Goal: Task Accomplishment & Management: Manage account settings

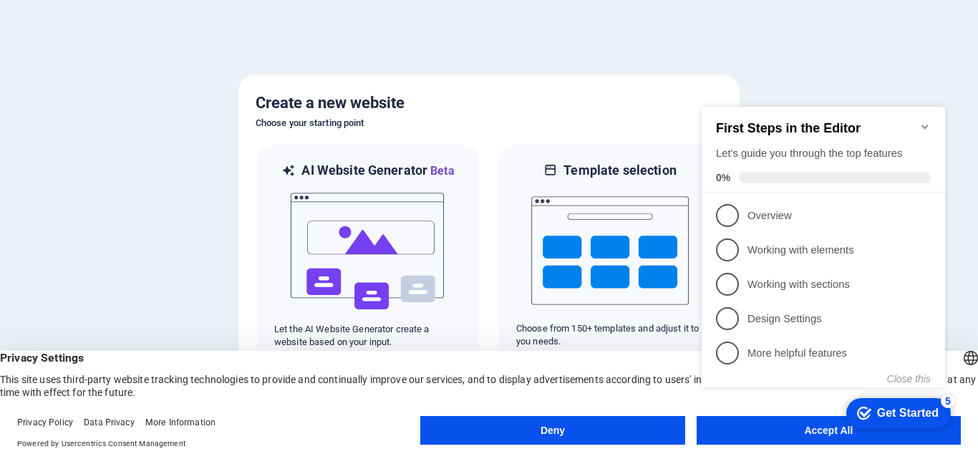
click at [802, 434] on appcues-checklist "Contextual help checklist present on screen" at bounding box center [826, 261] width 261 height 351
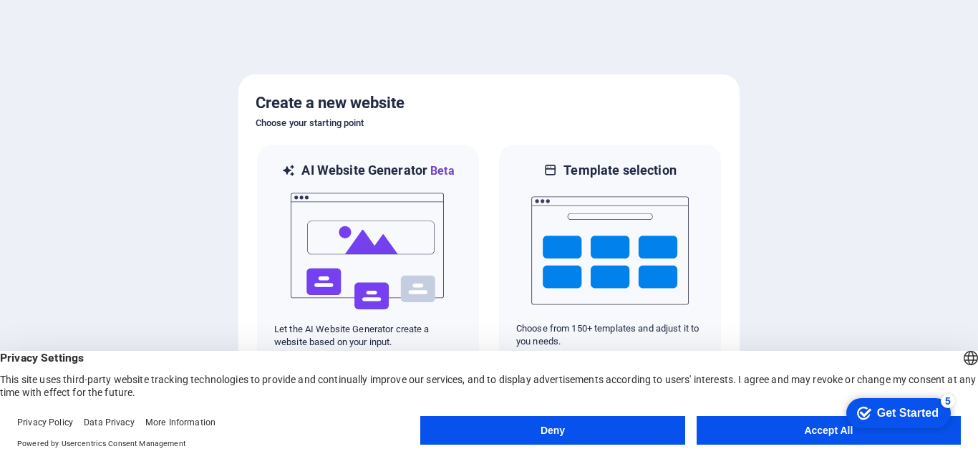
click at [812, 433] on button "Accept All" at bounding box center [828, 430] width 264 height 29
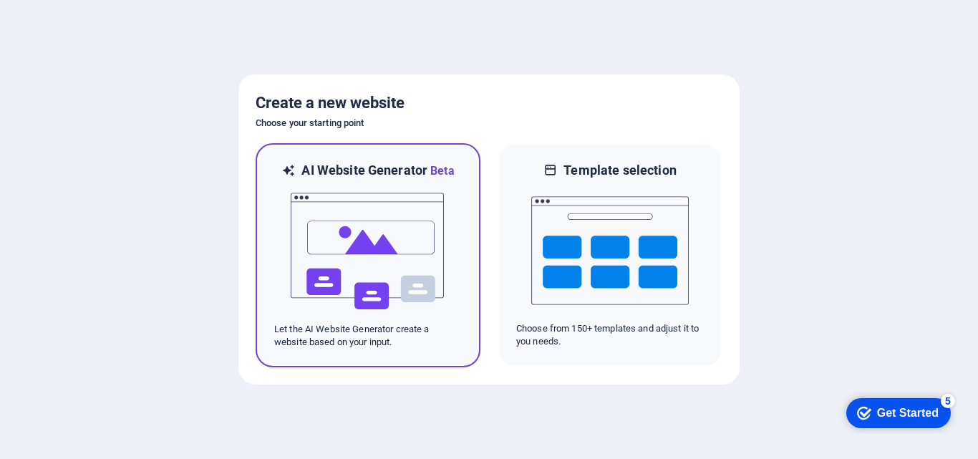
click at [437, 291] on img at bounding box center [367, 251] width 157 height 143
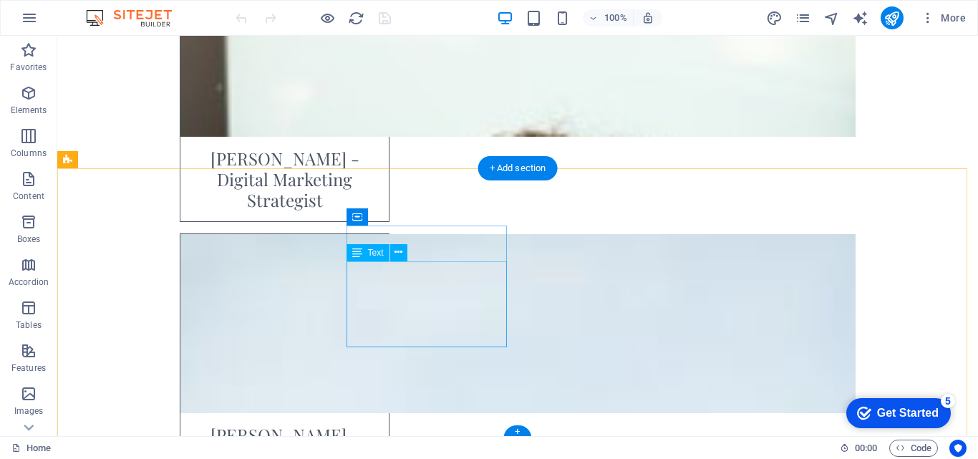
scroll to position [6535, 0]
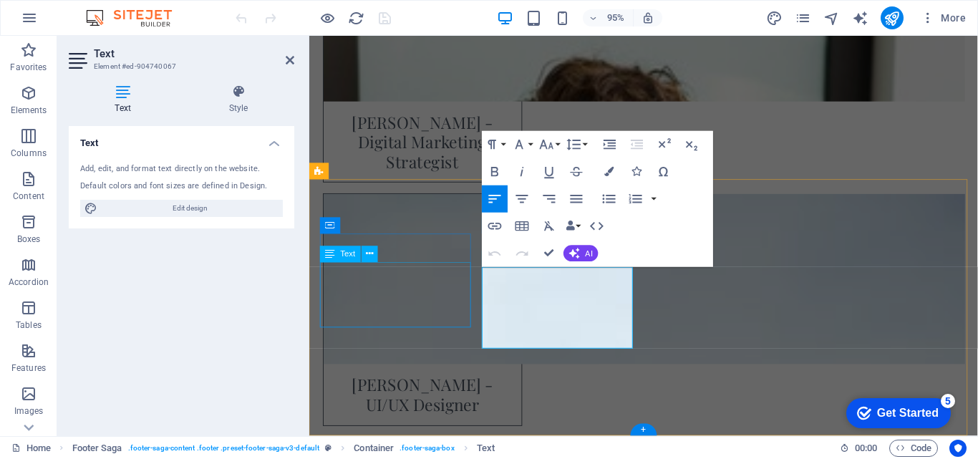
scroll to position [6566, 0]
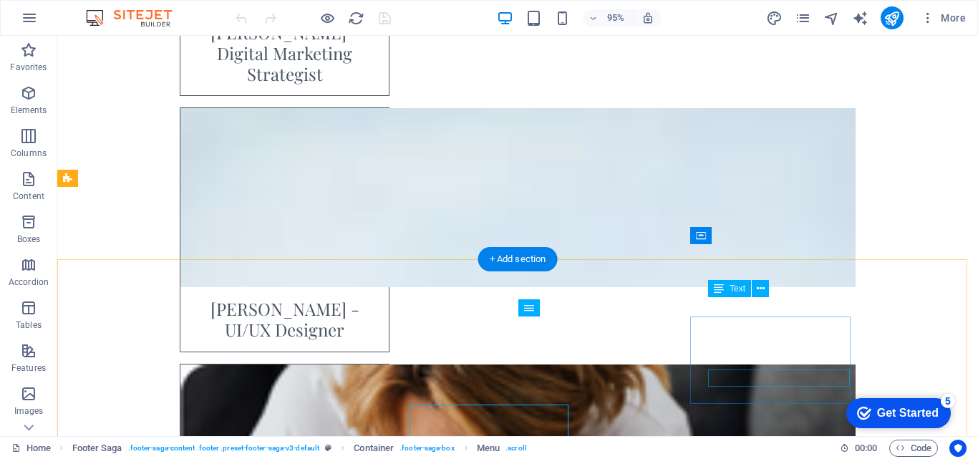
scroll to position [6513, 0]
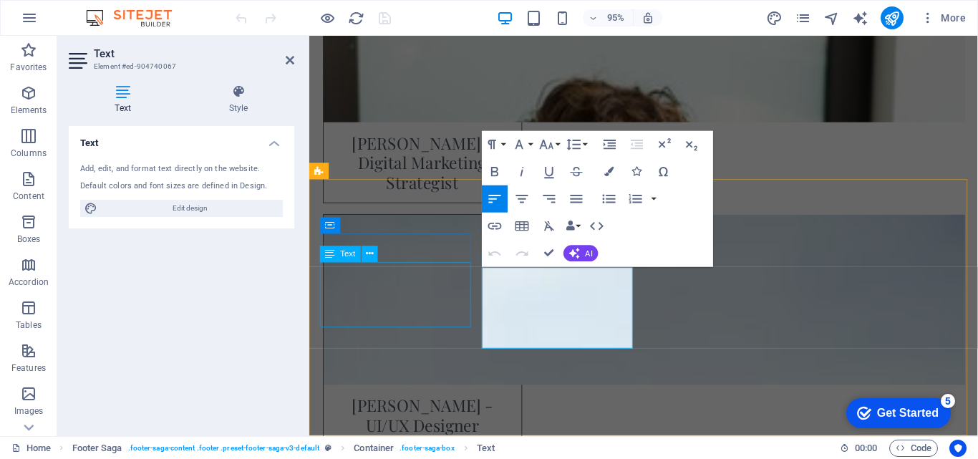
scroll to position [6566, 0]
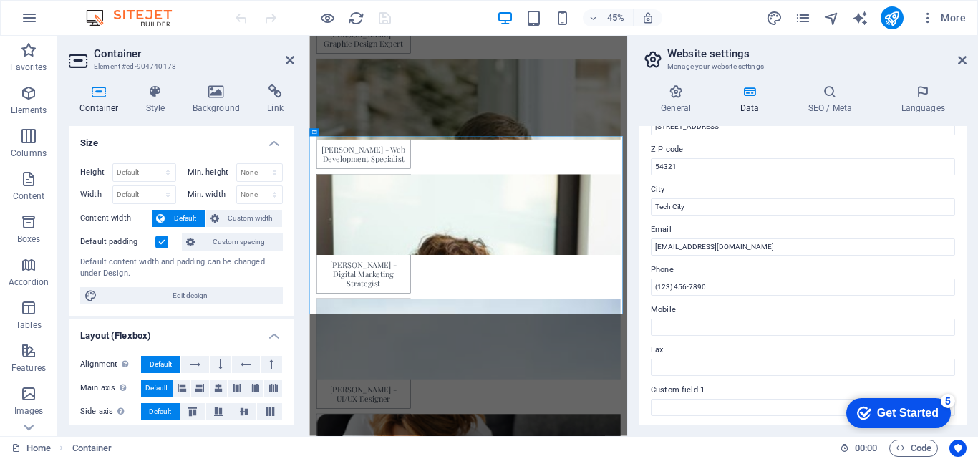
scroll to position [215, 0]
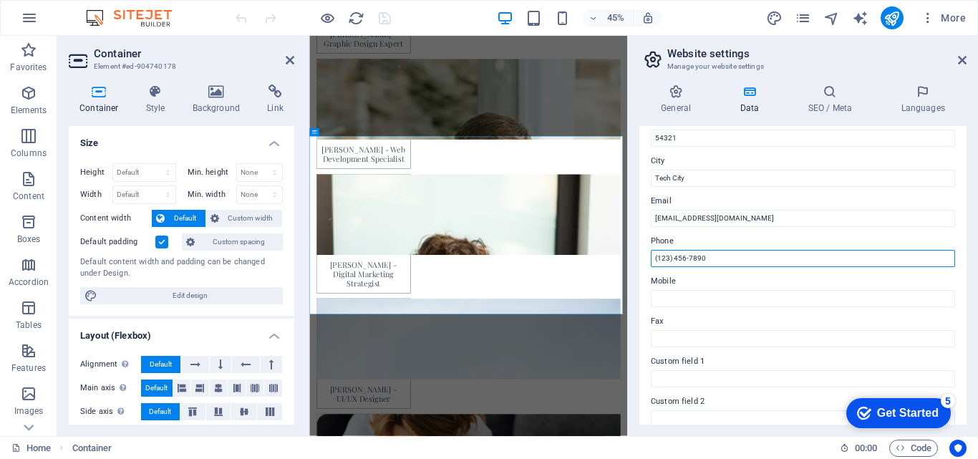
click at [719, 255] on input "(123) 456-7890" at bounding box center [803, 258] width 304 height 17
click at [719, 261] on input "(123) 456-7890" at bounding box center [803, 258] width 304 height 17
drag, startPoint x: 734, startPoint y: 259, endPoint x: 650, endPoint y: 258, distance: 84.5
click at [650, 258] on div "Contact data for this website. This can be used everywhere on the website and w…" at bounding box center [802, 275] width 327 height 298
click at [724, 259] on input "(123) 456-7890" at bounding box center [803, 258] width 304 height 17
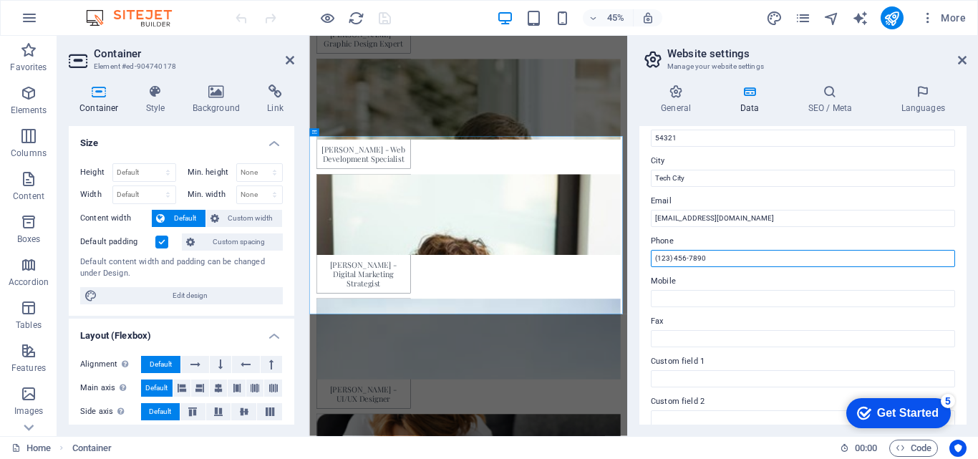
drag, startPoint x: 712, startPoint y: 257, endPoint x: 675, endPoint y: 259, distance: 37.3
click at [675, 259] on input "(123) 456-7890" at bounding box center [803, 258] width 304 height 17
paste input "09647-00170"
drag, startPoint x: 669, startPoint y: 258, endPoint x: 657, endPoint y: 258, distance: 12.2
click at [657, 258] on input "[PHONE_NUMBER]" at bounding box center [803, 258] width 304 height 17
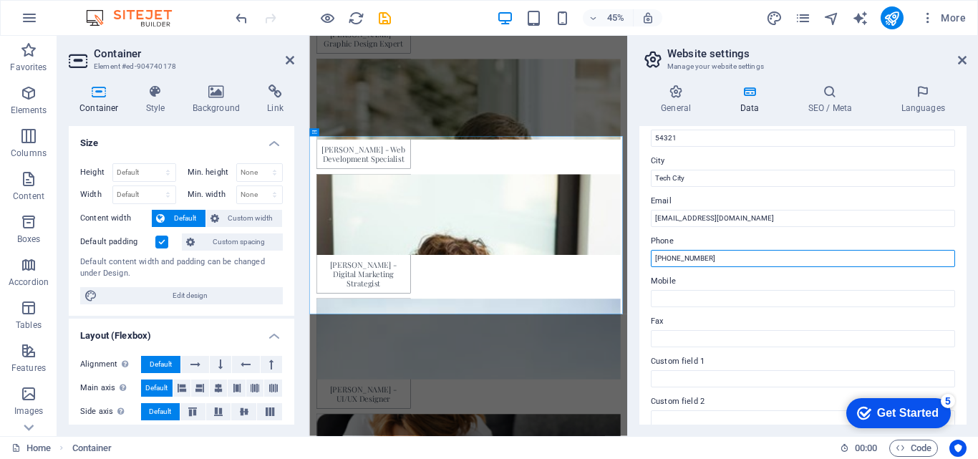
click at [677, 258] on input "[PHONE_NUMBER]" at bounding box center [803, 258] width 304 height 17
click at [759, 244] on label "Phone" at bounding box center [803, 241] width 304 height 17
click at [759, 250] on input "[PHONE_NUMBER]" at bounding box center [803, 258] width 304 height 17
click at [678, 258] on input "[PHONE_NUMBER]" at bounding box center [803, 258] width 304 height 17
click at [669, 260] on input "[PHONE_NUMBER]" at bounding box center [803, 258] width 304 height 17
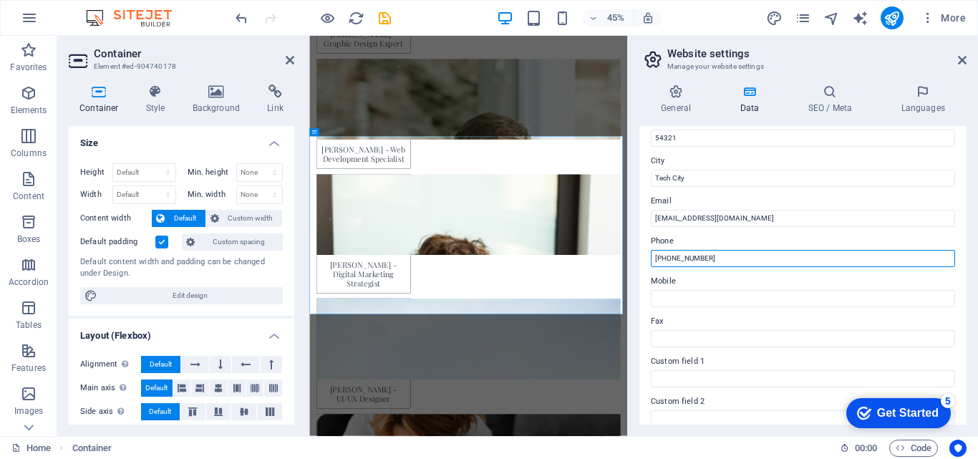
type input "[PHONE_NUMBER]"
click at [754, 286] on label "Mobile" at bounding box center [803, 281] width 304 height 17
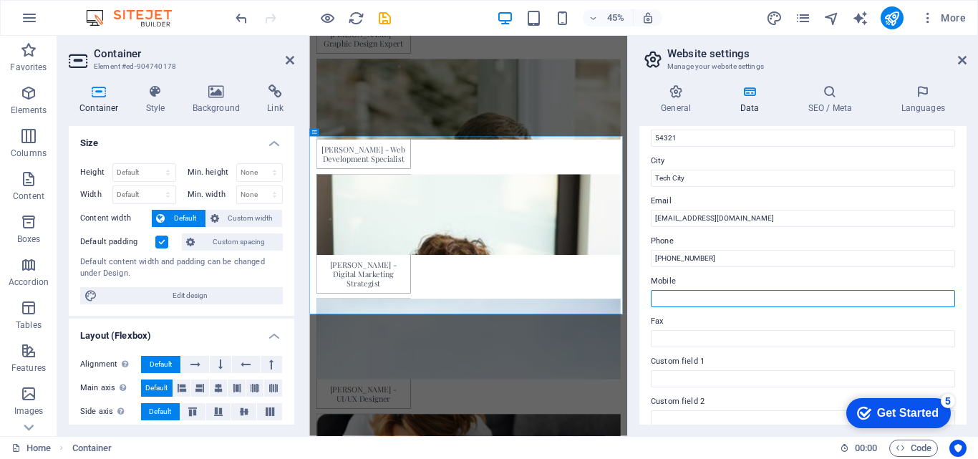
click at [754, 290] on input "Mobile" at bounding box center [803, 298] width 304 height 17
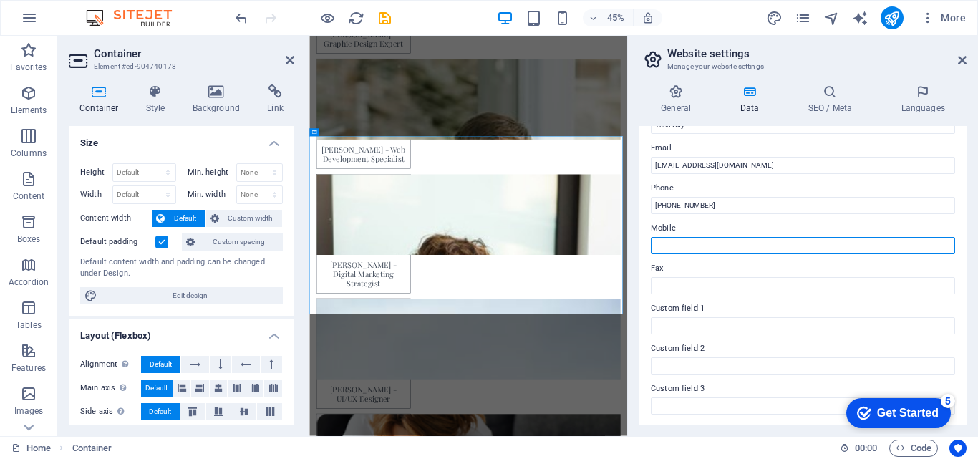
scroll to position [286, 0]
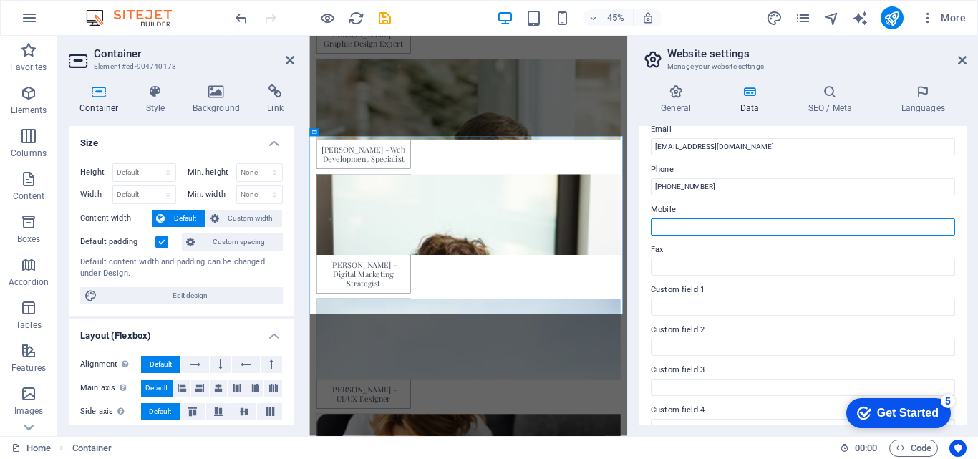
type input "+"
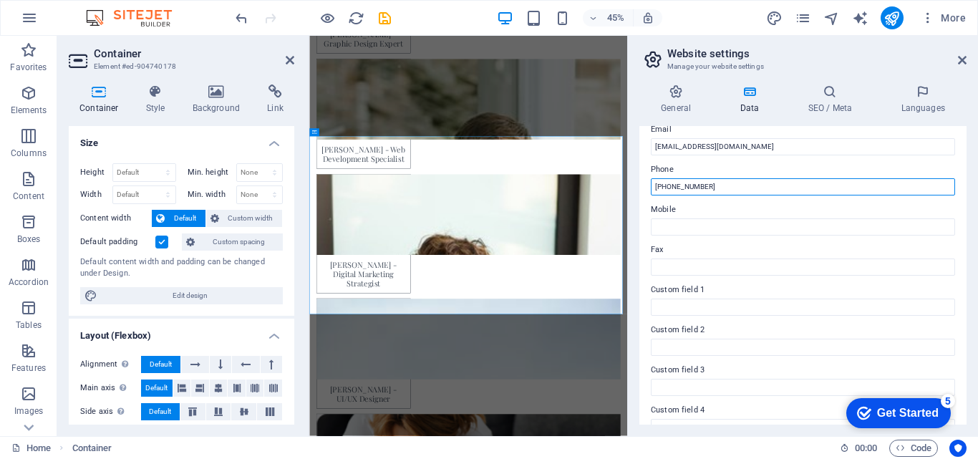
drag, startPoint x: 747, startPoint y: 186, endPoint x: 647, endPoint y: 190, distance: 100.3
click at [647, 190] on div "Contact data for this website. This can be used everywhere on the website and w…" at bounding box center [802, 275] width 327 height 298
click at [709, 189] on input "[PHONE_NUMBER]" at bounding box center [803, 186] width 304 height 17
drag, startPoint x: 743, startPoint y: 188, endPoint x: 678, endPoint y: 188, distance: 65.1
click at [678, 188] on input "[PHONE_NUMBER]" at bounding box center [803, 186] width 304 height 17
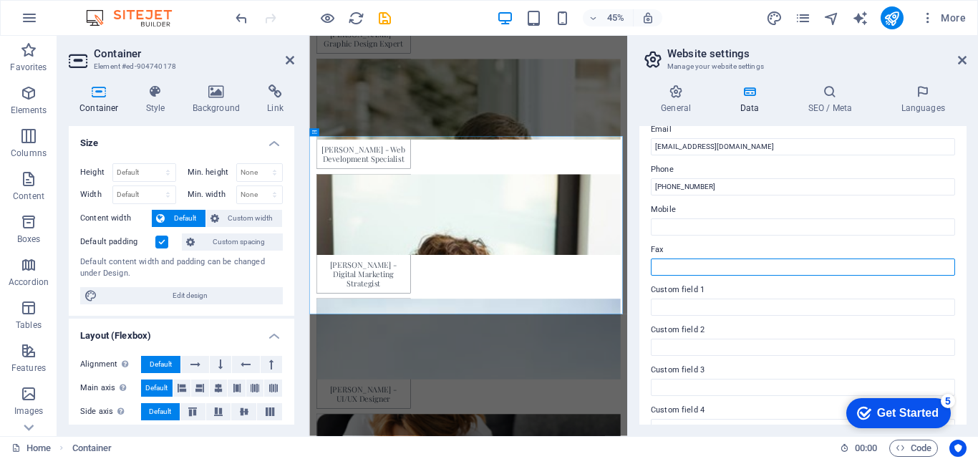
click at [688, 266] on input "Fax" at bounding box center [803, 266] width 304 height 17
paste input "9647-001700"
click at [656, 268] on input "9647-001700" at bounding box center [803, 266] width 304 height 17
type input "09647-001700"
click at [776, 281] on label "Custom field 1" at bounding box center [803, 289] width 304 height 17
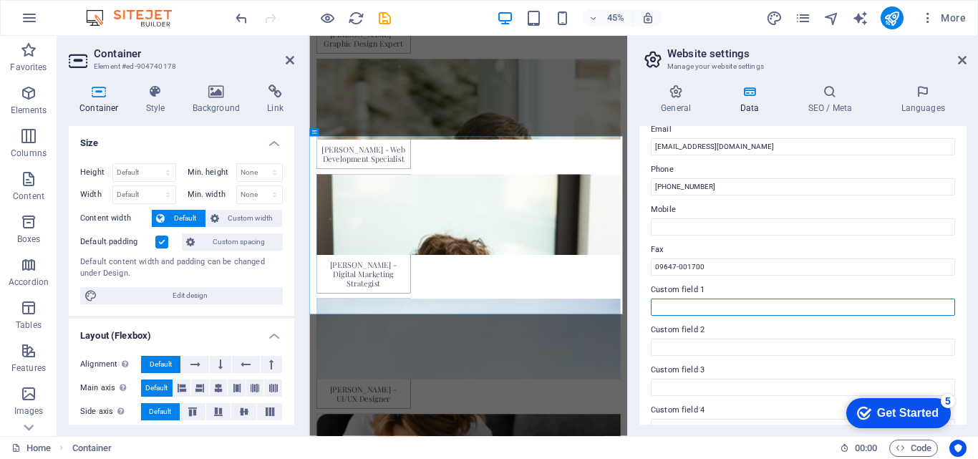
click at [776, 298] on input "Custom field 1" at bounding box center [803, 306] width 304 height 17
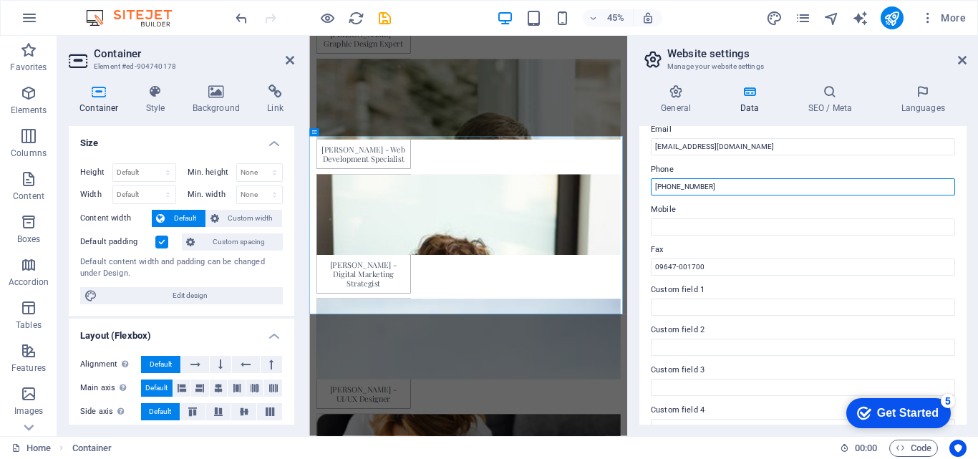
click at [734, 185] on input "[PHONE_NUMBER]" at bounding box center [803, 186] width 304 height 17
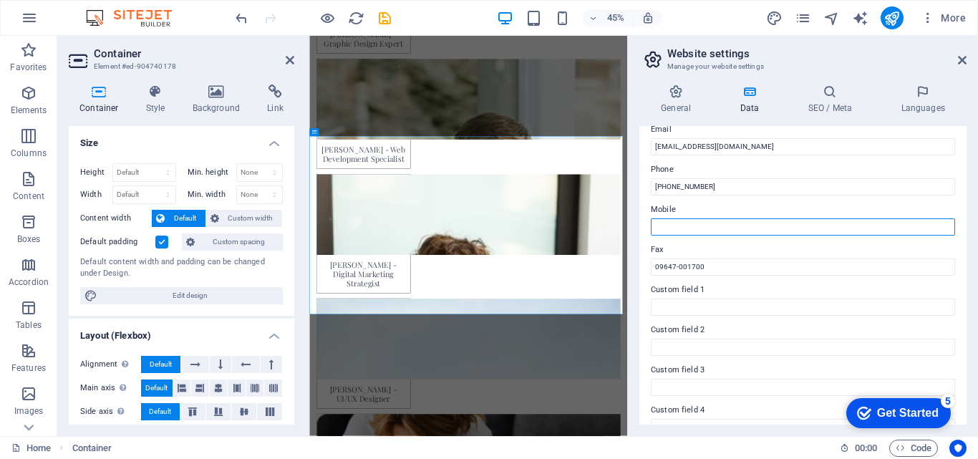
click at [722, 231] on input "Mobile" at bounding box center [803, 226] width 304 height 17
click at [671, 227] on input "[PHONE_NUMBER]" at bounding box center [803, 226] width 304 height 17
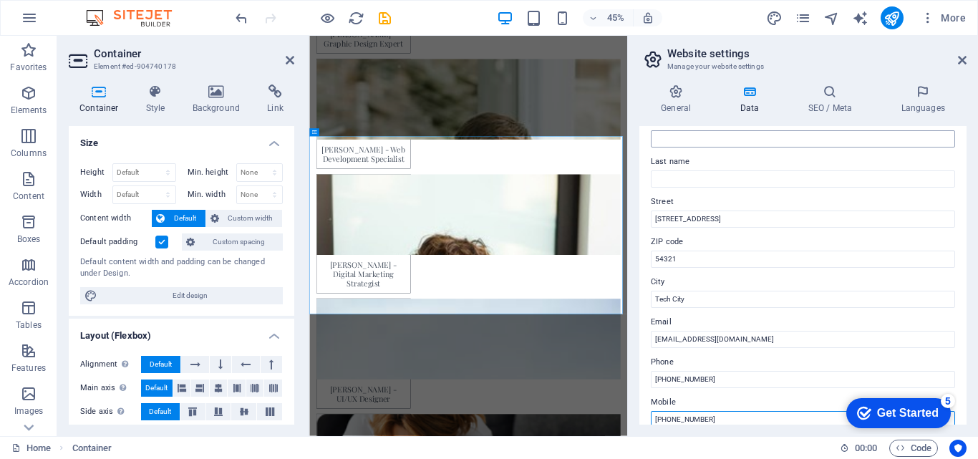
scroll to position [0, 0]
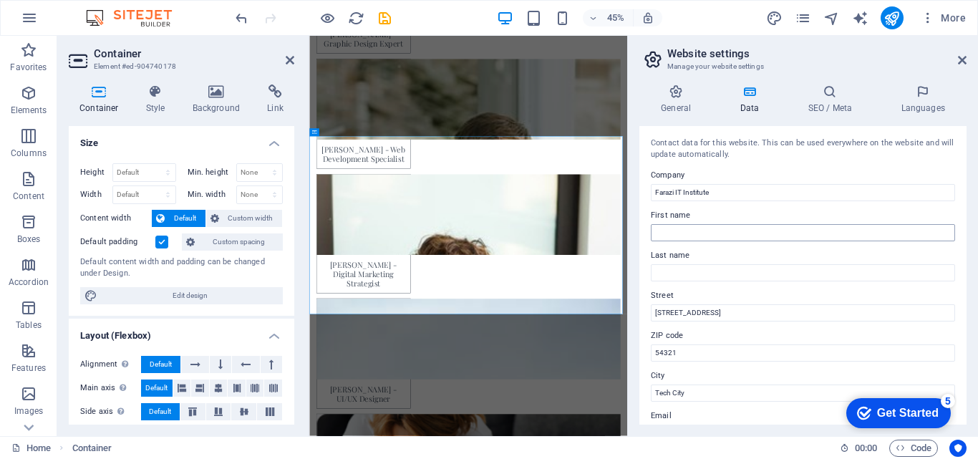
type input "[PHONE_NUMBER]"
click at [739, 233] on input "First name" at bounding box center [803, 232] width 304 height 17
click at [722, 267] on input "Last name" at bounding box center [803, 272] width 304 height 17
click at [634, 54] on aside "Website settings Manage your website settings General Data SEO / Meta Languages…" at bounding box center [802, 236] width 351 height 400
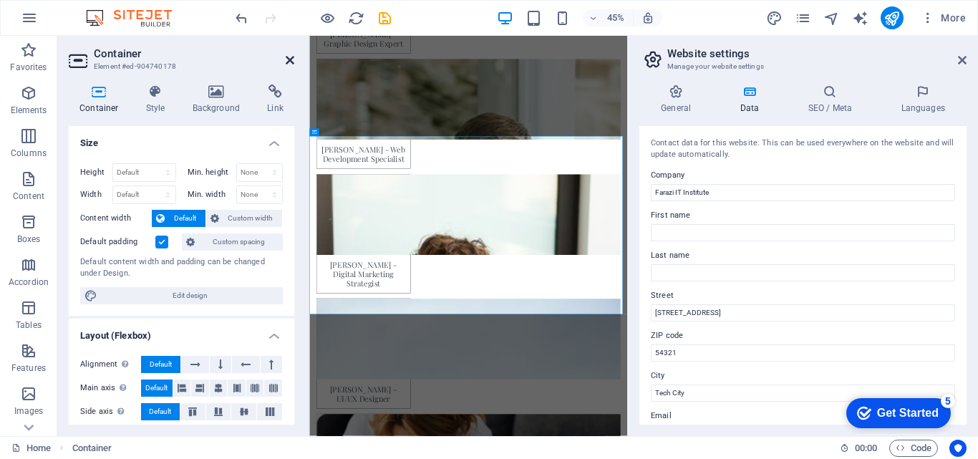
click at [290, 57] on icon at bounding box center [290, 59] width 9 height 11
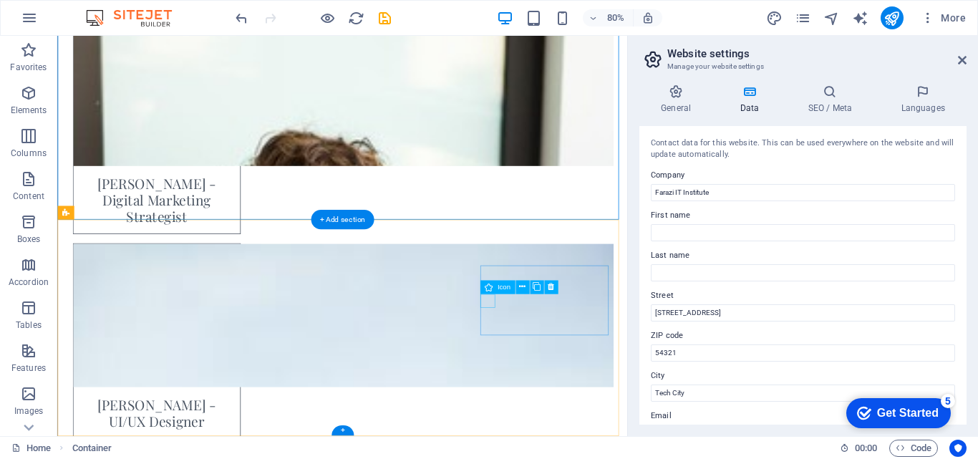
scroll to position [6520, 0]
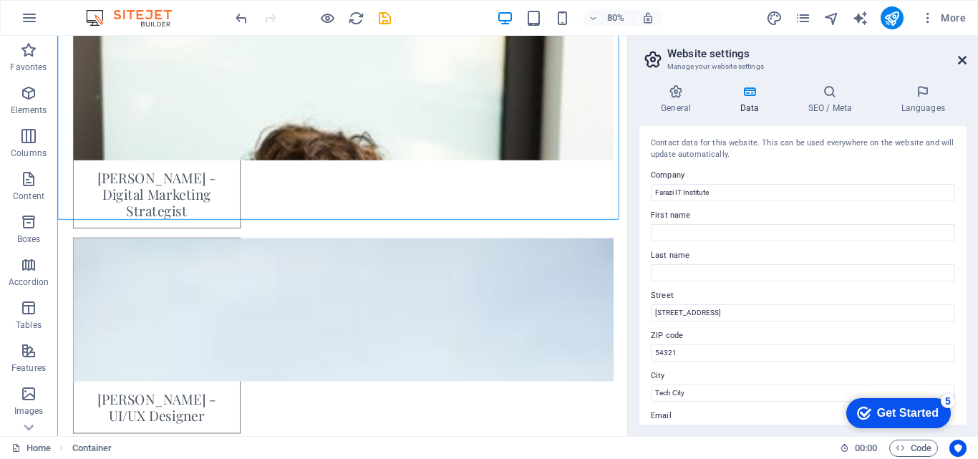
click at [964, 58] on icon at bounding box center [962, 59] width 9 height 11
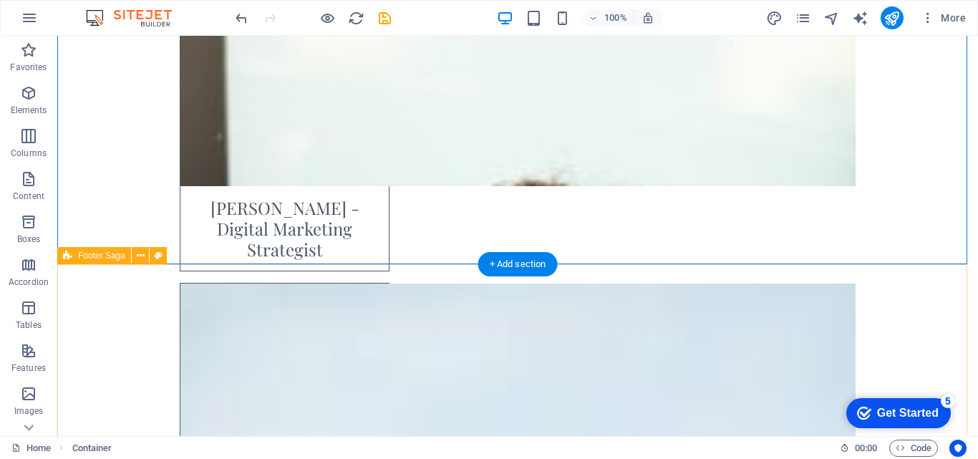
scroll to position [6535, 0]
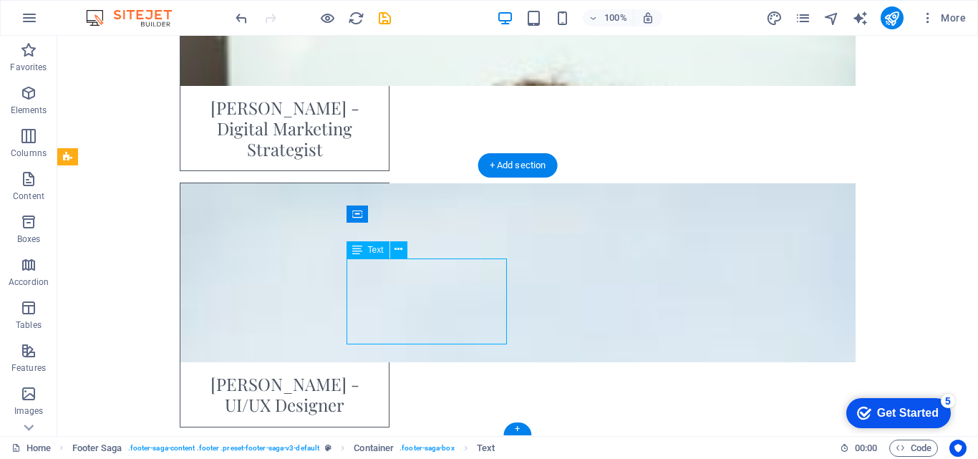
click at [375, 254] on span "Text" at bounding box center [376, 250] width 16 height 9
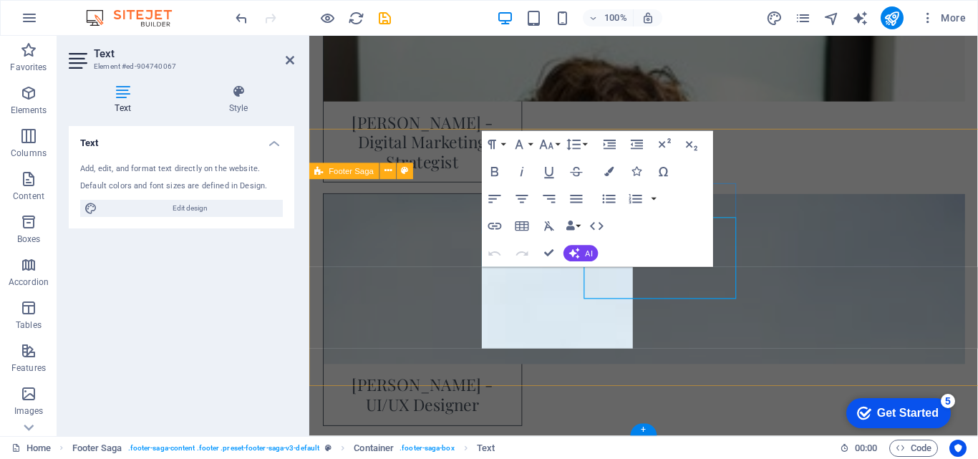
scroll to position [6566, 0]
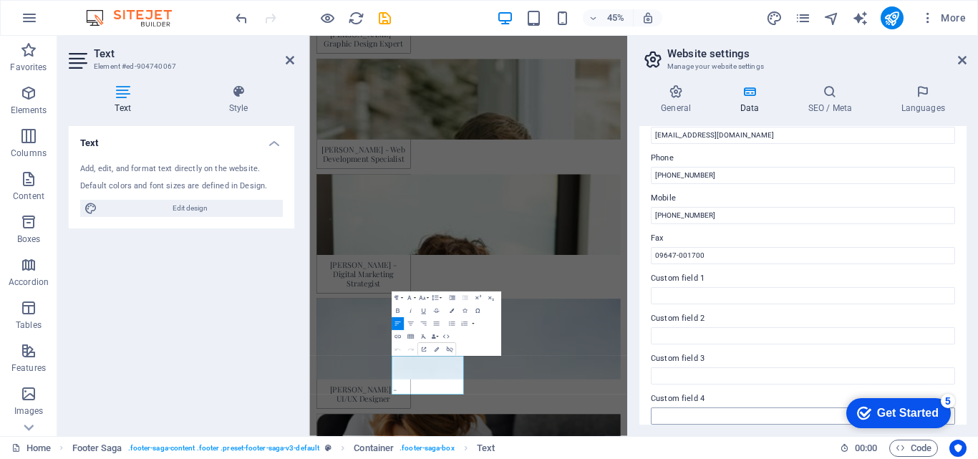
scroll to position [246, 0]
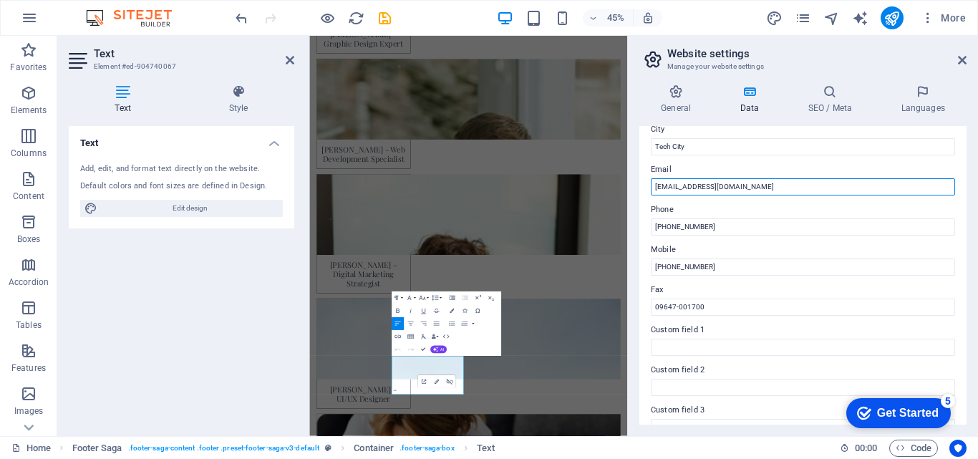
click at [722, 187] on input "[EMAIL_ADDRESS][DOMAIN_NAME]" at bounding box center [803, 186] width 304 height 17
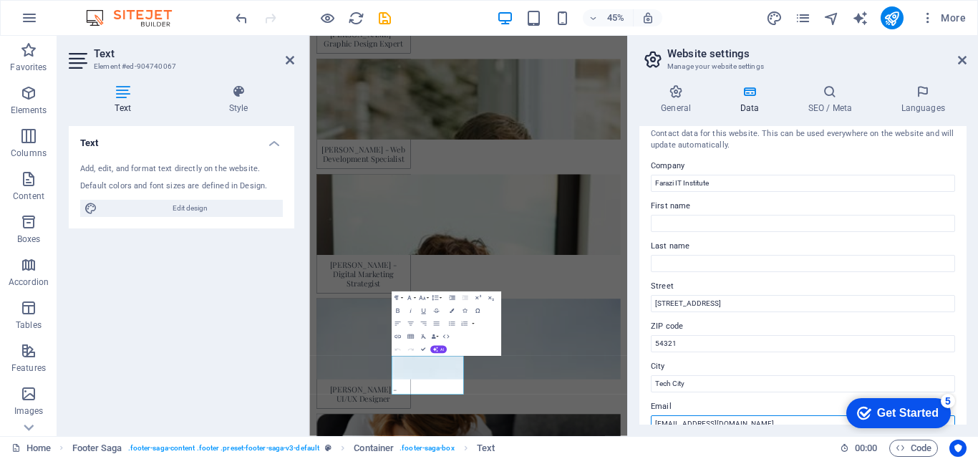
scroll to position [0, 0]
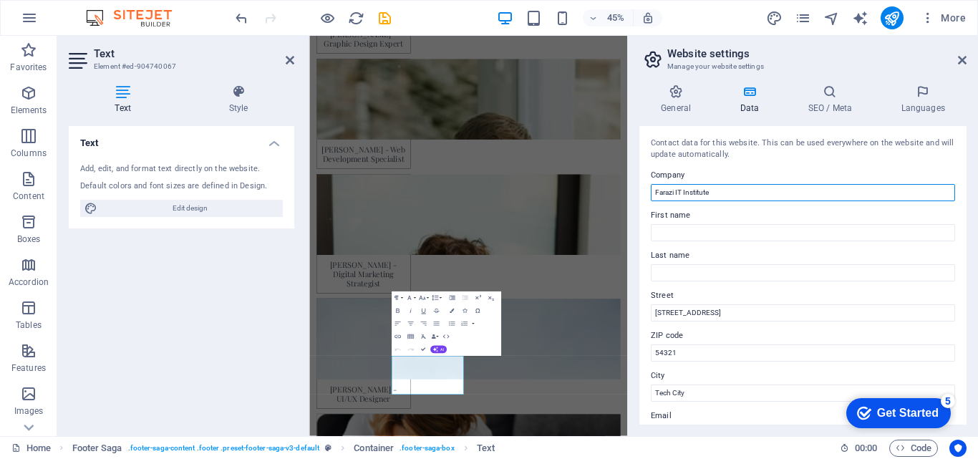
drag, startPoint x: 1048, startPoint y: 228, endPoint x: 1014, endPoint y: 392, distance: 166.8
click at [719, 190] on input "Farazi IT Institute" at bounding box center [803, 192] width 304 height 17
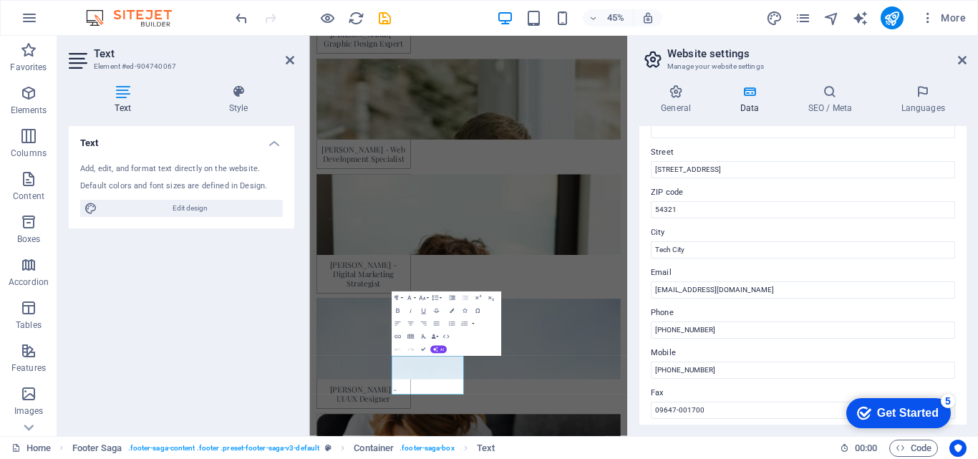
scroll to position [215, 0]
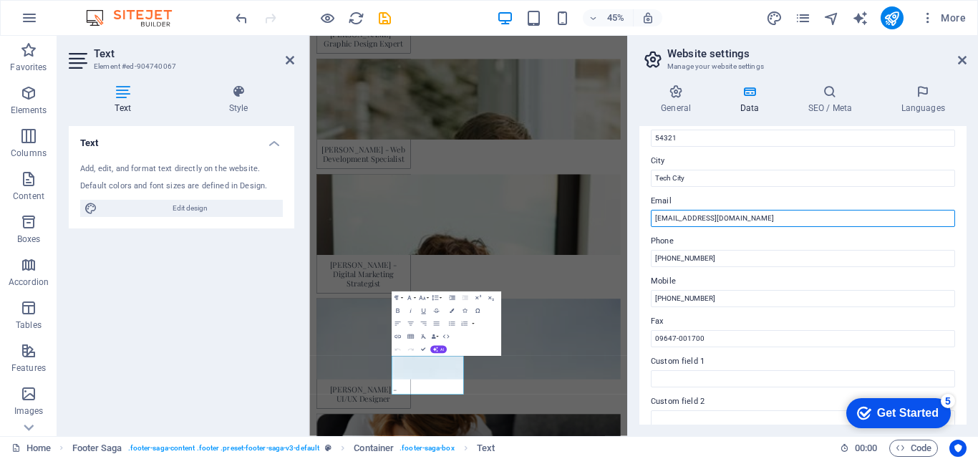
click at [713, 220] on input "[EMAIL_ADDRESS][DOMAIN_NAME]" at bounding box center [803, 218] width 304 height 17
drag, startPoint x: 694, startPoint y: 216, endPoint x: 685, endPoint y: 216, distance: 9.3
click at [685, 216] on input "[EMAIL_ADDRESS][DOMAIN_NAME]" at bounding box center [803, 218] width 304 height 17
click at [715, 218] on input "[EMAIL_ADDRESS][DOMAIN_NAME]" at bounding box center [803, 218] width 304 height 17
click at [720, 219] on input "[EMAIL_ADDRESS][DOMAIN_NAME]" at bounding box center [803, 218] width 304 height 17
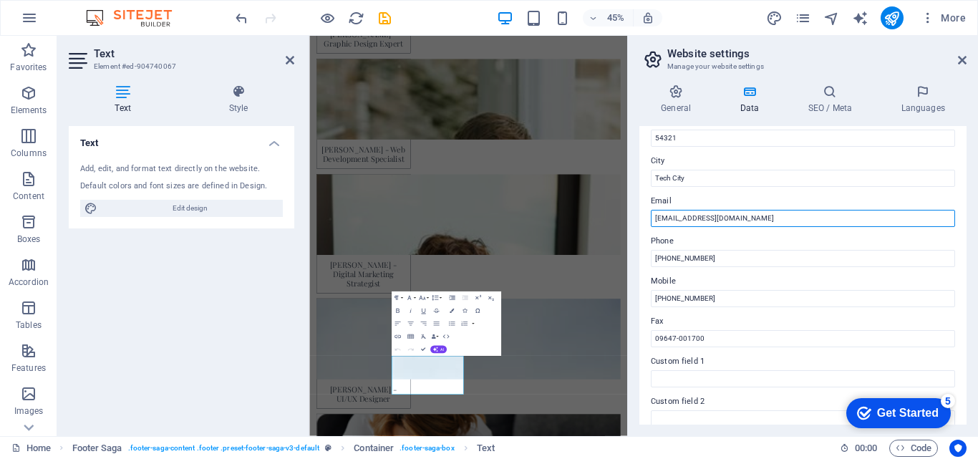
paste input "Farazi IT Institute"
click at [742, 218] on input "[EMAIL_ADDRESS][DOMAIN_NAME] Farazi IT Institute" at bounding box center [803, 218] width 304 height 17
click at [739, 220] on input "[EMAIL_ADDRESS][DOMAIN_NAME] Farazi ITinstitute" at bounding box center [803, 218] width 304 height 17
drag, startPoint x: 1132, startPoint y: 251, endPoint x: 991, endPoint y: 468, distance: 258.3
click at [823, 215] on input "[EMAIL_ADDRESS][DOMAIN_NAME] Farazi ITiinstitute" at bounding box center [803, 218] width 304 height 17
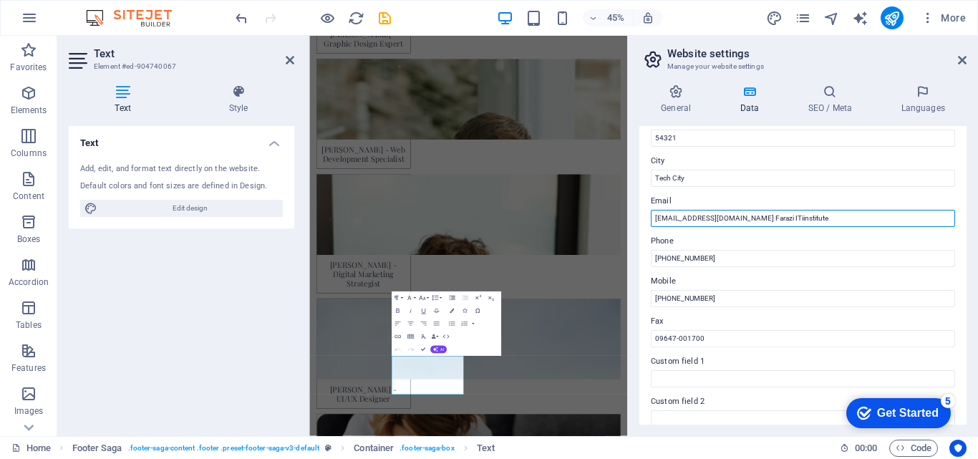
drag, startPoint x: 759, startPoint y: 220, endPoint x: 656, endPoint y: 228, distance: 103.3
click at [656, 228] on div "Contact data for this website. This can be used everywhere on the website and w…" at bounding box center [802, 275] width 327 height 298
paste input "[EMAIL_ADDRESS][DOMAIN_NAME]"
click at [656, 218] on input "[EMAIL_ADDRESS][DOMAIN_NAME]" at bounding box center [803, 218] width 304 height 17
drag, startPoint x: 722, startPoint y: 218, endPoint x: 746, endPoint y: 218, distance: 24.3
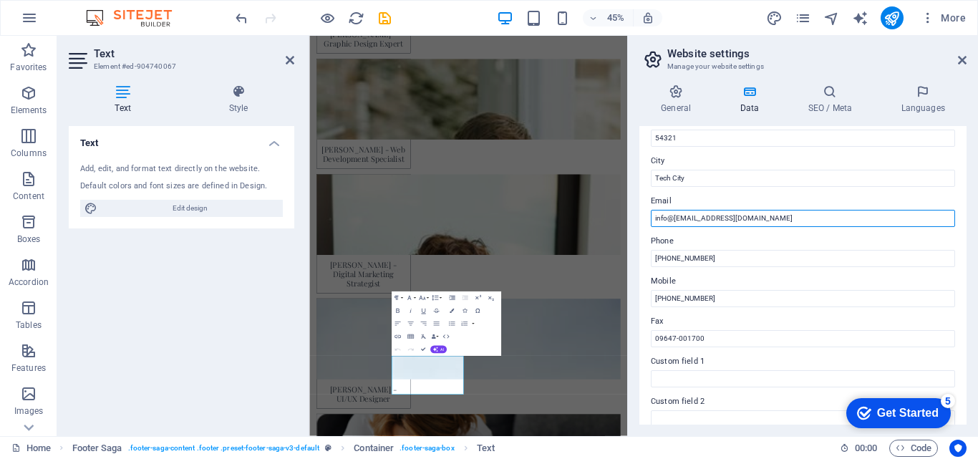
click at [746, 218] on input "info@[EMAIL_ADDRESS][DOMAIN_NAME]" at bounding box center [803, 218] width 304 height 17
type input "[EMAIL_ADDRESS][DOMAIN_NAME]"
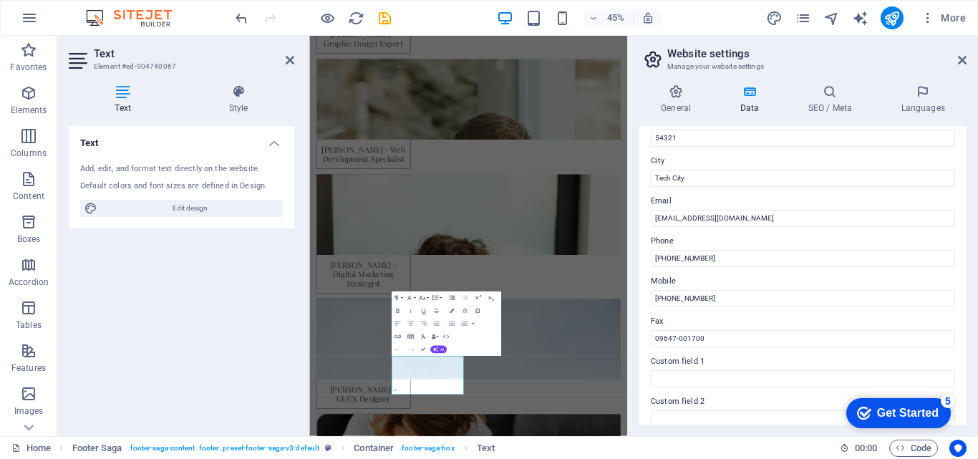
click at [781, 198] on label "Email" at bounding box center [803, 201] width 304 height 17
click at [781, 210] on input "[EMAIL_ADDRESS][DOMAIN_NAME]" at bounding box center [803, 218] width 304 height 17
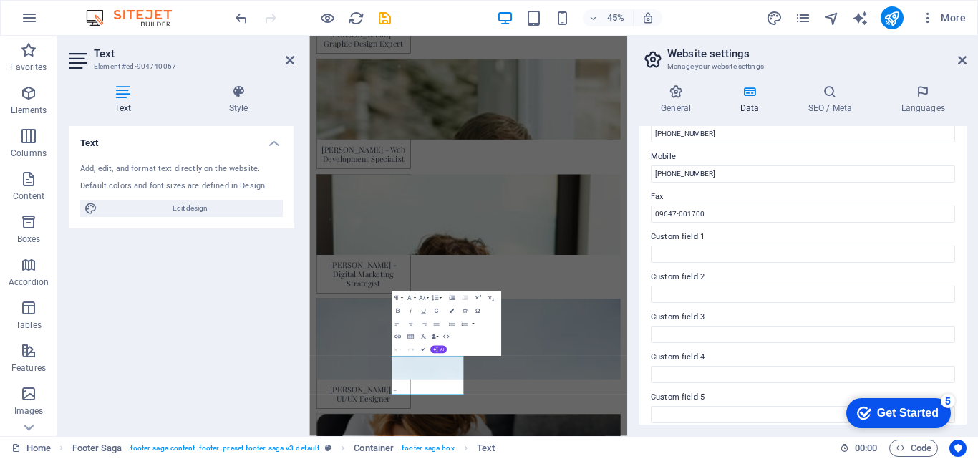
scroll to position [389, 0]
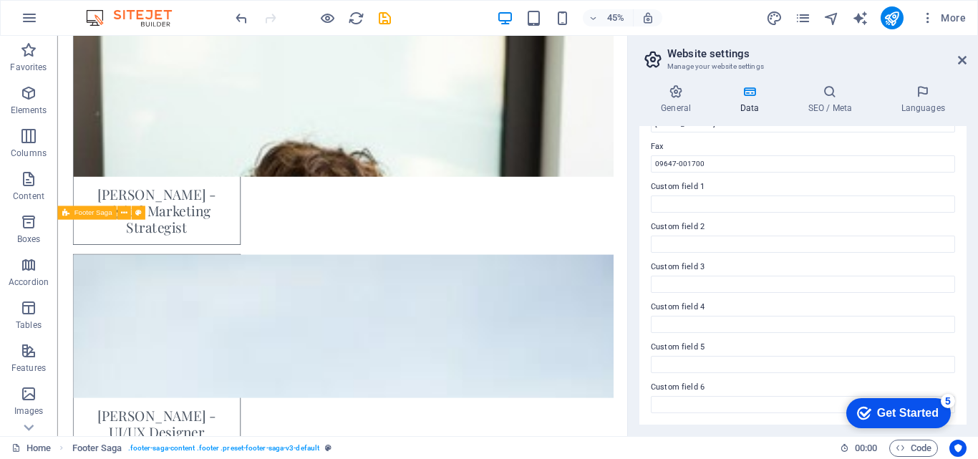
scroll to position [6520, 0]
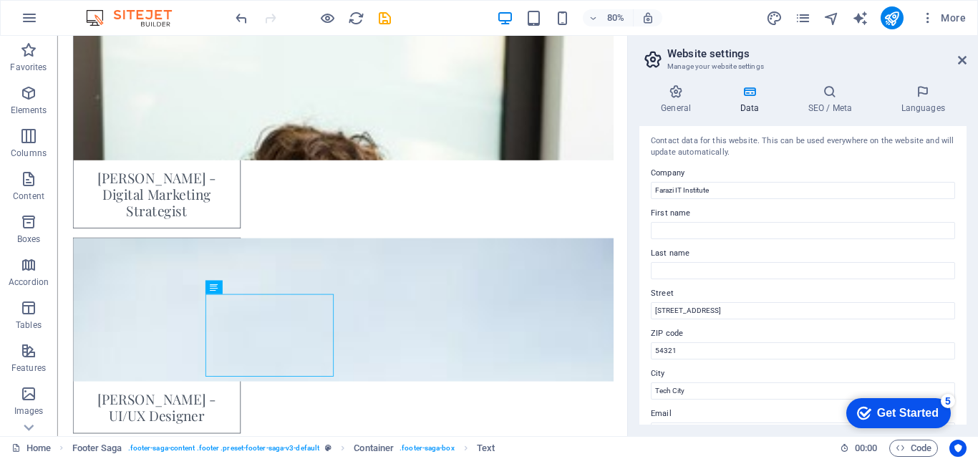
scroll to position [0, 0]
drag, startPoint x: 707, startPoint y: 351, endPoint x: 644, endPoint y: 355, distance: 63.9
click at [644, 355] on div "Contact data for this website. This can be used everywhere on the website and w…" at bounding box center [802, 275] width 327 height 298
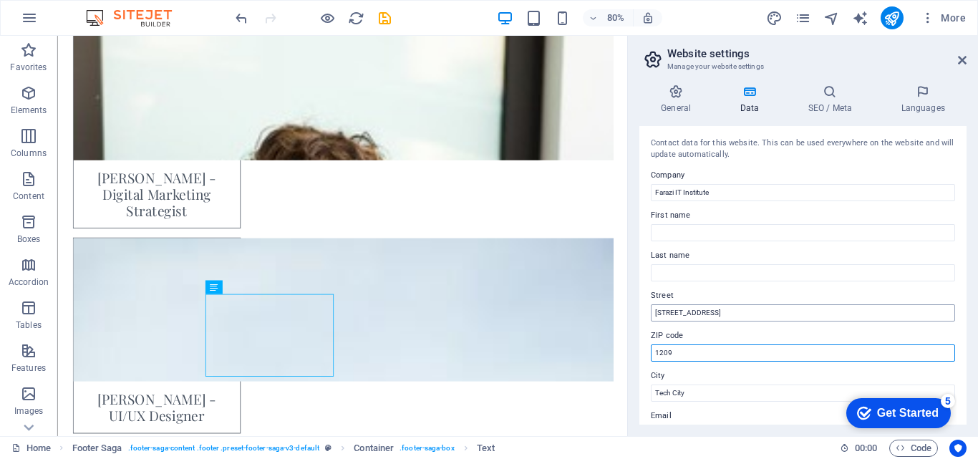
type input "1209"
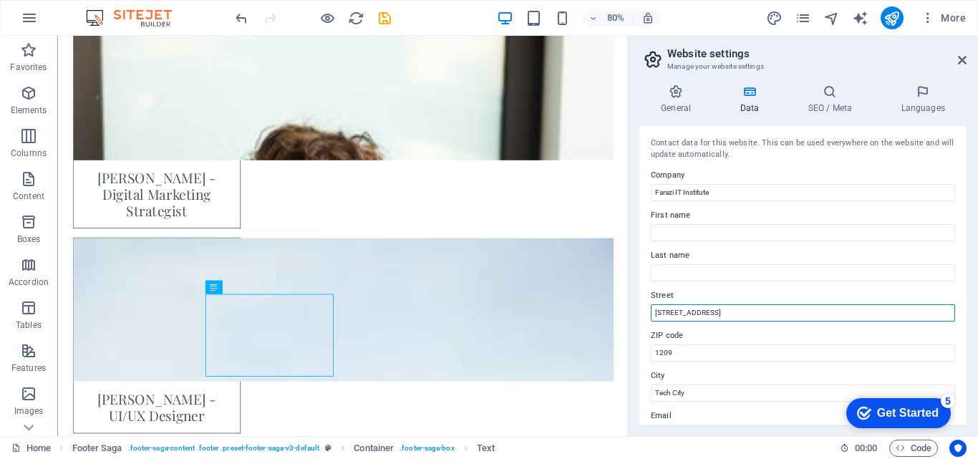
click at [733, 311] on input "[STREET_ADDRESS]" at bounding box center [803, 312] width 304 height 17
drag, startPoint x: 749, startPoint y: 314, endPoint x: 653, endPoint y: 314, distance: 96.6
click at [653, 314] on input "[STREET_ADDRESS]" at bounding box center [803, 312] width 304 height 17
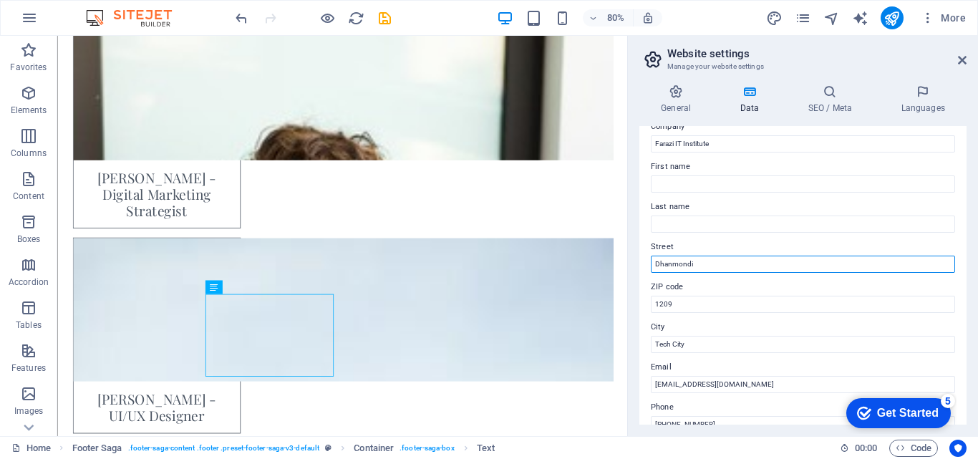
scroll to position [72, 0]
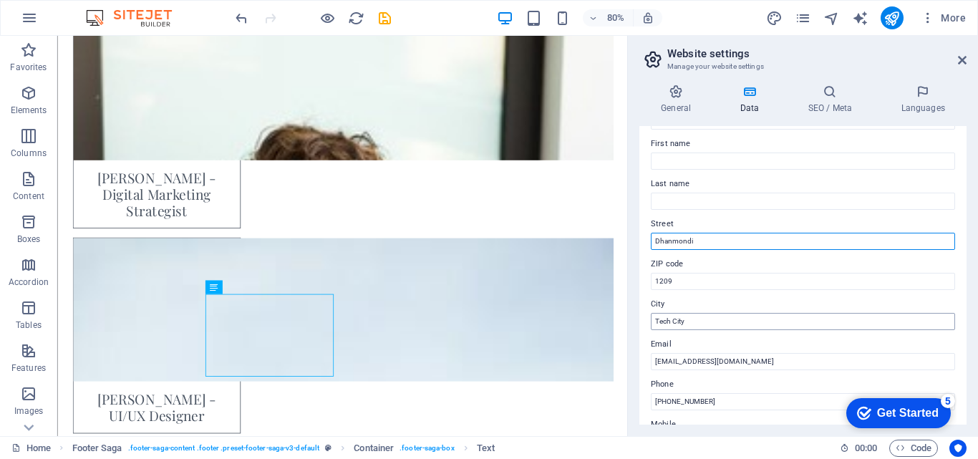
type input "Dhanmondi"
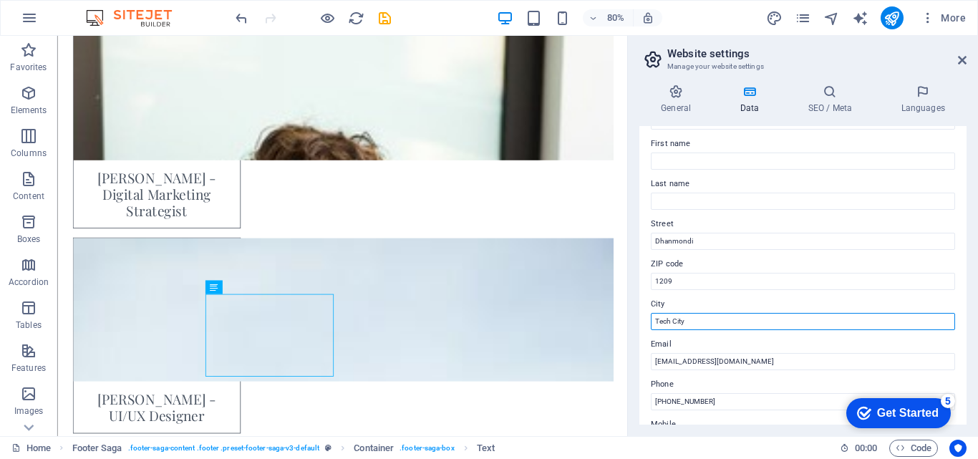
click at [691, 324] on input "Tech City" at bounding box center [803, 321] width 304 height 17
drag, startPoint x: 726, startPoint y: 322, endPoint x: 650, endPoint y: 324, distance: 75.9
click at [650, 324] on div "Contact data for this website. This can be used everywhere on the website and w…" at bounding box center [802, 275] width 327 height 298
drag, startPoint x: 704, startPoint y: 326, endPoint x: 689, endPoint y: 325, distance: 15.8
click at [689, 325] on input "[GEOGRAPHIC_DATA]" at bounding box center [803, 321] width 304 height 17
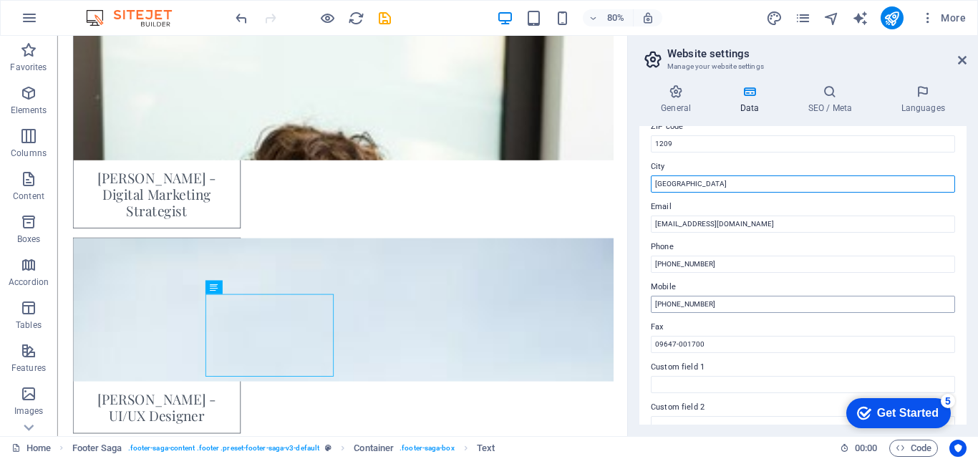
scroll to position [215, 0]
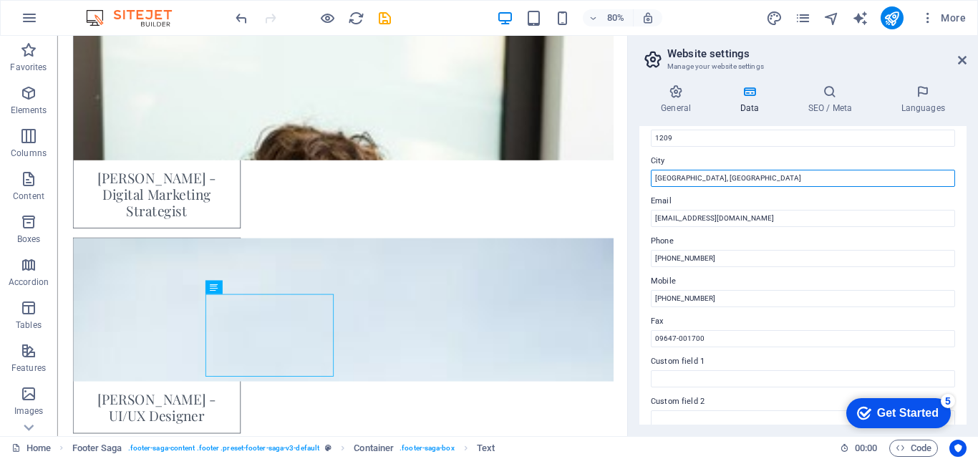
click at [675, 180] on input "[GEOGRAPHIC_DATA], [GEOGRAPHIC_DATA]" at bounding box center [803, 178] width 304 height 17
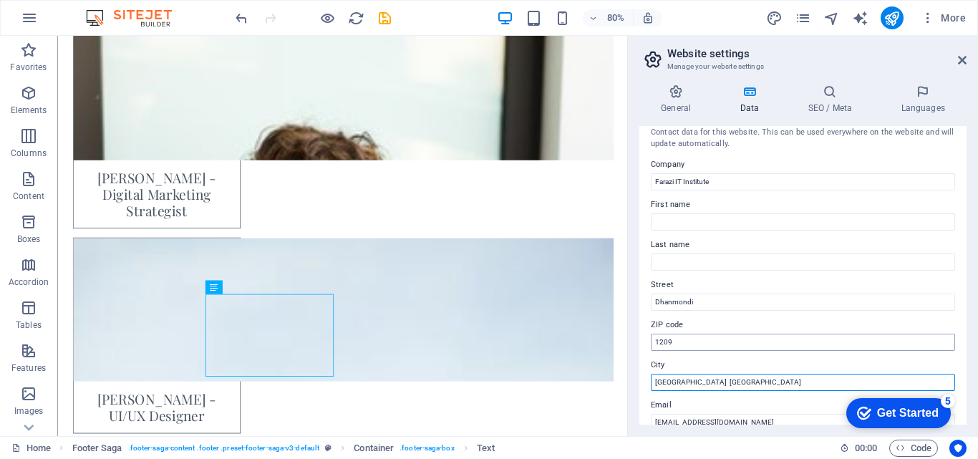
scroll to position [0, 0]
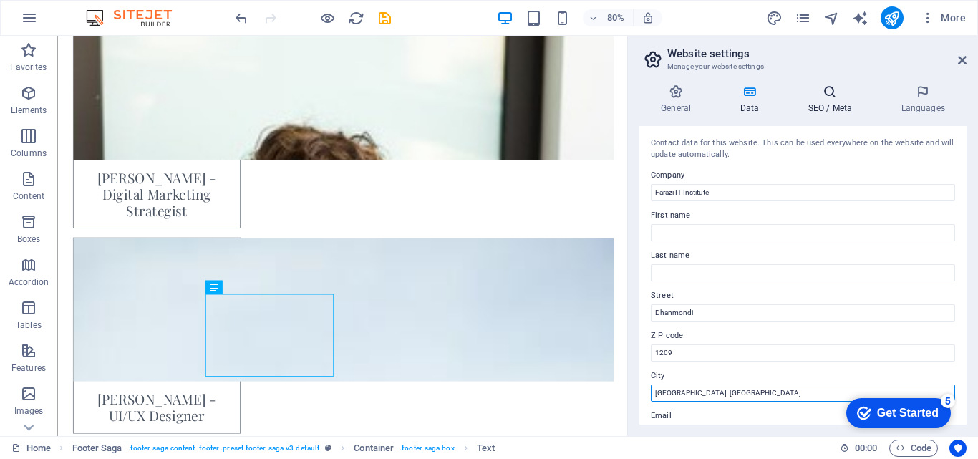
type input "[GEOGRAPHIC_DATA] [GEOGRAPHIC_DATA]"
click at [827, 102] on h4 "SEO / Meta" at bounding box center [832, 99] width 93 height 30
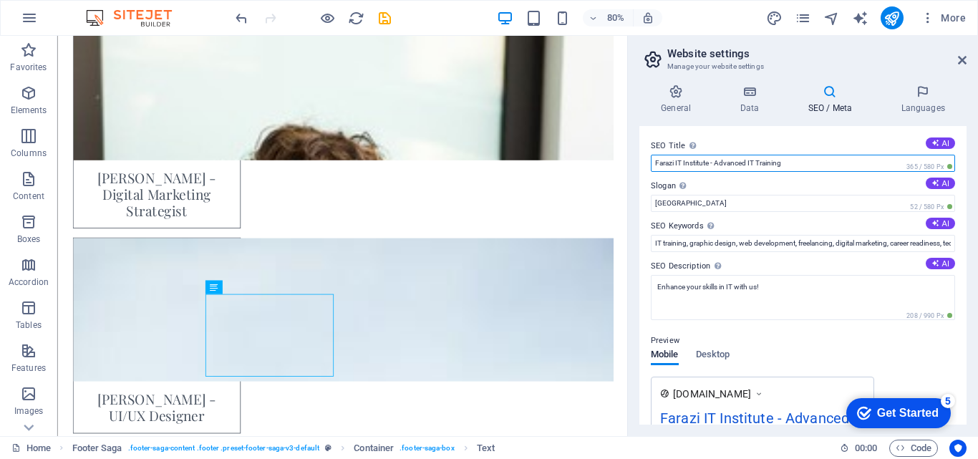
click at [791, 161] on input "Farazi IT Institute - Advanced IT Training" at bounding box center [803, 163] width 304 height 17
drag, startPoint x: 812, startPoint y: 160, endPoint x: 711, endPoint y: 164, distance: 101.0
click at [711, 164] on input "Farazi IT Institute - Advanced IT Training" at bounding box center [803, 163] width 304 height 17
click at [814, 169] on input "Farazi IT Institute - Advanced IT Training" at bounding box center [803, 163] width 304 height 17
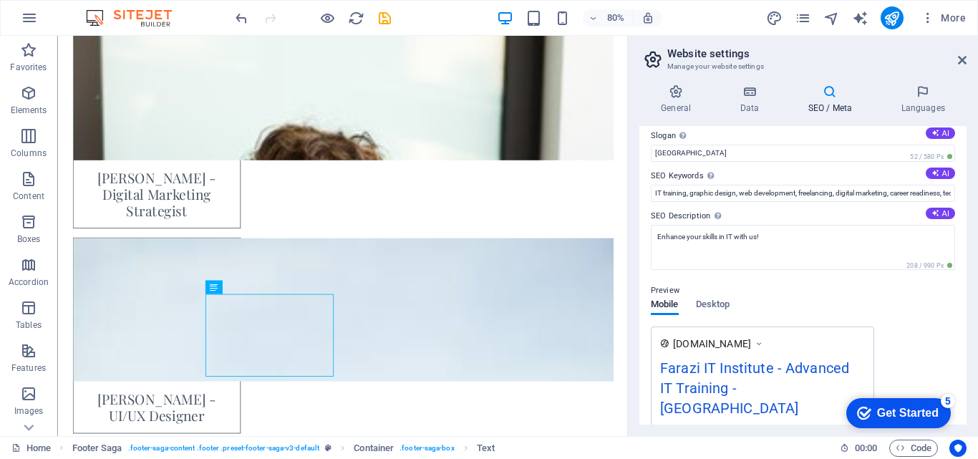
scroll to position [72, 0]
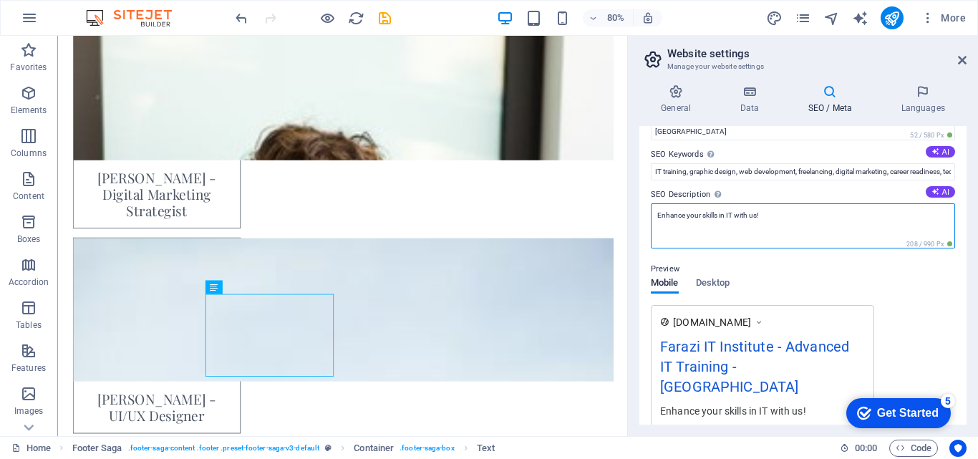
click at [785, 228] on textarea "Enhance your skills in IT with us!" at bounding box center [803, 225] width 304 height 45
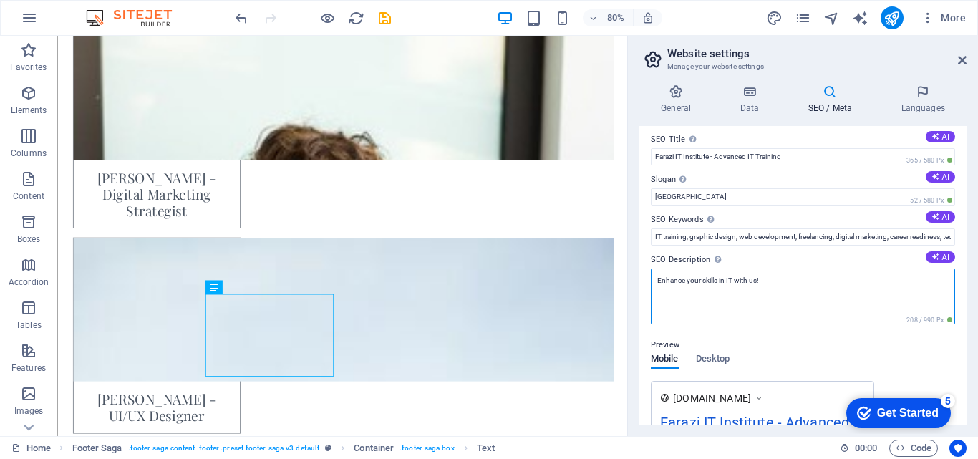
scroll to position [0, 0]
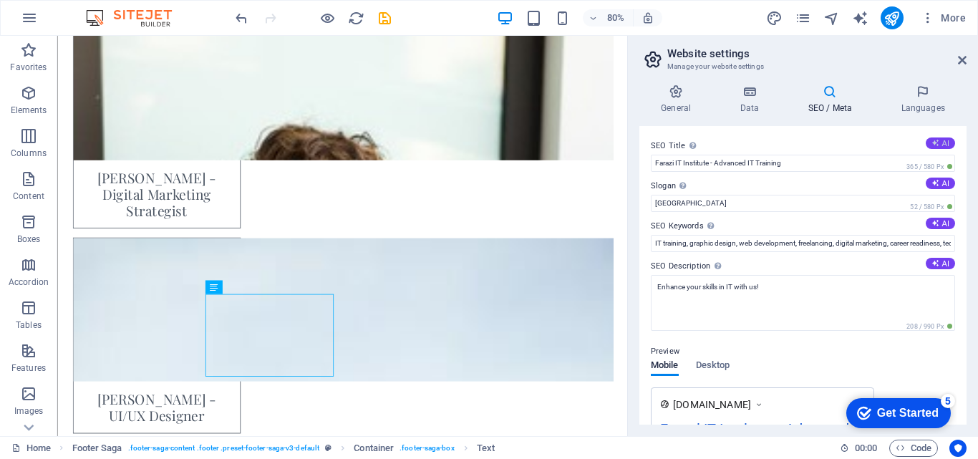
click at [938, 145] on button "AI" at bounding box center [940, 142] width 29 height 11
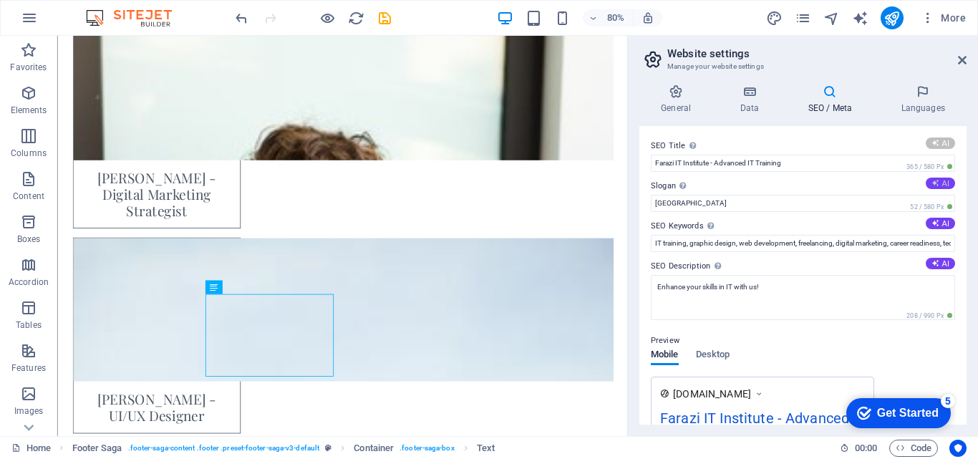
click at [938, 183] on button "AI" at bounding box center [940, 183] width 29 height 11
click at [938, 223] on button "AI" at bounding box center [940, 223] width 29 height 11
type input "Empower Your IT Career [DATE]!"
click at [941, 261] on button "AI" at bounding box center [940, 263] width 29 height 11
type input "Empower Your Future with Practical IT Skills"
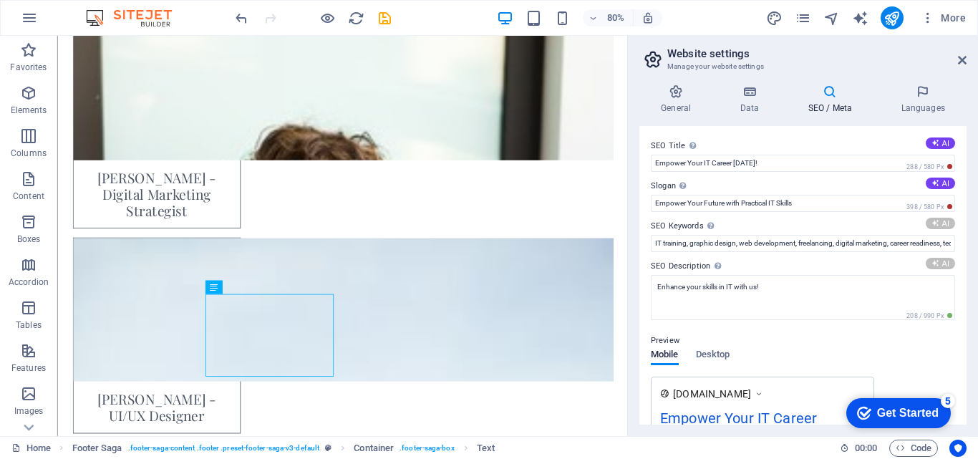
type input "IT courses, graphic design training, web development bootcamp, digital marketin…"
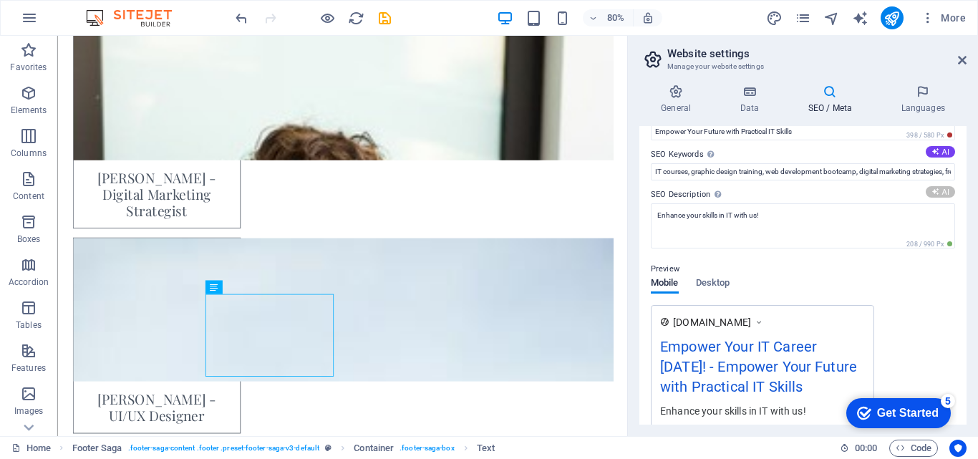
type textarea "Unlock your IT career with Farazi IT Institute! Expert-led courses in graphic d…"
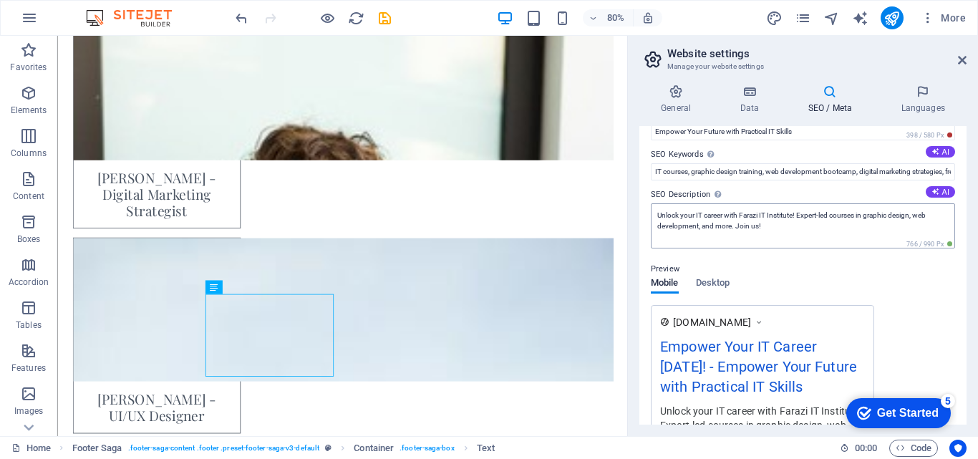
scroll to position [0, 0]
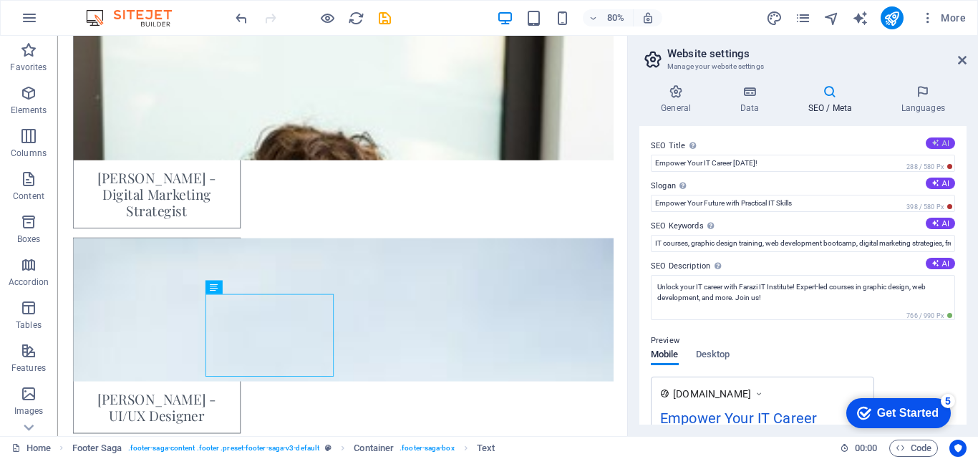
click at [935, 144] on icon at bounding box center [935, 143] width 8 height 8
click at [908, 168] on span "282 / 580 Px" at bounding box center [929, 167] width 52 height 10
click at [833, 168] on input "Empower Your IT Career [DATE]" at bounding box center [803, 163] width 304 height 17
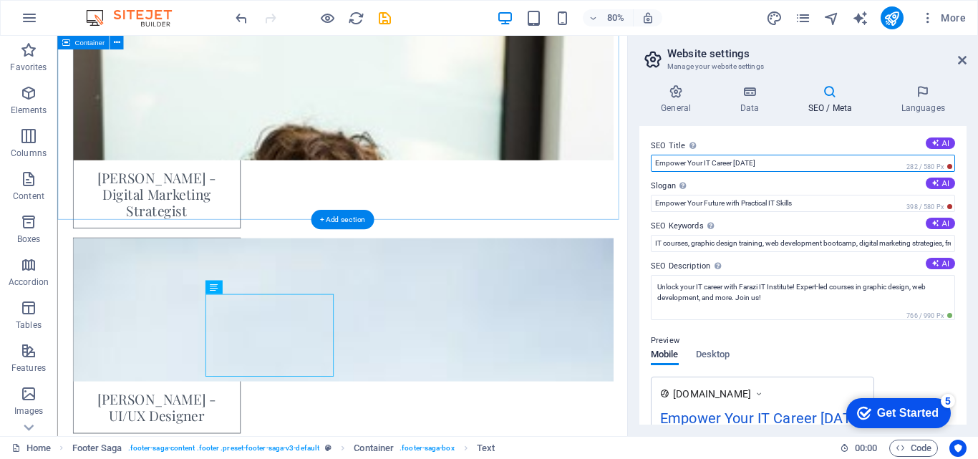
drag, startPoint x: 828, startPoint y: 200, endPoint x: 749, endPoint y: 188, distance: 79.8
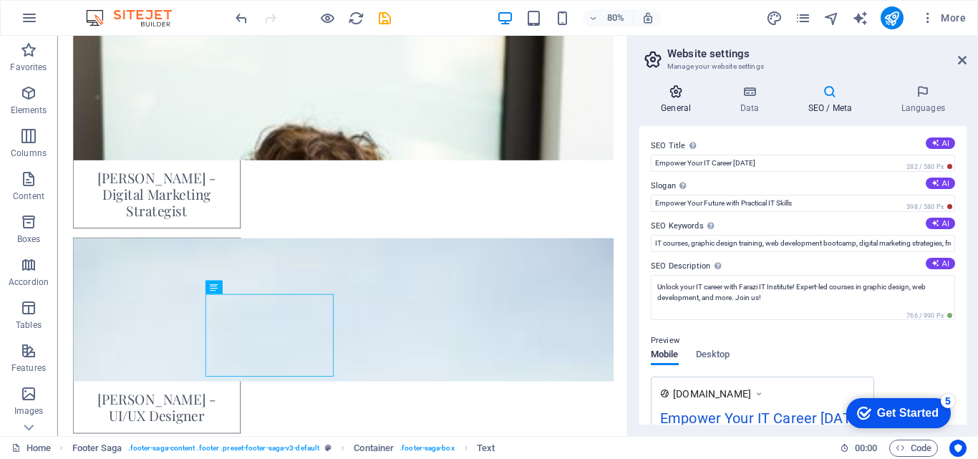
click at [681, 99] on h4 "General" at bounding box center [678, 99] width 79 height 30
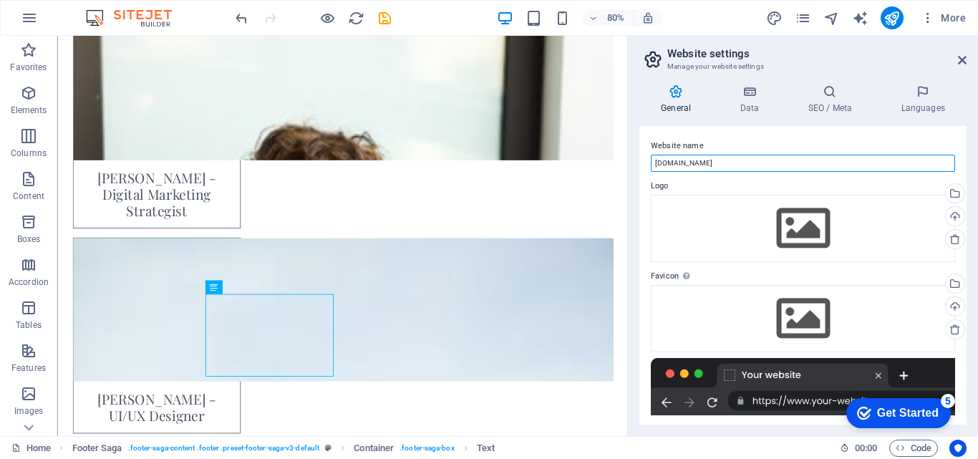
click at [747, 167] on input "[DOMAIN_NAME]" at bounding box center [803, 163] width 304 height 17
click at [840, 106] on h4 "SEO / Meta" at bounding box center [832, 99] width 93 height 30
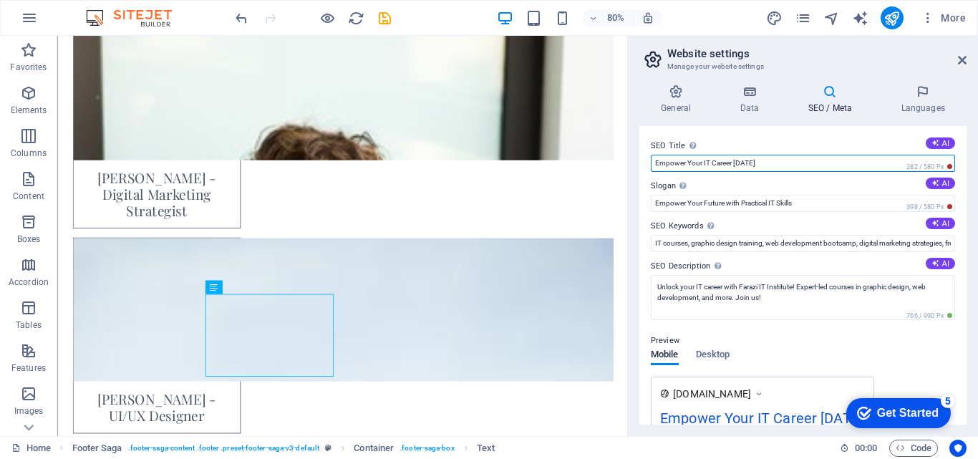
click at [785, 163] on input "Empower Your IT Career [DATE]" at bounding box center [803, 163] width 304 height 17
drag, startPoint x: 851, startPoint y: 199, endPoint x: 754, endPoint y: 183, distance: 98.6
click at [150, 275] on div "Container Spacer" at bounding box center [110, 274] width 86 height 14
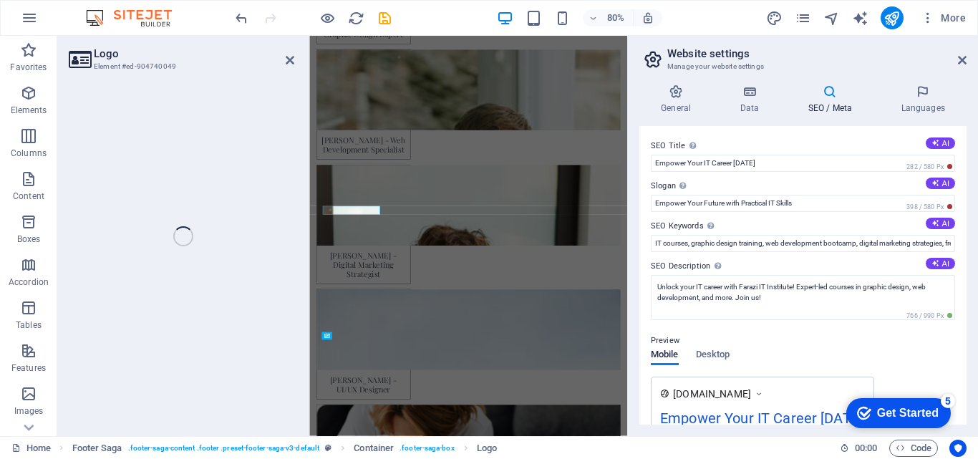
scroll to position [6500, 0]
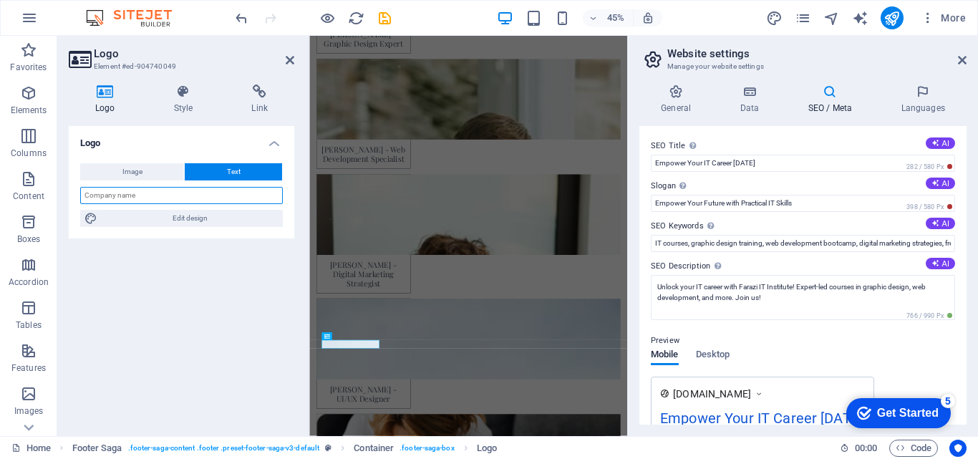
click at [145, 196] on input "text" at bounding box center [181, 195] width 203 height 17
click at [288, 58] on icon at bounding box center [290, 59] width 9 height 11
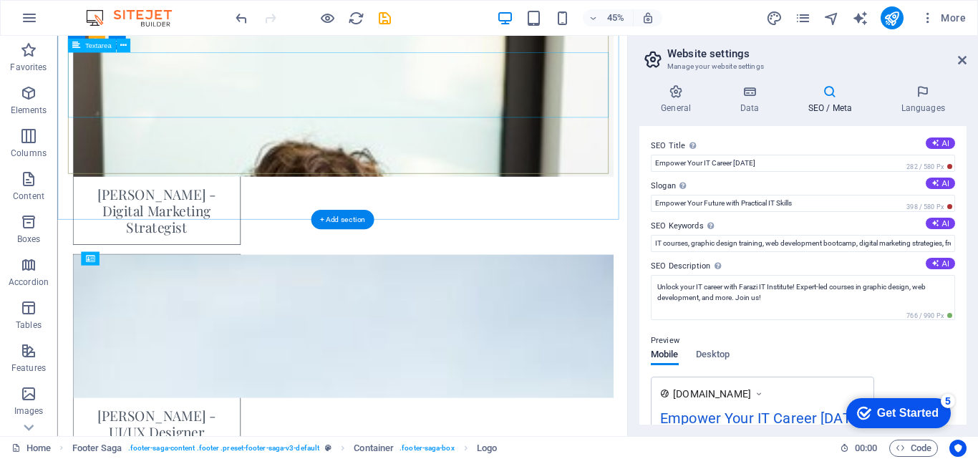
scroll to position [6520, 0]
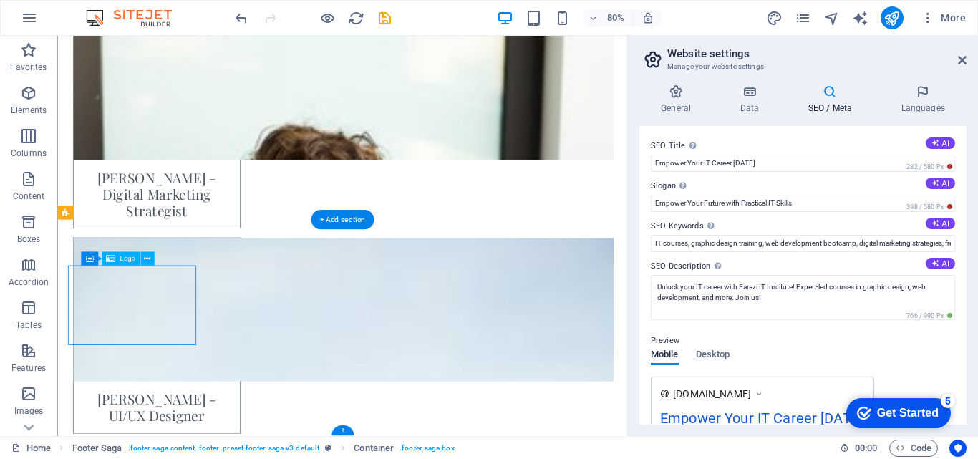
drag, startPoint x: 215, startPoint y: 331, endPoint x: 156, endPoint y: 333, distance: 59.4
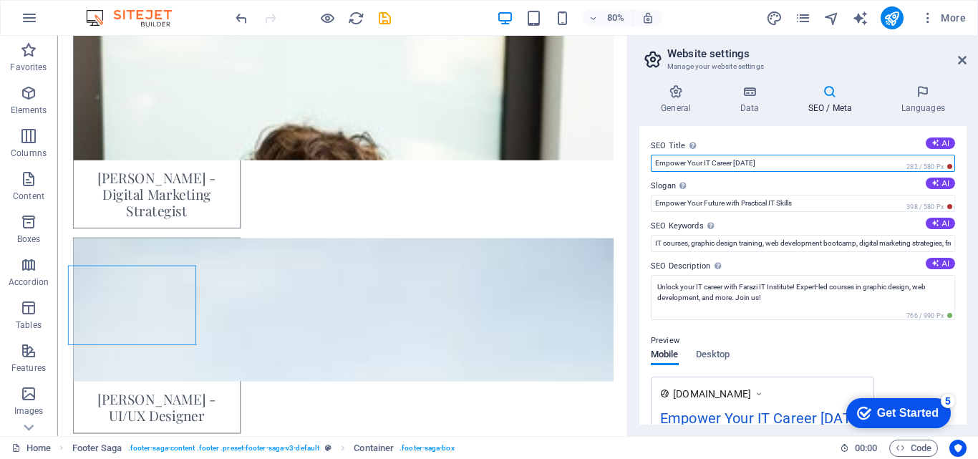
drag, startPoint x: 777, startPoint y: 163, endPoint x: 638, endPoint y: 166, distance: 139.6
click at [638, 166] on div "General Data SEO / Meta Languages Website name [DOMAIN_NAME] Logo Drag files he…" at bounding box center [803, 254] width 350 height 363
paste input "Professional IT Training Institute in [GEOGRAPHIC_DATA] -"
paste input "Farazi IT Institute"
click at [939, 144] on button "AI" at bounding box center [940, 142] width 29 height 11
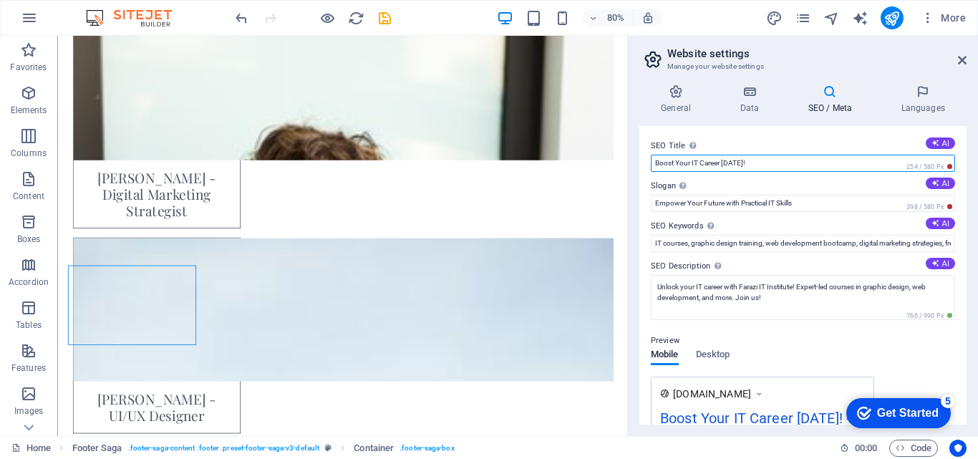
click at [800, 167] on input "Boost Your IT Career [DATE]!" at bounding box center [803, 163] width 304 height 17
drag, startPoint x: 855, startPoint y: 200, endPoint x: 714, endPoint y: 191, distance: 140.6
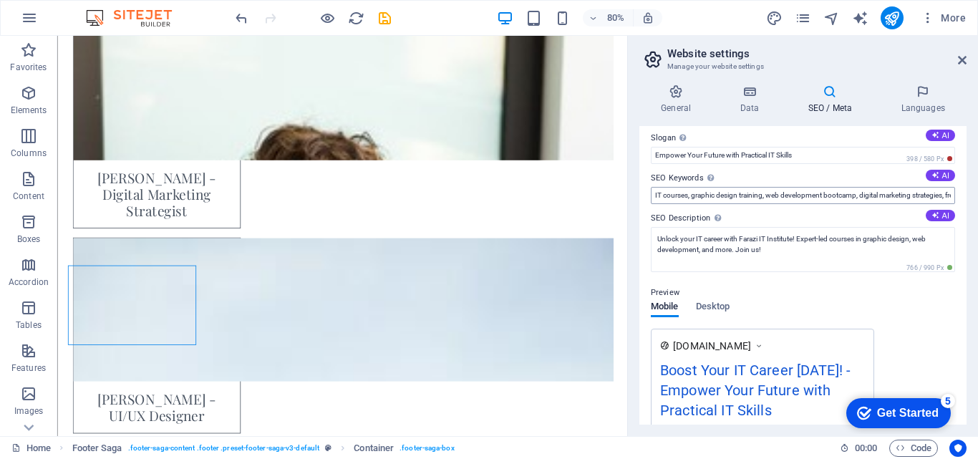
scroll to position [72, 0]
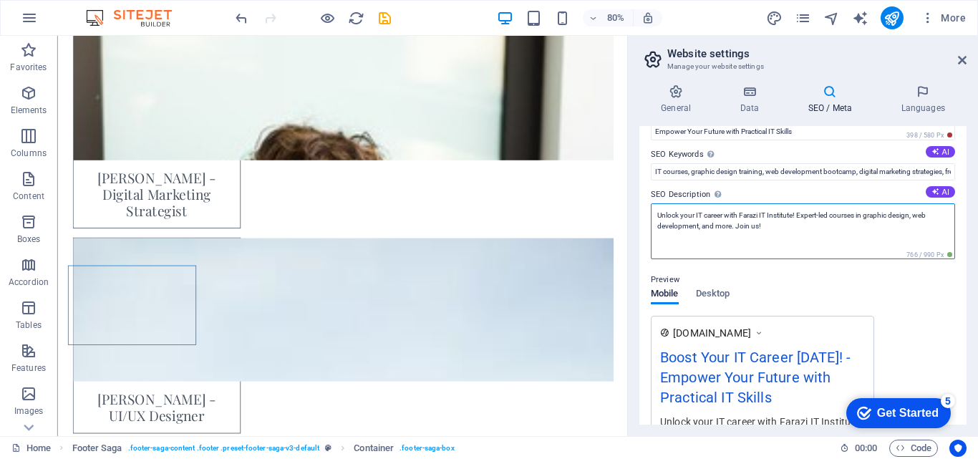
click at [777, 230] on textarea "Unlock your IT career with Farazi IT Institute! Expert-led courses in graphic d…" at bounding box center [803, 231] width 304 height 56
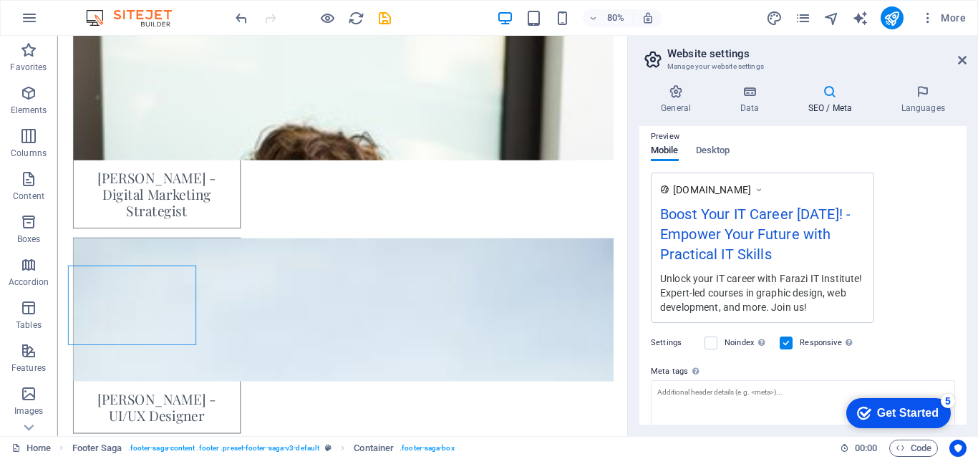
scroll to position [0, 0]
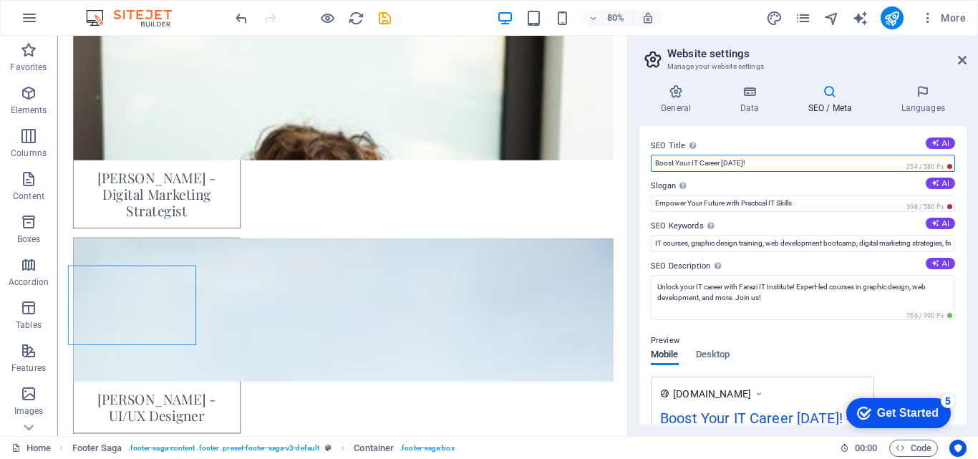
click at [780, 162] on input "Boost Your IT Career [DATE]!" at bounding box center [803, 163] width 304 height 17
drag, startPoint x: 820, startPoint y: 195, endPoint x: 744, endPoint y: 185, distance: 75.9
click at [782, 168] on input "Boost Your IT Career [DATE]!" at bounding box center [803, 163] width 304 height 17
drag, startPoint x: 773, startPoint y: 162, endPoint x: 714, endPoint y: 162, distance: 59.4
click at [714, 162] on input "Boost Your IT Career [DATE]!" at bounding box center [803, 163] width 304 height 17
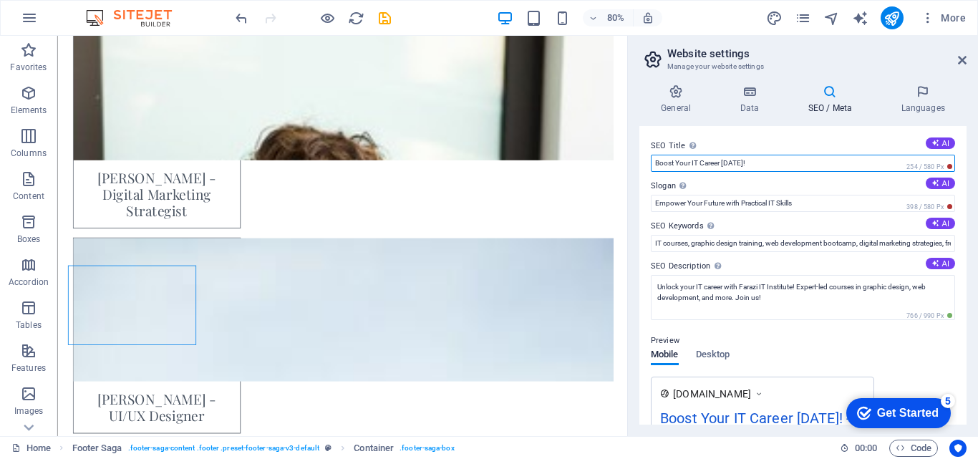
paste input "Farazi IT Institute"
type input "Farazi IT Institute - Advanced IT Training"
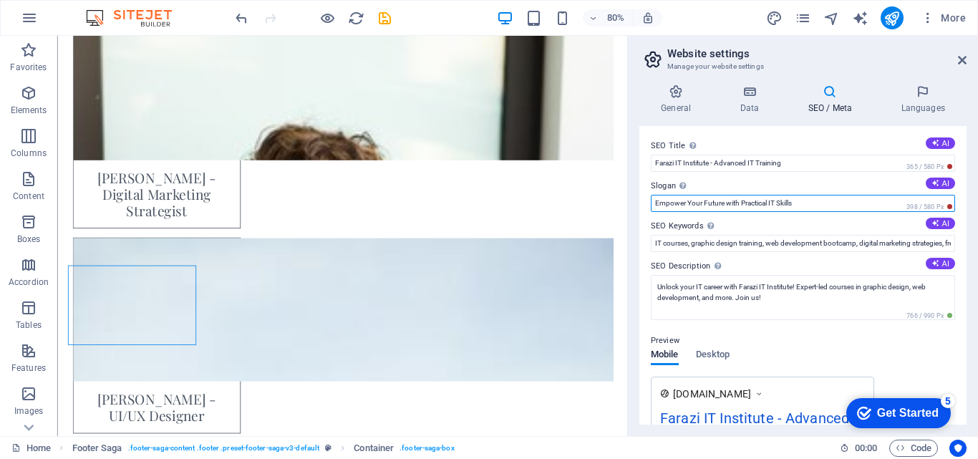
click at [796, 203] on input "Empower Your Future with Practical IT Skills" at bounding box center [803, 203] width 304 height 17
click at [813, 205] on input "Empower Your Future with Practical IT Skills" at bounding box center [803, 203] width 304 height 17
drag, startPoint x: 826, startPoint y: 203, endPoint x: 648, endPoint y: 212, distance: 178.4
click at [648, 212] on div "SEO Title The title of your website - make it something that stands out in sear…" at bounding box center [802, 275] width 327 height 298
click at [848, 192] on label "Slogan The slogan of your website. AI" at bounding box center [803, 186] width 304 height 17
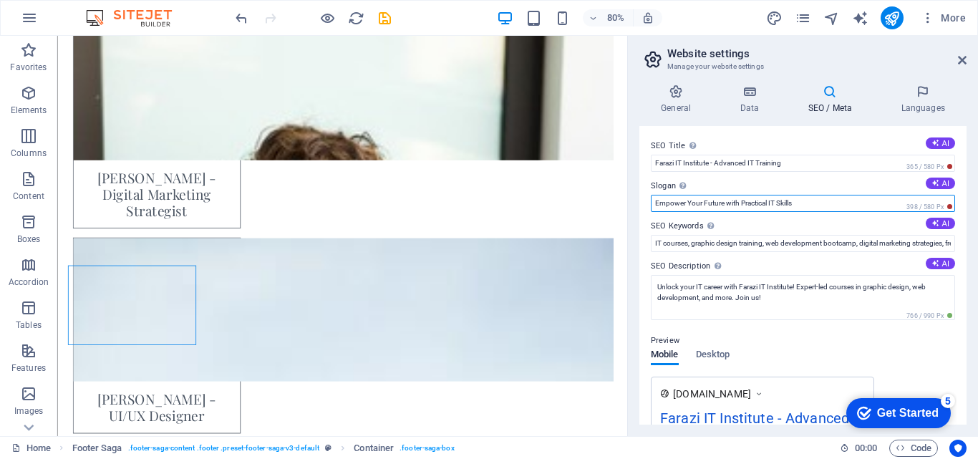
click at [848, 195] on input "Empower Your Future with Practical IT Skills" at bounding box center [803, 203] width 304 height 17
click at [757, 205] on input "Slogan The slogan of your website. AI" at bounding box center [803, 203] width 304 height 17
type input "Empower Your Future with Practical IT Skills"
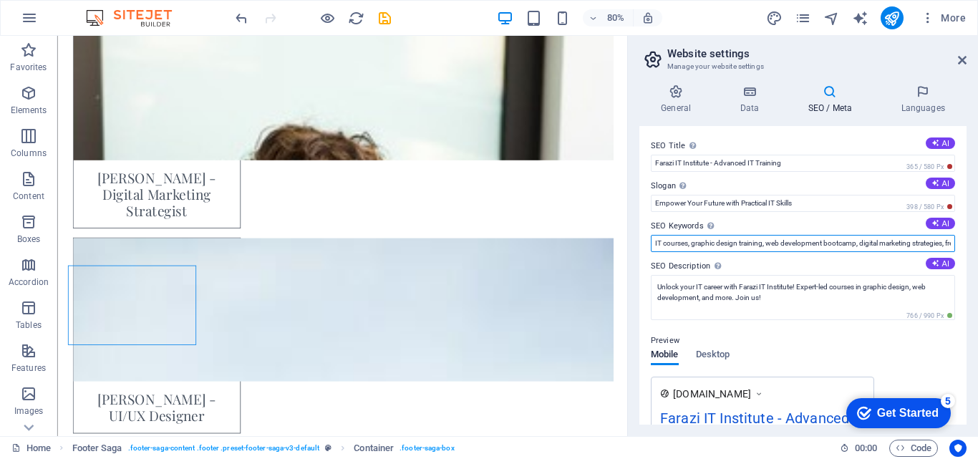
click at [777, 247] on input "IT courses, graphic design training, web development bootcamp, digital marketin…" at bounding box center [803, 243] width 304 height 17
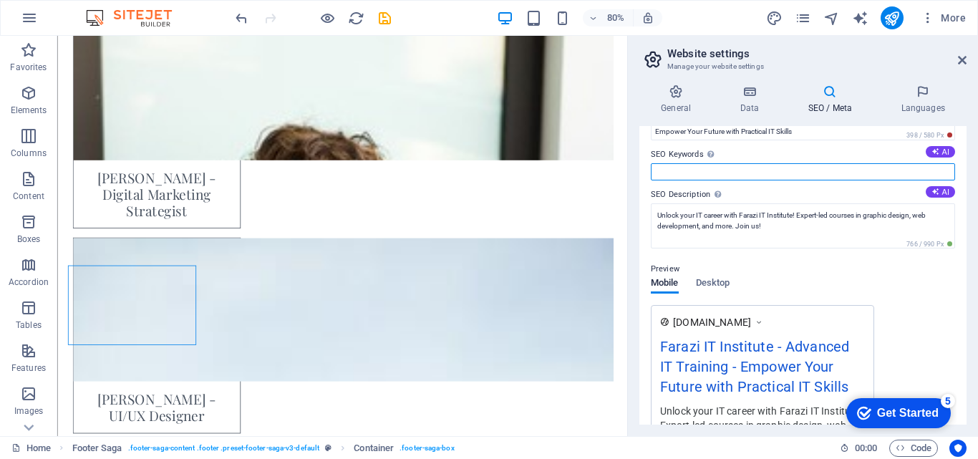
click at [757, 171] on input "SEO Keywords Comma-separated list of keywords representing your website. AI" at bounding box center [803, 171] width 304 height 17
type input "IT courses, graphic design training, web development bootcamp, digital marketin…"
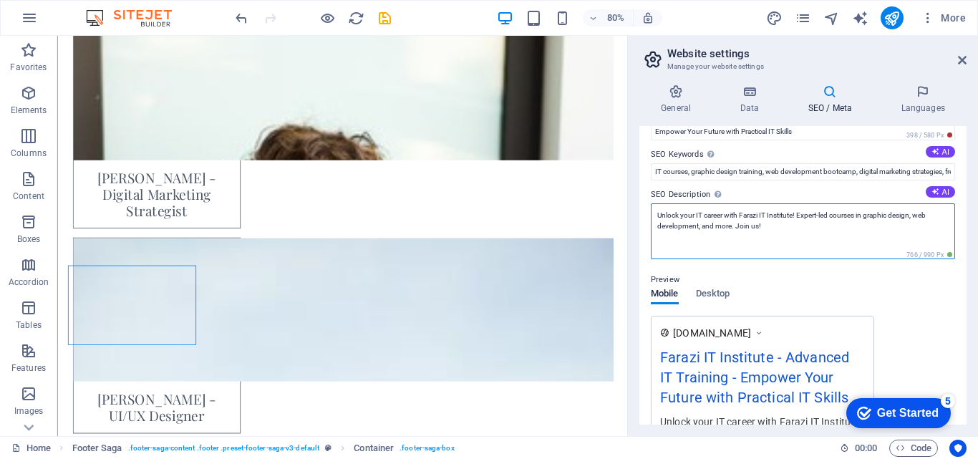
click at [784, 224] on textarea "Unlock your IT career with Farazi IT Institute! Expert-led courses in graphic d…" at bounding box center [803, 231] width 304 height 56
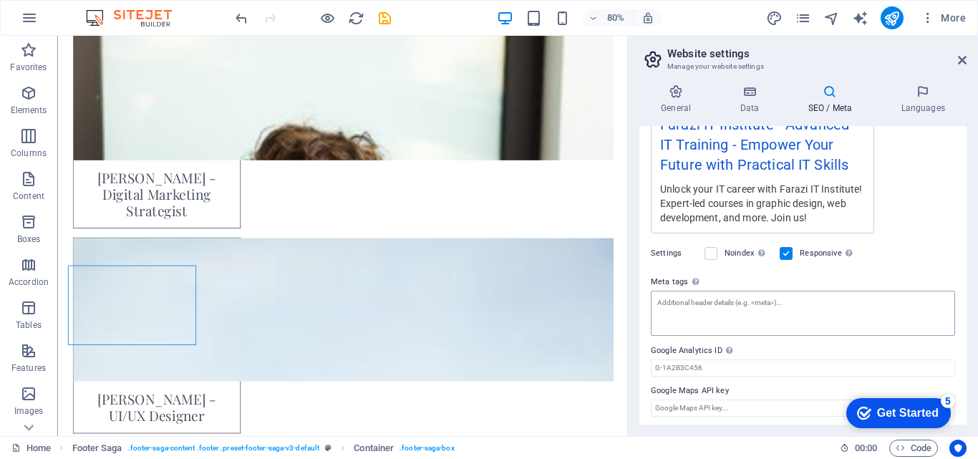
scroll to position [308, 0]
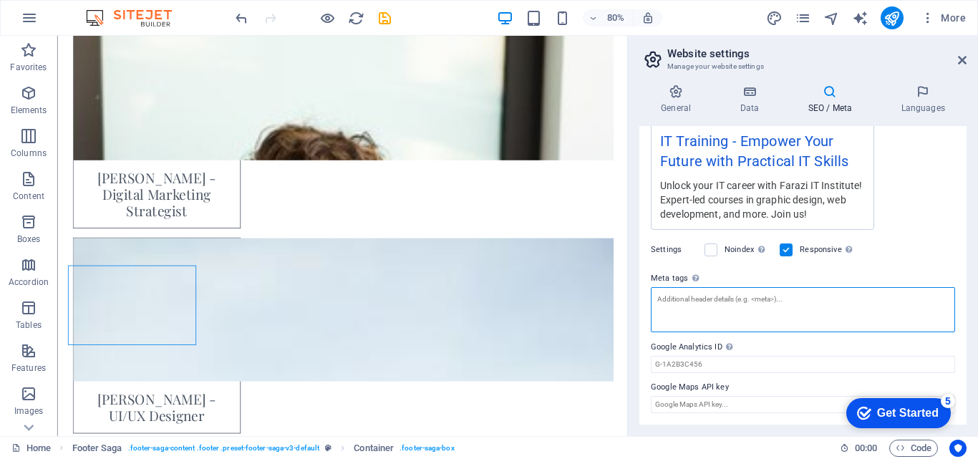
click at [755, 303] on textarea "Meta tags Enter HTML code here that will be placed inside the tags of your webs…" at bounding box center [803, 309] width 304 height 45
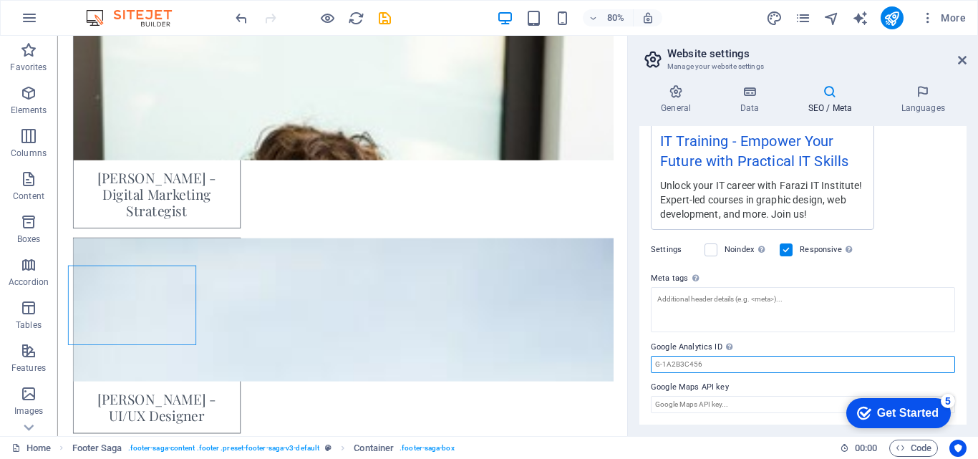
click at [714, 367] on input "Google Analytics ID Please only add the Google Analytics ID. We automatically i…" at bounding box center [803, 364] width 304 height 17
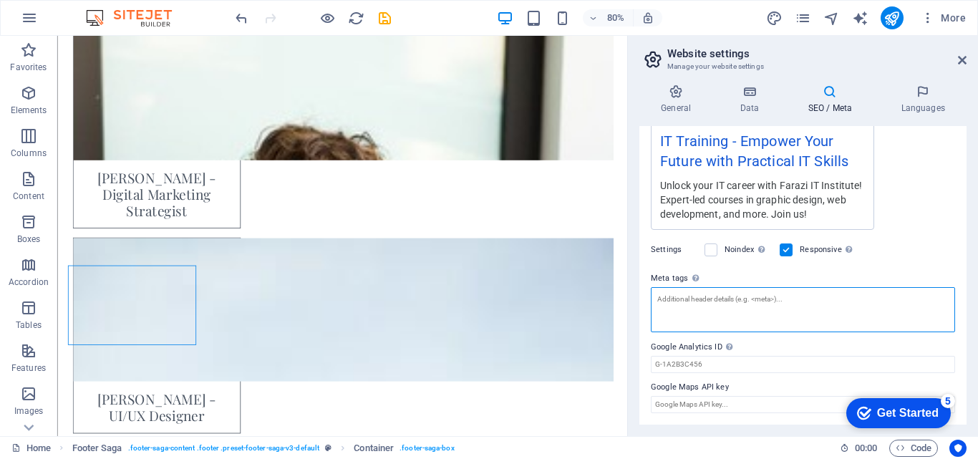
click at [712, 298] on textarea "Meta tags Enter HTML code here that will be placed inside the tags of your webs…" at bounding box center [803, 309] width 304 height 45
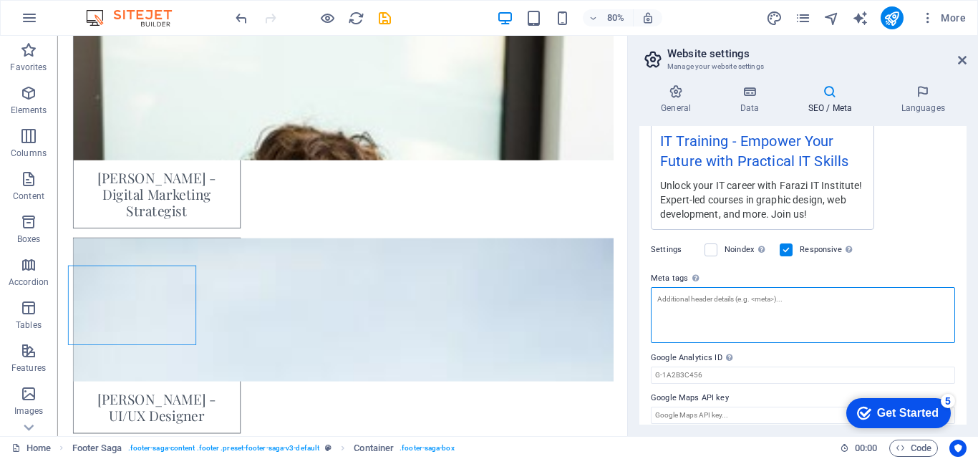
type textarea "f"
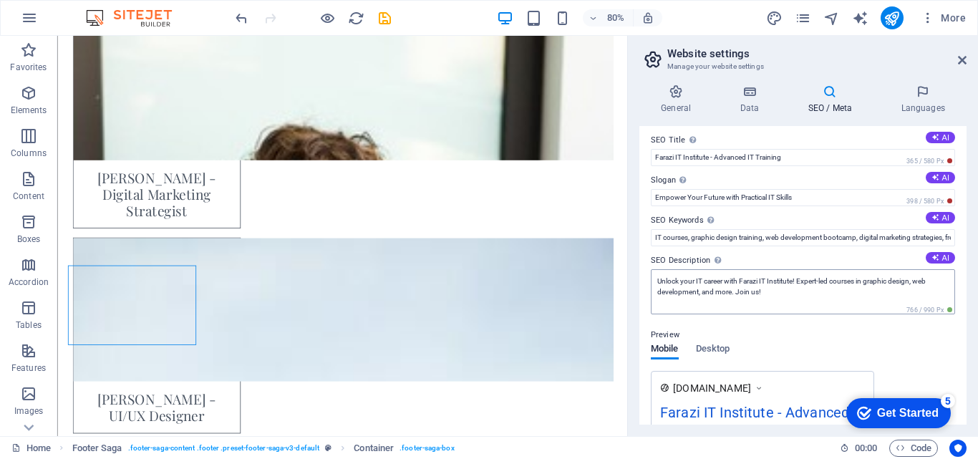
scroll to position [0, 0]
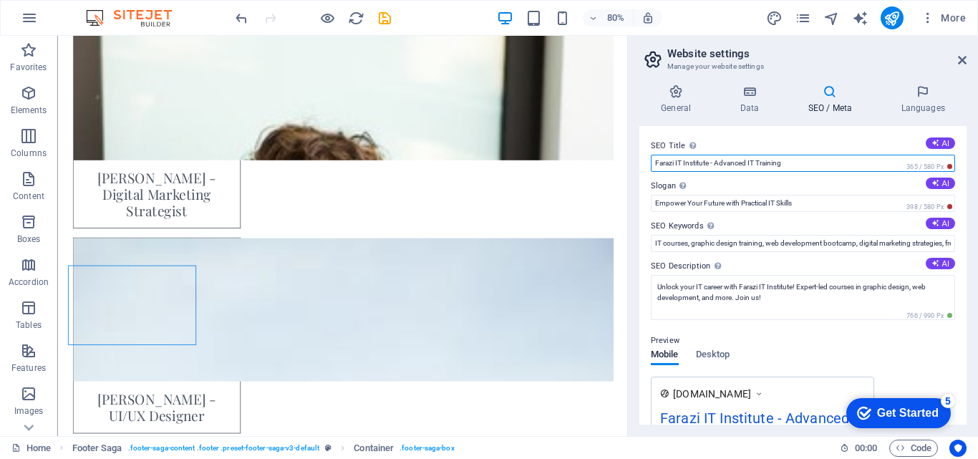
drag, startPoint x: 710, startPoint y: 161, endPoint x: 649, endPoint y: 165, distance: 61.7
click at [649, 165] on div "SEO Title The title of your website - make it something that stands out in sear…" at bounding box center [802, 275] width 327 height 298
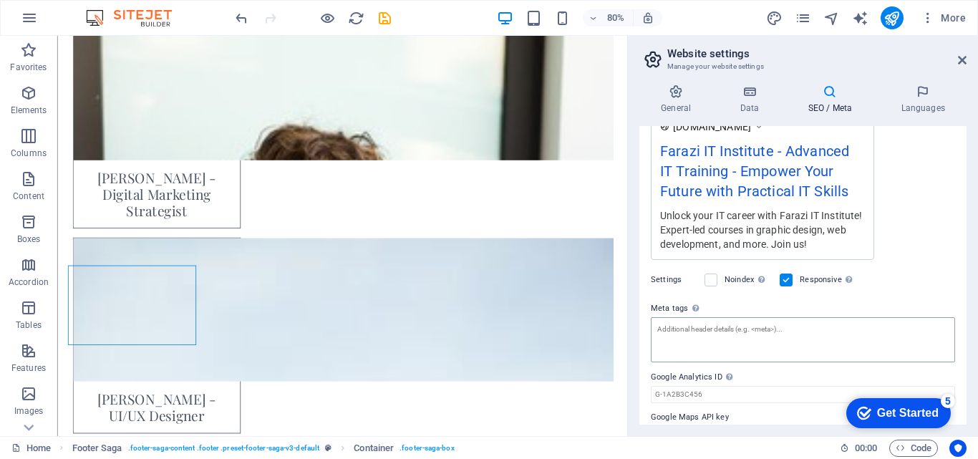
scroll to position [297, 0]
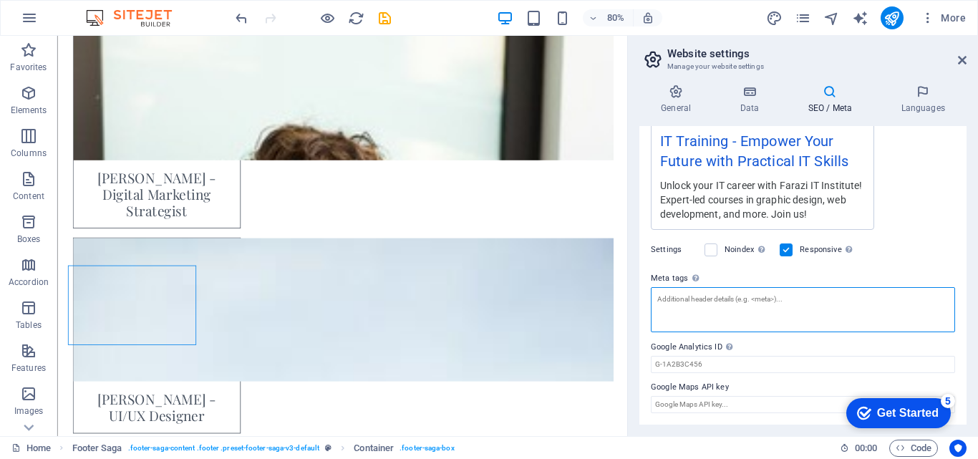
click at [740, 302] on textarea "Meta tags Enter HTML code here that will be placed inside the tags of your webs…" at bounding box center [803, 309] width 304 height 45
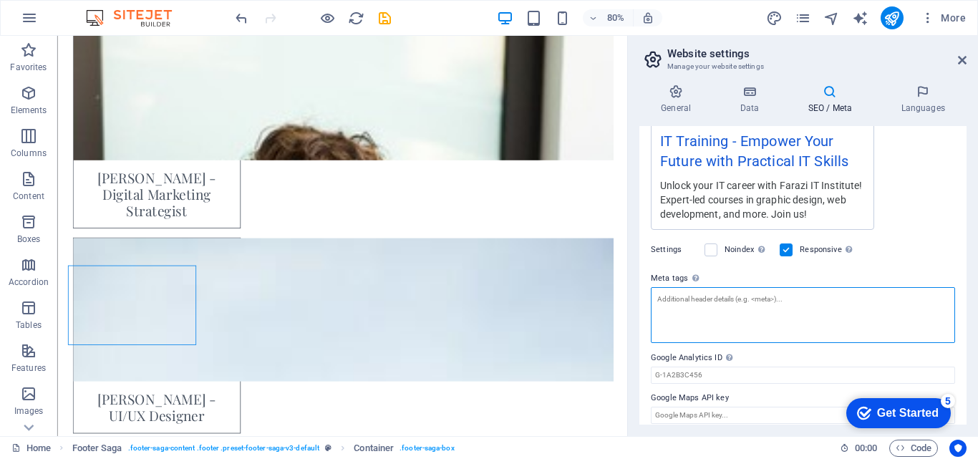
paste textarea "Farazi IT Institute"
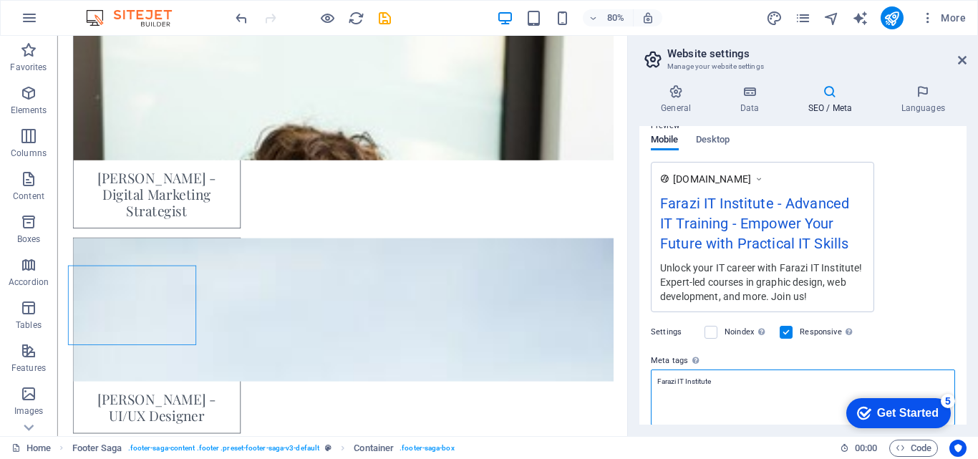
scroll to position [308, 0]
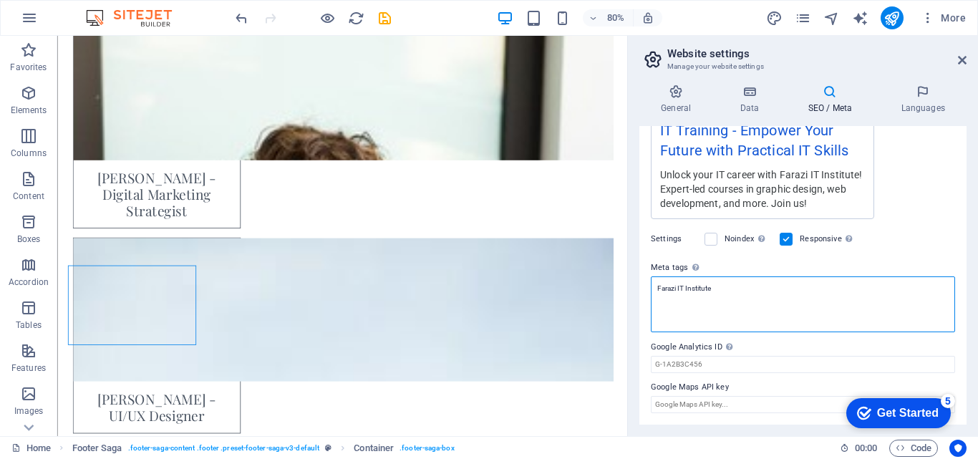
drag, startPoint x: 684, startPoint y: 288, endPoint x: 651, endPoint y: 286, distance: 32.3
click at [651, 286] on textarea "Farazi IT Institute" at bounding box center [803, 304] width 304 height 56
click at [758, 323] on textarea "Farazi IT Institute" at bounding box center [803, 304] width 304 height 56
paste textarea "Farazi IT"
drag, startPoint x: 714, startPoint y: 302, endPoint x: 656, endPoint y: 304, distance: 57.3
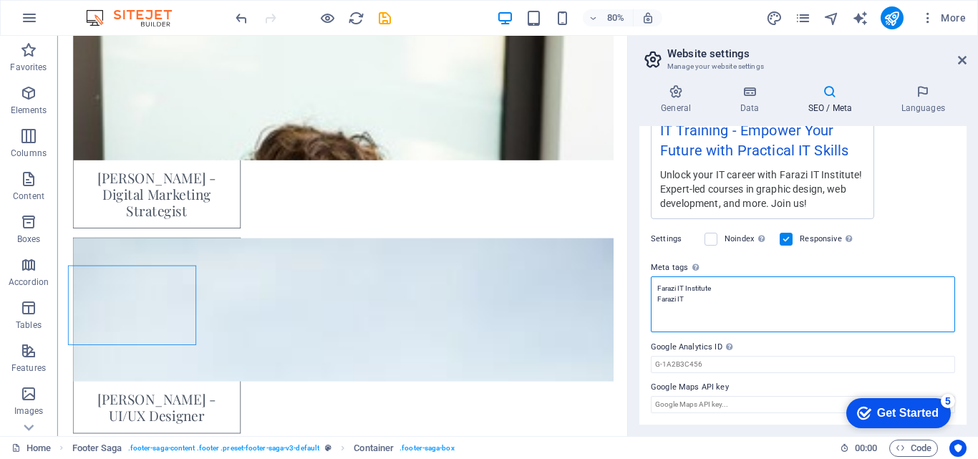
click at [656, 304] on textarea "Farazi IT Institute Farazi IT" at bounding box center [803, 304] width 304 height 56
click at [744, 309] on textarea "Farazi IT Institute Farazi IT" at bounding box center [803, 304] width 304 height 56
click at [751, 309] on textarea "Farazi IT Institute Farazi IT" at bounding box center [803, 304] width 304 height 56
type textarea "Farazi IT Institute Farazi IT"
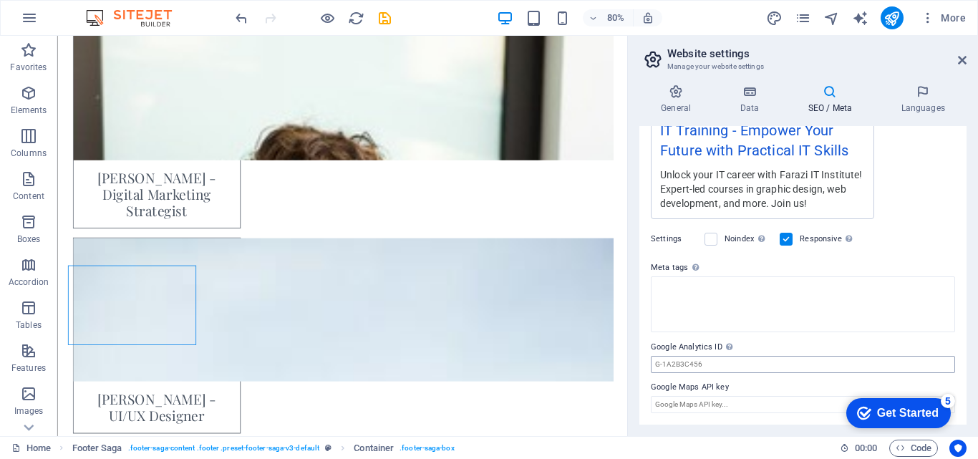
click at [711, 368] on body "Farazi IT Institute Home Favorites Elements Columns Content Boxes Accordion Tab…" at bounding box center [489, 229] width 978 height 459
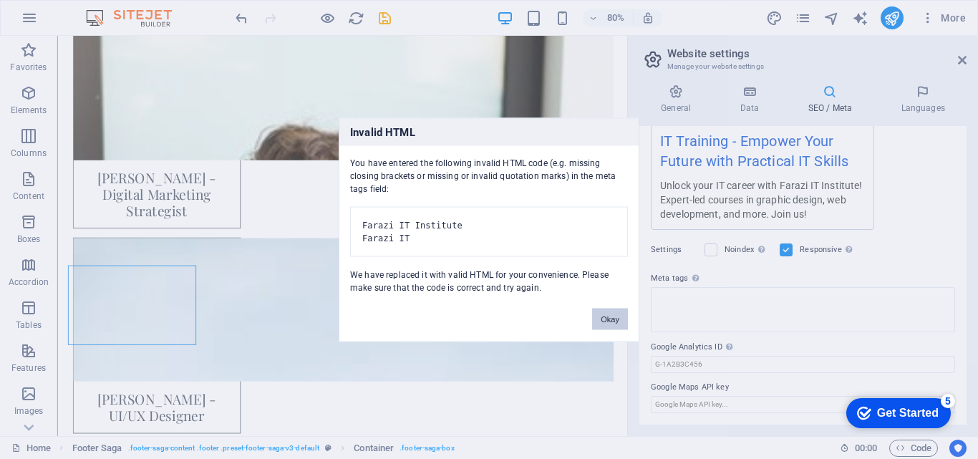
click at [611, 321] on button "Okay" at bounding box center [610, 318] width 36 height 21
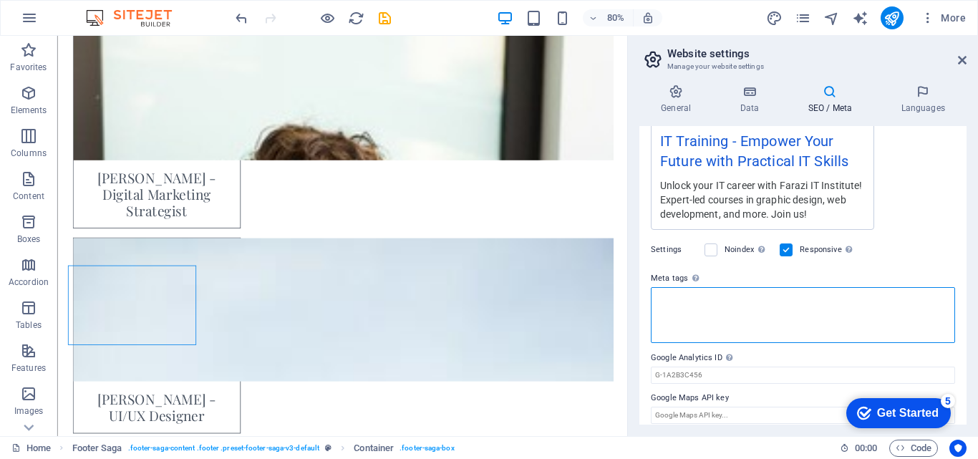
click at [669, 303] on textarea "Meta tags Enter HTML code here that will be placed inside the tags of your webs…" at bounding box center [803, 315] width 304 height 56
click at [705, 306] on textarea "Meta tags Enter HTML code here that will be placed inside the tags of your webs…" at bounding box center [803, 315] width 304 height 56
paste textarea "Farazi IT"
click at [712, 328] on textarea "Farazi IT" at bounding box center [803, 315] width 304 height 56
type textarea "Farazi IT"
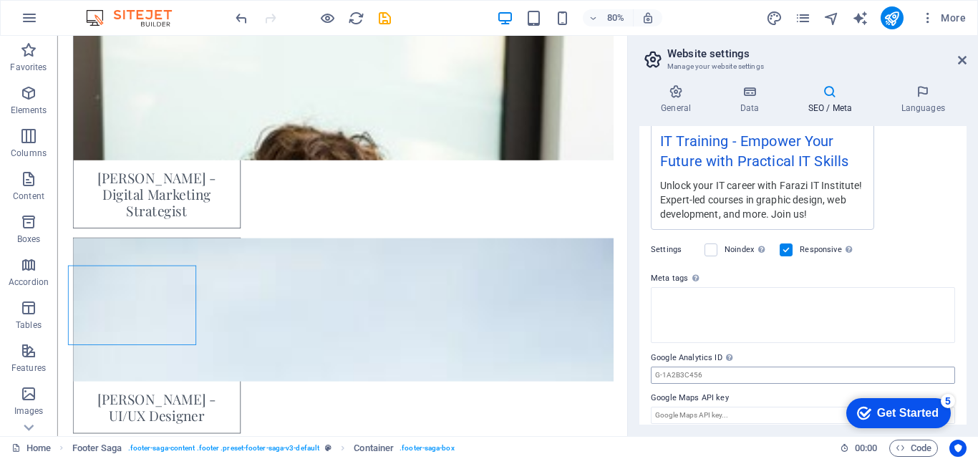
click at [718, 372] on body "Farazi IT Institute Home Favorites Elements Columns Content Boxes Accordion Tab…" at bounding box center [489, 229] width 978 height 459
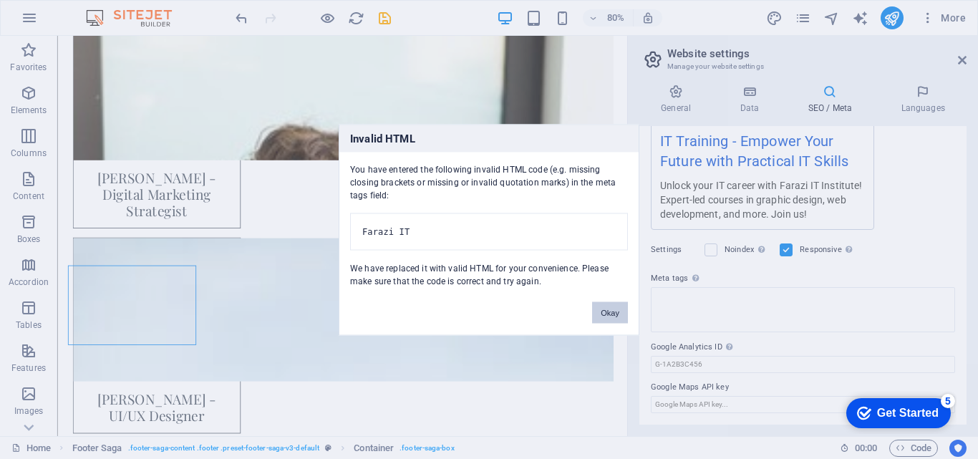
click at [619, 319] on button "Okay" at bounding box center [610, 311] width 36 height 21
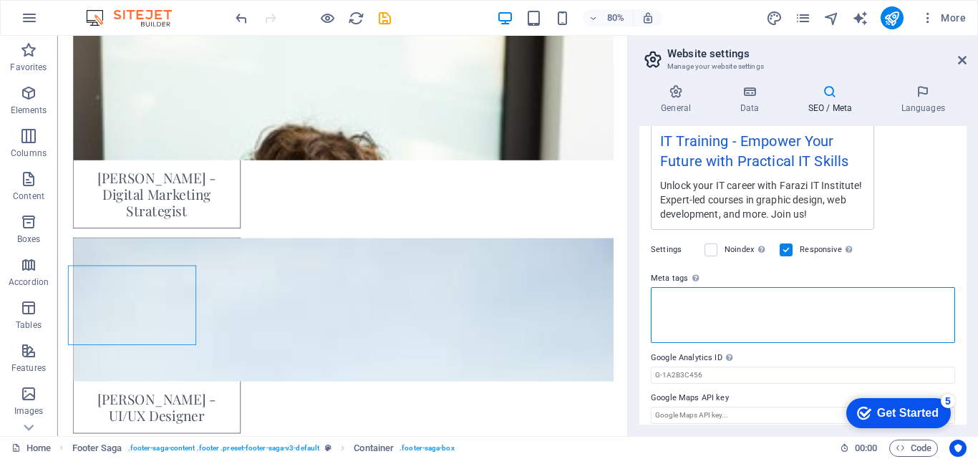
click at [688, 304] on textarea "Meta tags Enter HTML code here that will be placed inside the tags of your webs…" at bounding box center [803, 315] width 304 height 56
click at [694, 304] on textarea "Meta tags Enter HTML code here that will be placed inside the tags of your webs…" at bounding box center [803, 315] width 304 height 56
click at [712, 301] on textarea "Meta tags Enter HTML code here that will be placed inside the tags of your webs…" at bounding box center [803, 315] width 304 height 56
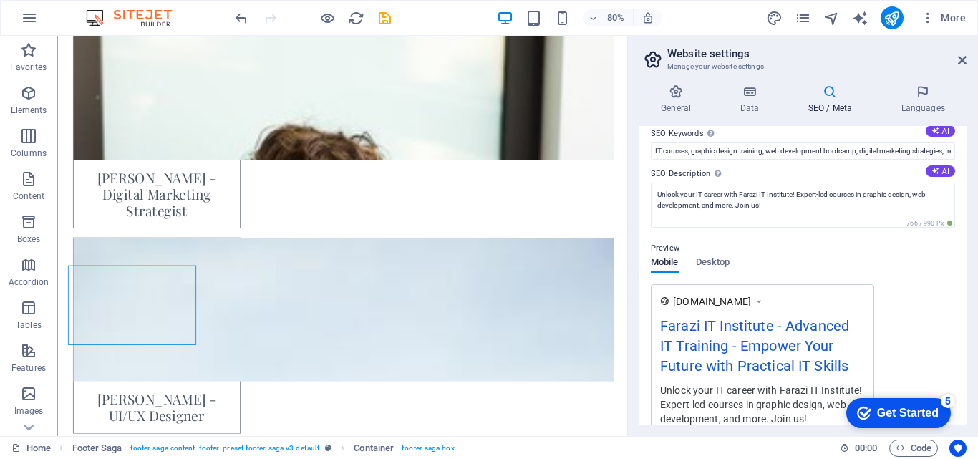
scroll to position [0, 0]
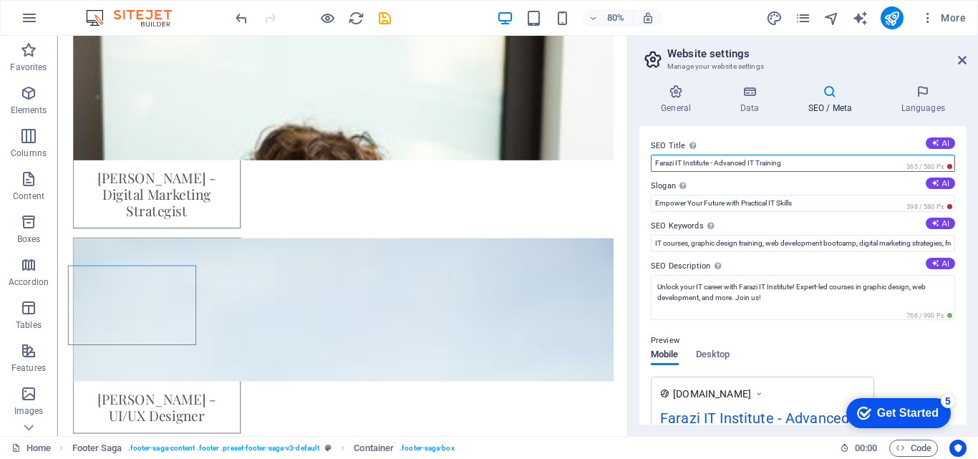
drag, startPoint x: 710, startPoint y: 163, endPoint x: 652, endPoint y: 163, distance: 58.0
click at [652, 163] on input "Farazi IT Institute - Advanced IT Training" at bounding box center [803, 163] width 304 height 17
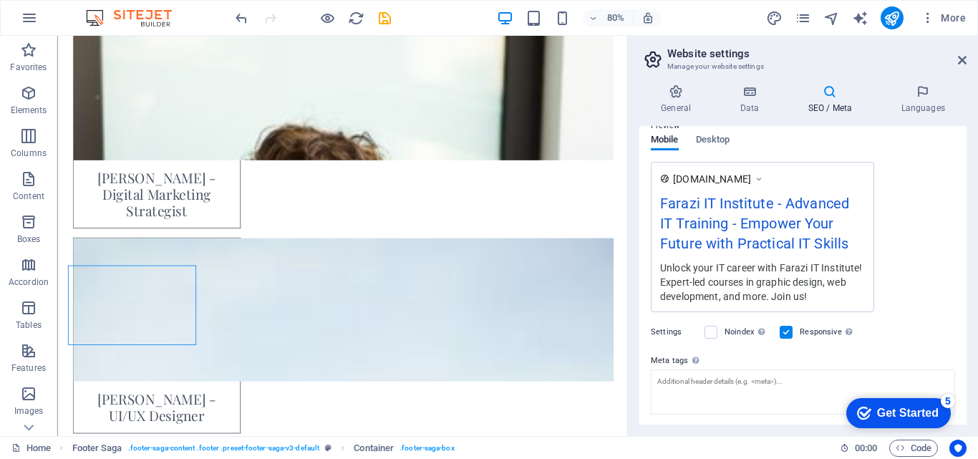
scroll to position [297, 0]
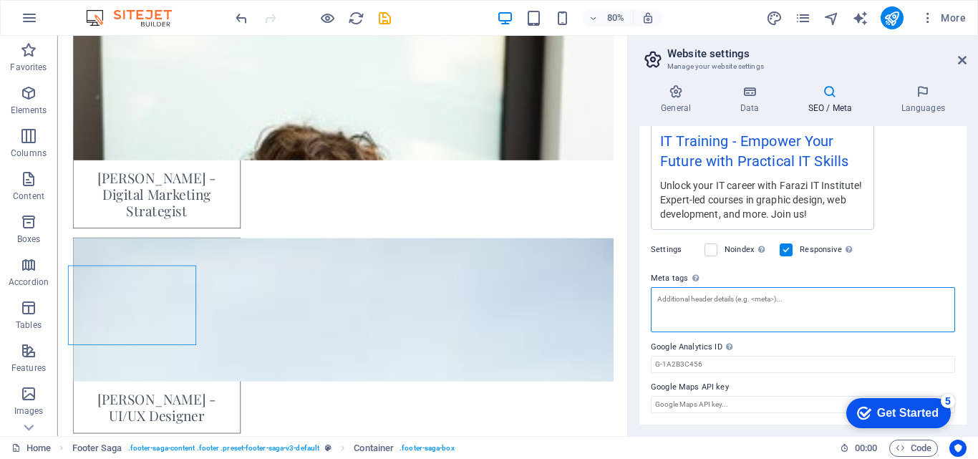
click at [725, 314] on textarea "Meta tags Enter HTML code here that will be placed inside the tags of your webs…" at bounding box center [803, 309] width 304 height 45
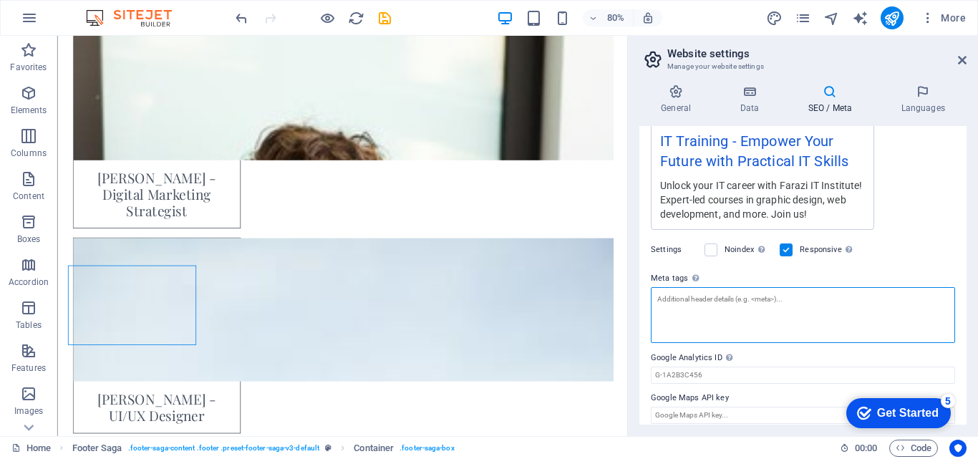
paste textarea "Farazi IT Institute"
type textarea "Farazi IT Institute"
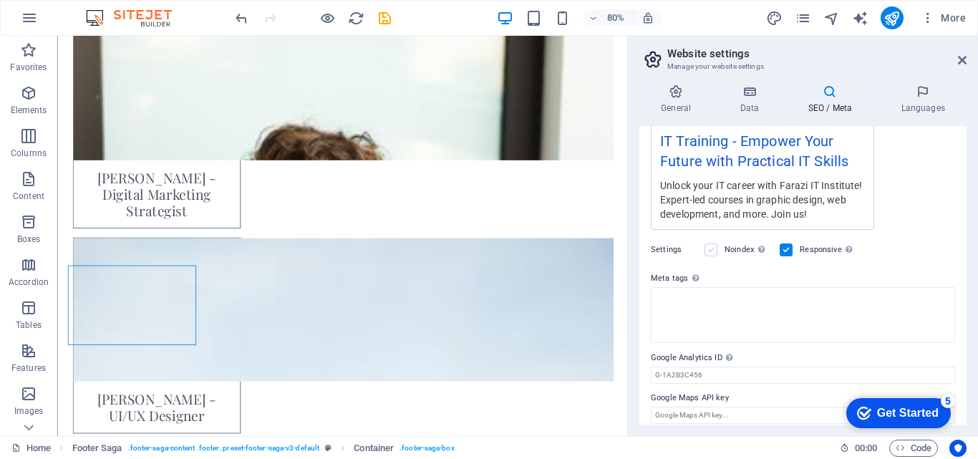
click at [717, 251] on body "Farazi IT Institute Home Favorites Elements Columns Content Boxes Accordion Tab…" at bounding box center [489, 229] width 978 height 459
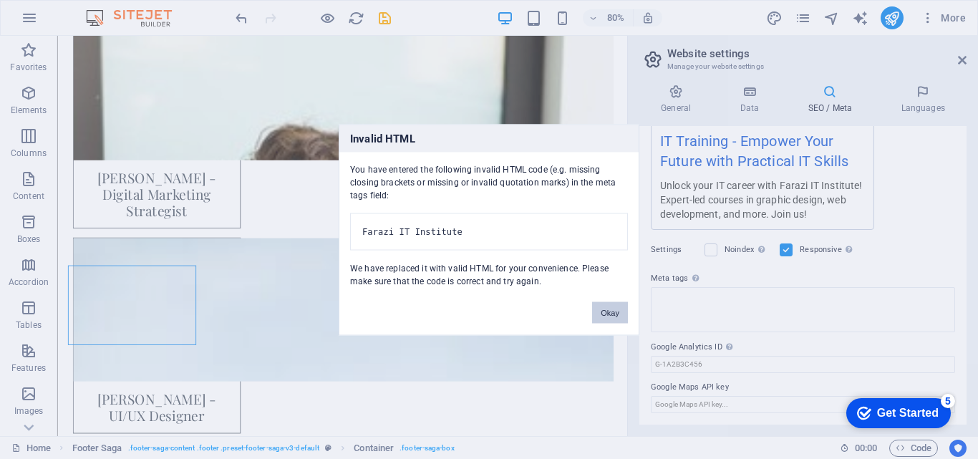
click at [603, 317] on button "Okay" at bounding box center [610, 311] width 36 height 21
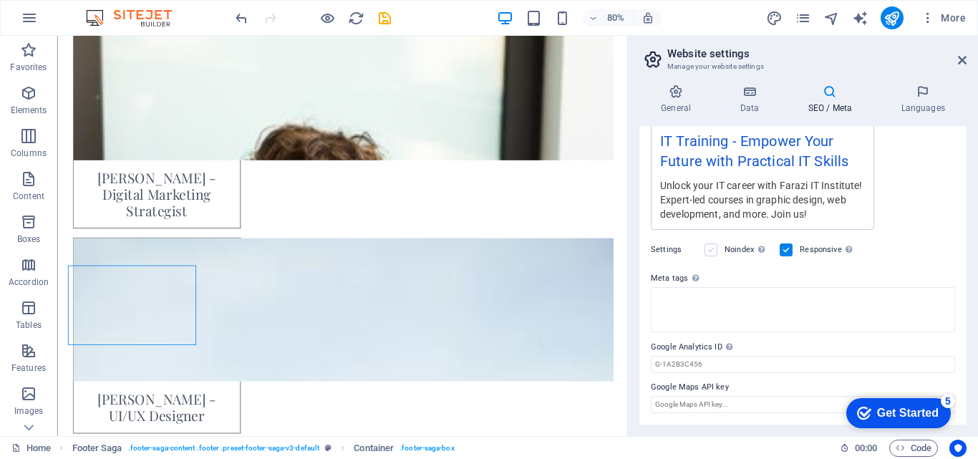
click at [709, 249] on label at bounding box center [710, 249] width 13 height 13
click at [0, 0] on input "Noindex Instruct search engines to exclude this website from search results." at bounding box center [0, 0] width 0 height 0
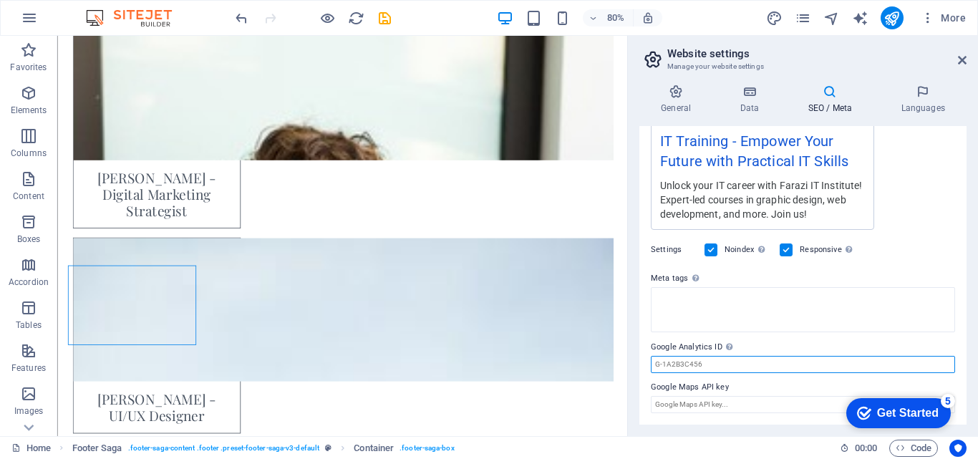
click at [714, 365] on input "Google Analytics ID Please only add the Google Analytics ID. We automatically i…" at bounding box center [803, 364] width 304 height 17
drag, startPoint x: 654, startPoint y: 346, endPoint x: 709, endPoint y: 348, distance: 55.2
click at [709, 348] on label "Google Analytics ID Please only add the Google Analytics ID. We automatically i…" at bounding box center [803, 347] width 304 height 17
click at [709, 356] on input "Google Analytics ID Please only add the Google Analytics ID. We automatically i…" at bounding box center [803, 364] width 304 height 17
drag, startPoint x: 720, startPoint y: 349, endPoint x: 657, endPoint y: 347, distance: 63.0
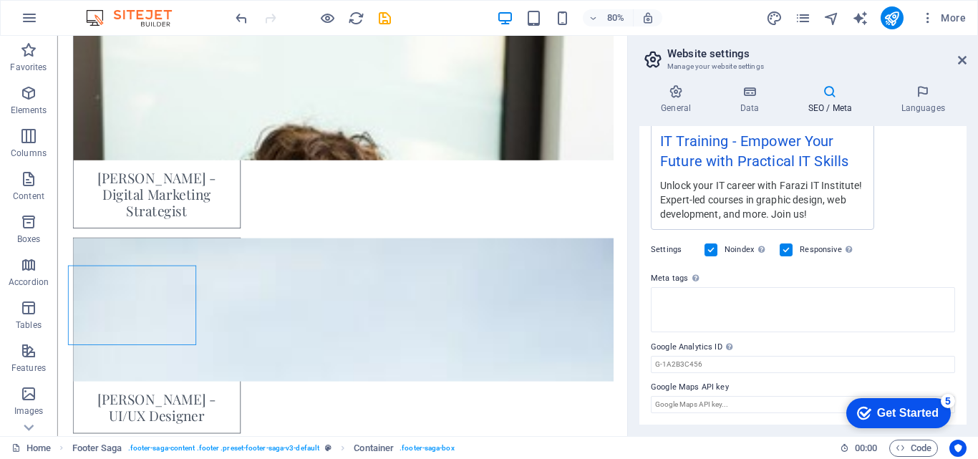
click at [657, 347] on label "Google Analytics ID Please only add the Google Analytics ID. We automatically i…" at bounding box center [803, 347] width 304 height 17
click at [657, 356] on input "Google Analytics ID Please only add the Google Analytics ID. We automatically i…" at bounding box center [803, 364] width 304 height 17
drag, startPoint x: 651, startPoint y: 350, endPoint x: 716, endPoint y: 349, distance: 65.2
click at [716, 349] on label "Google Analytics ID Please only add the Google Analytics ID. We automatically i…" at bounding box center [803, 347] width 304 height 17
click at [716, 356] on input "Google Analytics ID Please only add the Google Analytics ID. We automatically i…" at bounding box center [803, 364] width 304 height 17
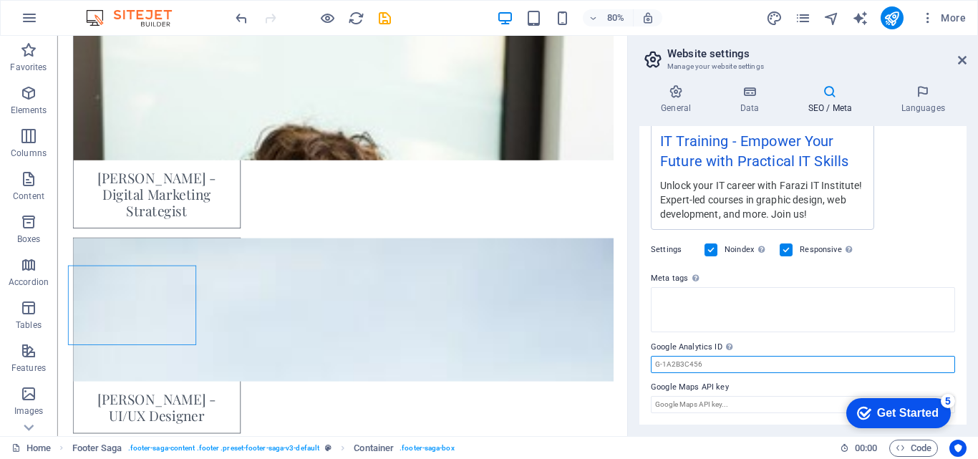
click at [742, 369] on input "Google Analytics ID Please only add the Google Analytics ID. We automatically i…" at bounding box center [803, 364] width 304 height 17
paste input "367392476"
type input "367392476"
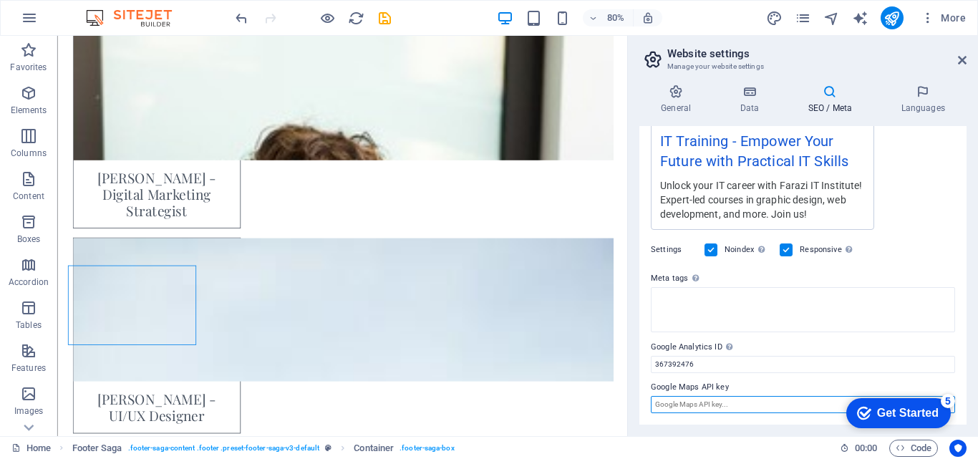
click at [725, 397] on input "Google Maps API key" at bounding box center [803, 404] width 304 height 17
drag, startPoint x: 744, startPoint y: 386, endPoint x: 644, endPoint y: 382, distance: 100.3
click at [644, 382] on div "SEO Title The title of your website - make it something that stands out in sear…" at bounding box center [802, 275] width 327 height 298
click at [911, 417] on div "Get Started" at bounding box center [908, 413] width 62 height 13
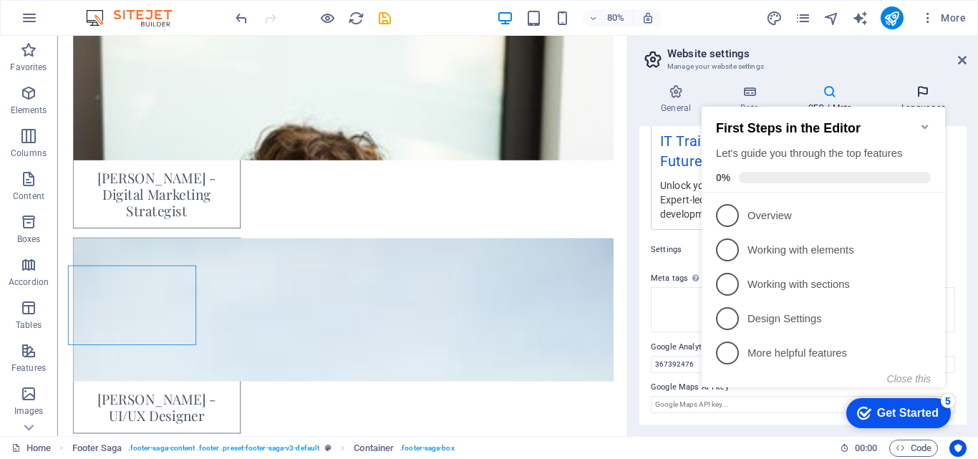
click at [950, 86] on icon at bounding box center [922, 91] width 87 height 14
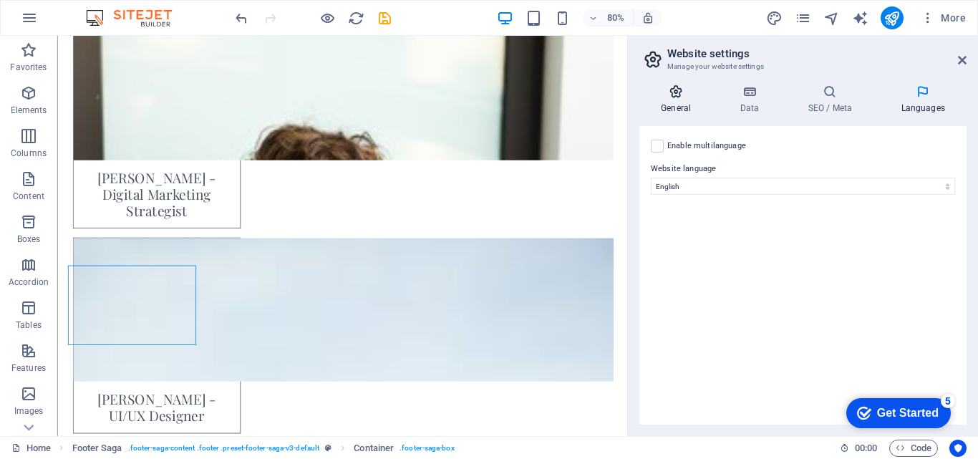
click at [679, 105] on h4 "General" at bounding box center [678, 99] width 79 height 30
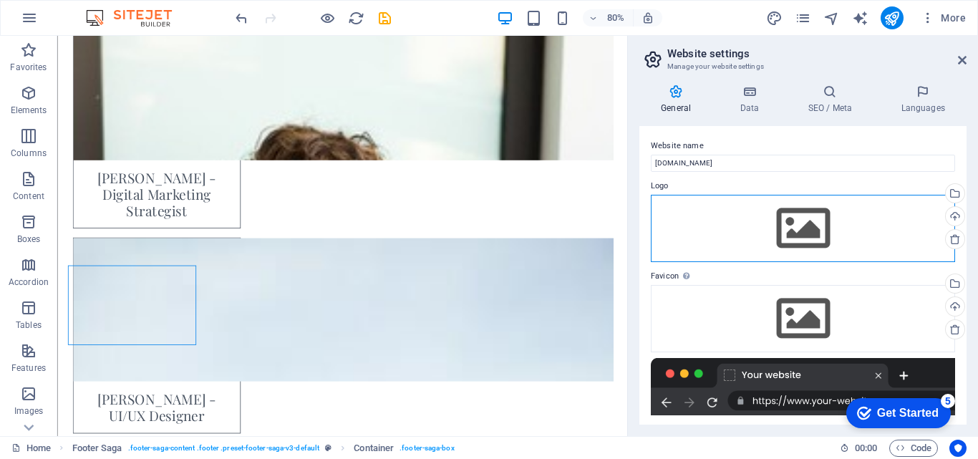
click at [818, 233] on div "Drag files here, click to choose files or select files from Files or our free s…" at bounding box center [803, 228] width 304 height 67
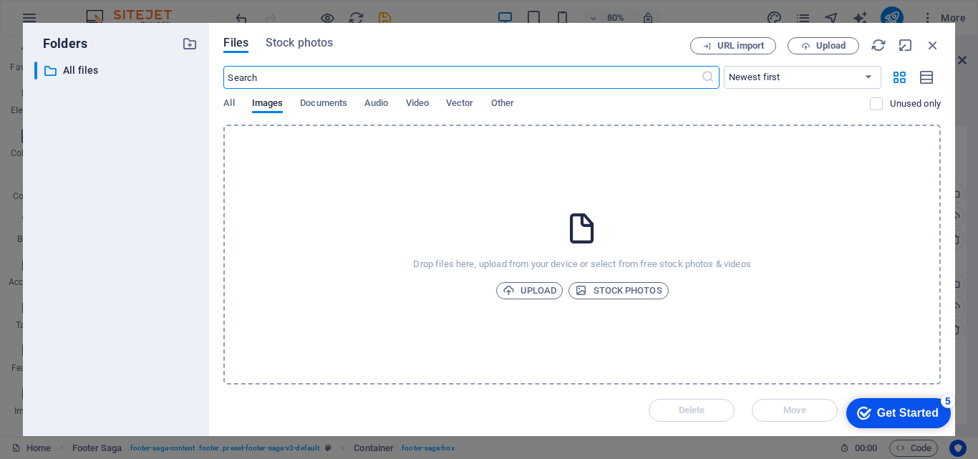
scroll to position [6394, 0]
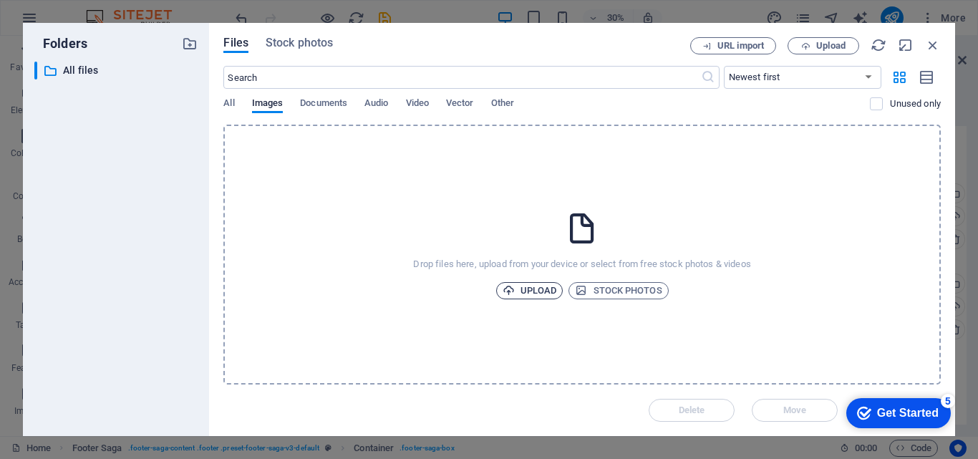
click at [534, 286] on span "Upload" at bounding box center [530, 290] width 54 height 17
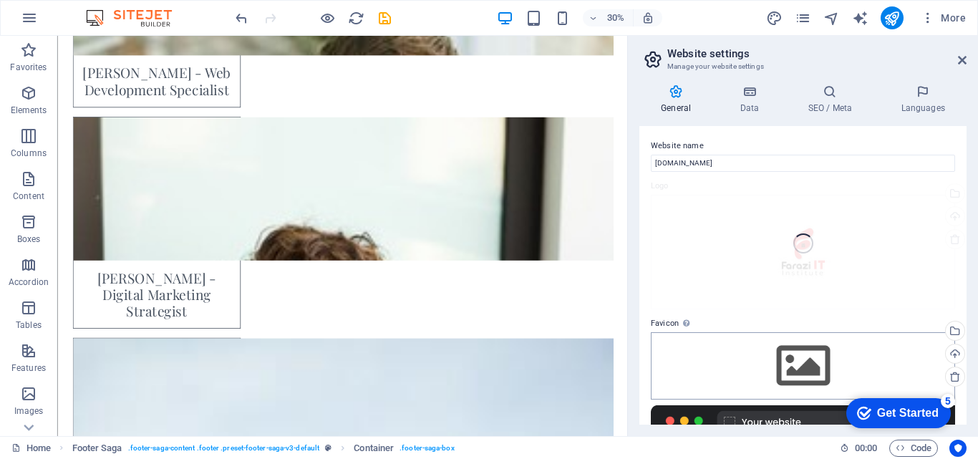
scroll to position [6520, 0]
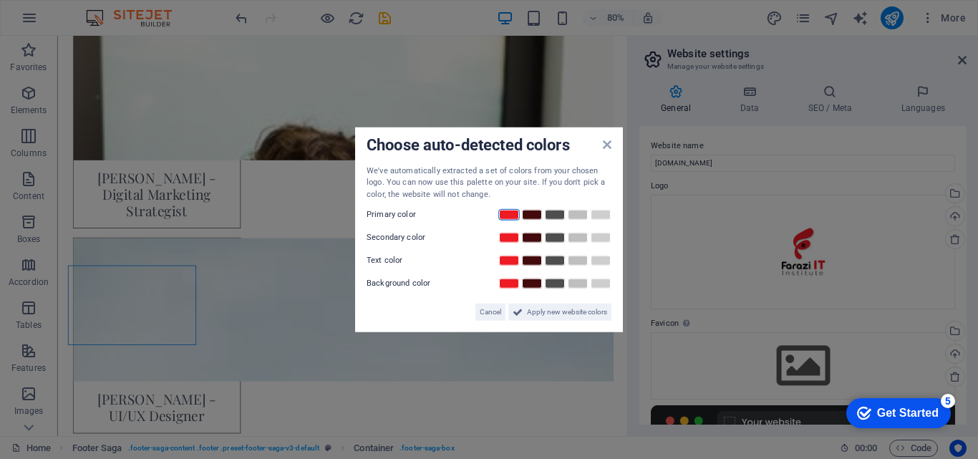
click at [508, 215] on link at bounding box center [508, 214] width 21 height 11
click at [583, 314] on span "Apply new website colors" at bounding box center [567, 312] width 80 height 17
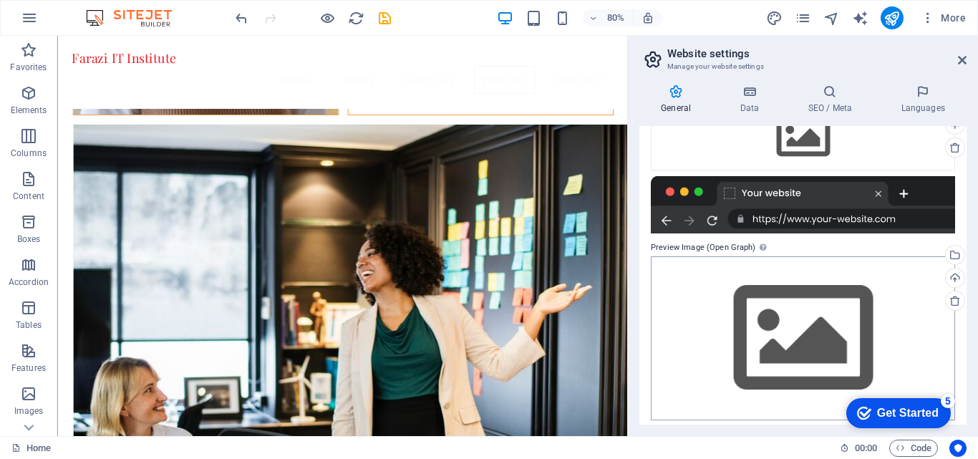
scroll to position [236, 0]
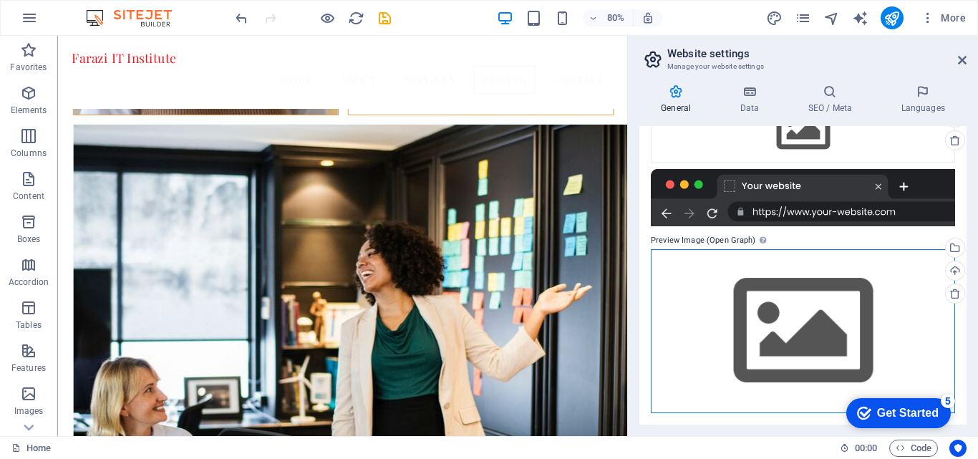
click at [800, 335] on div "Drag files here, click to choose files or select files from Files or our free s…" at bounding box center [803, 331] width 304 height 164
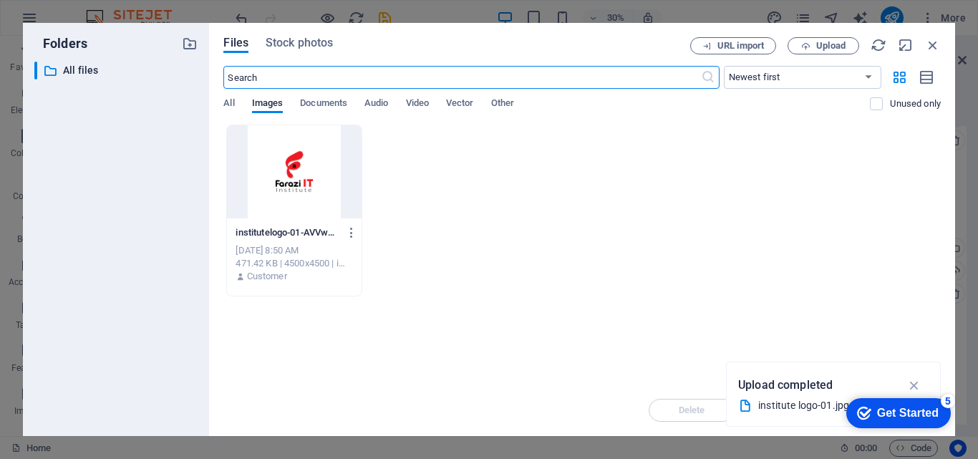
click at [309, 181] on div at bounding box center [294, 171] width 134 height 93
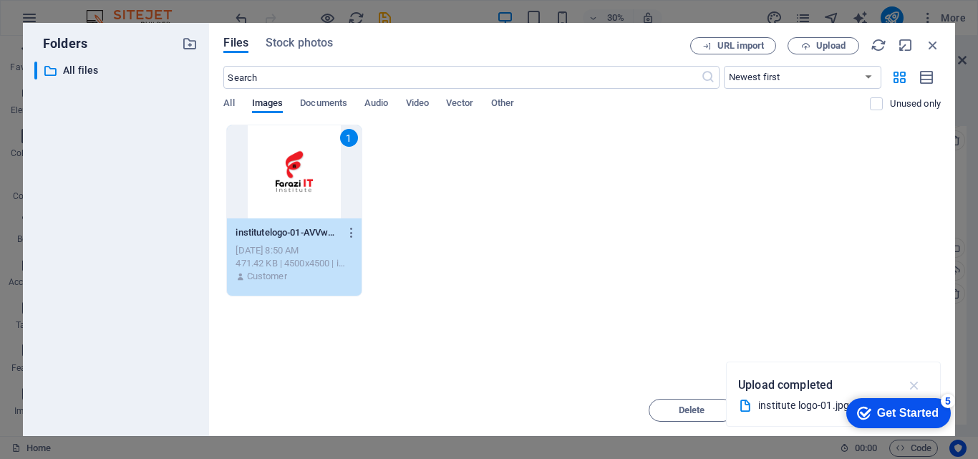
click at [915, 384] on icon "button" at bounding box center [914, 385] width 16 height 16
click at [308, 208] on div "1" at bounding box center [294, 171] width 134 height 93
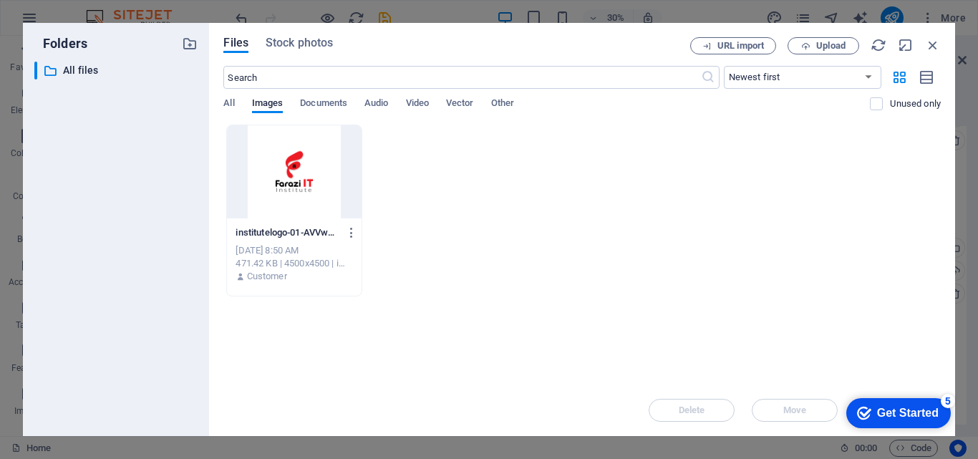
click at [293, 192] on div at bounding box center [294, 171] width 134 height 93
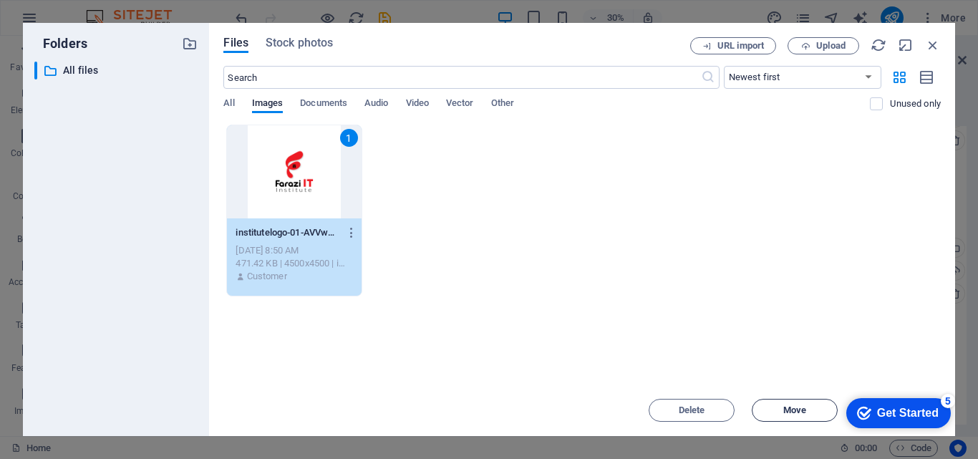
click at [790, 414] on span "Move" at bounding box center [794, 410] width 23 height 9
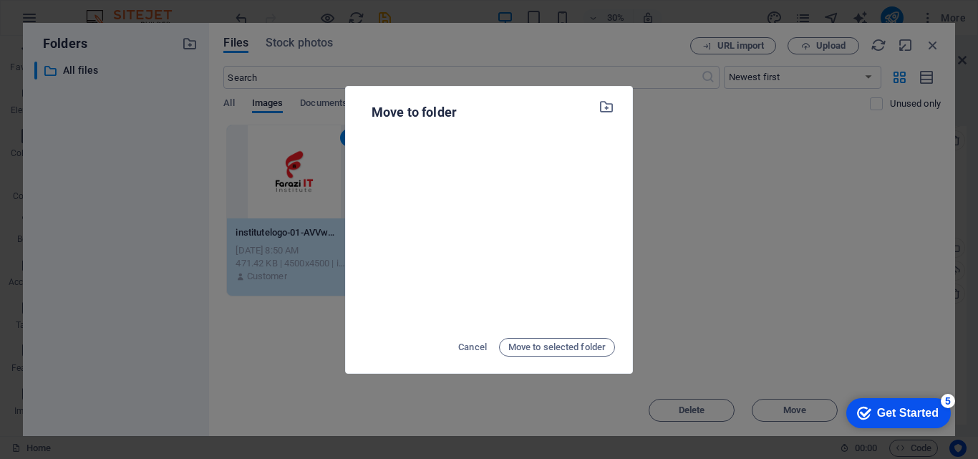
click at [497, 248] on div at bounding box center [489, 229] width 252 height 195
click at [560, 349] on span "Move to selected folder" at bounding box center [556, 347] width 97 height 17
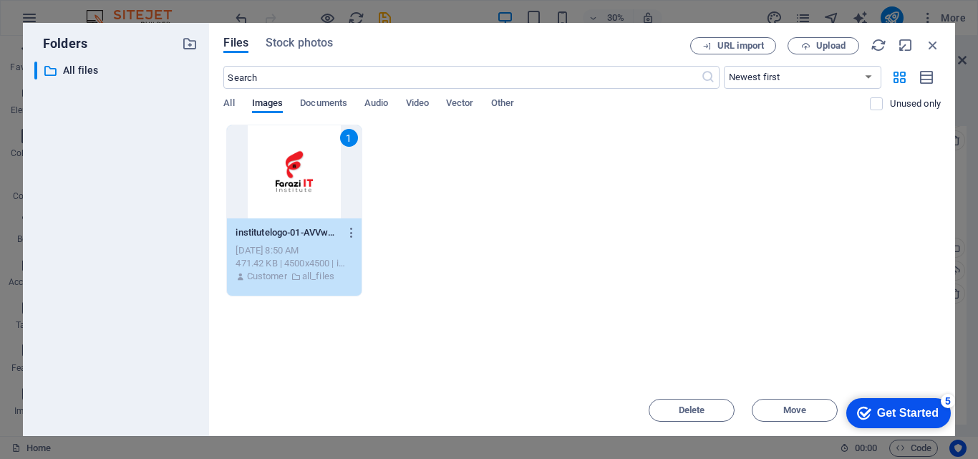
click at [309, 216] on div "1" at bounding box center [294, 171] width 134 height 93
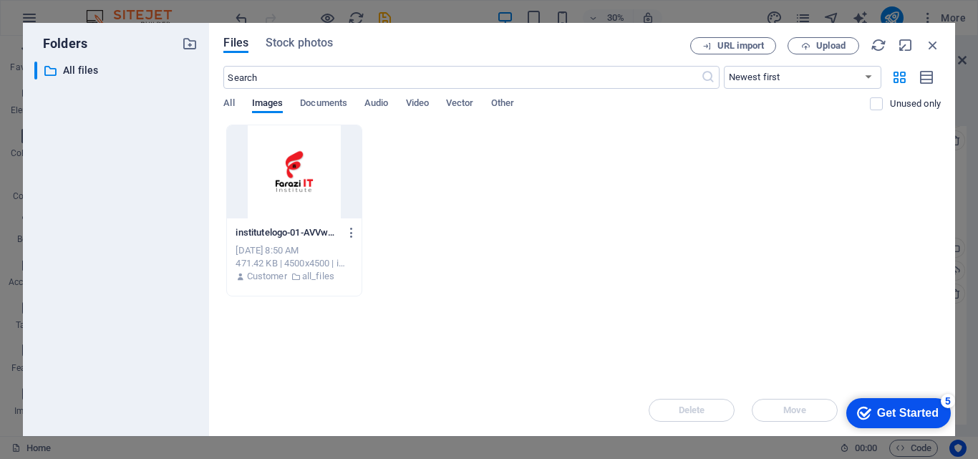
click at [309, 216] on div at bounding box center [294, 171] width 134 height 93
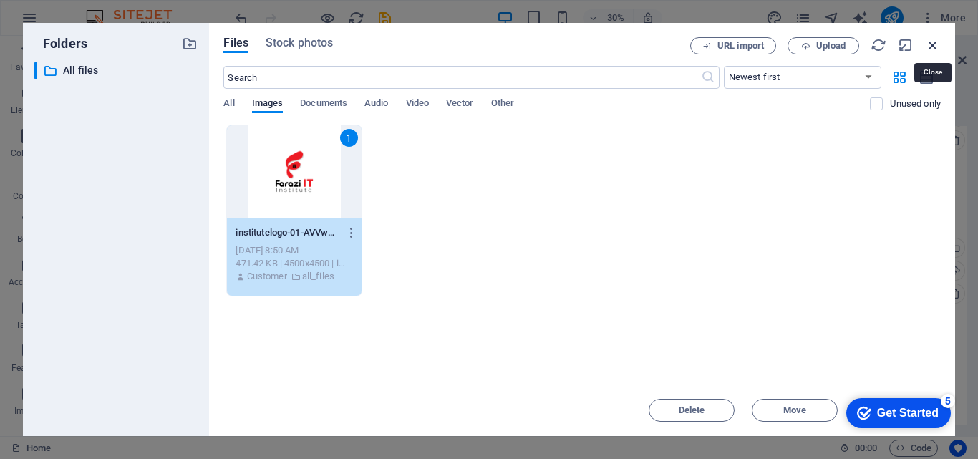
click at [936, 47] on icon "button" at bounding box center [933, 45] width 16 height 16
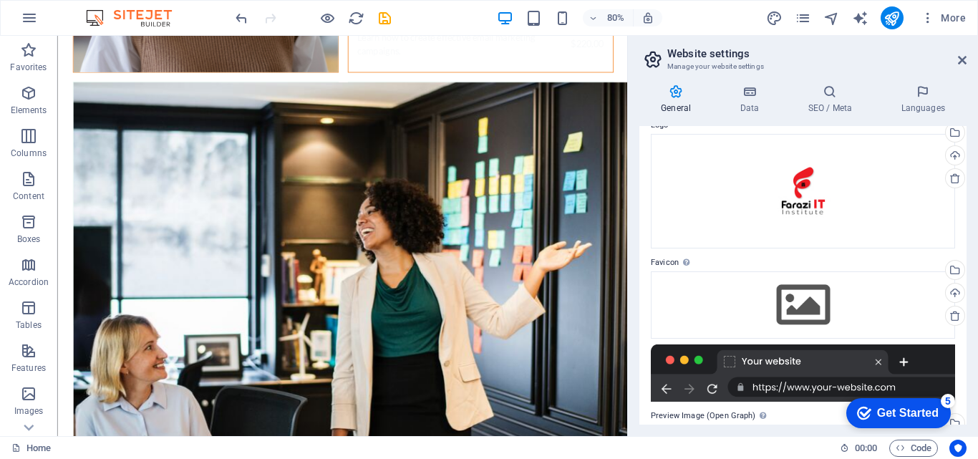
scroll to position [143, 0]
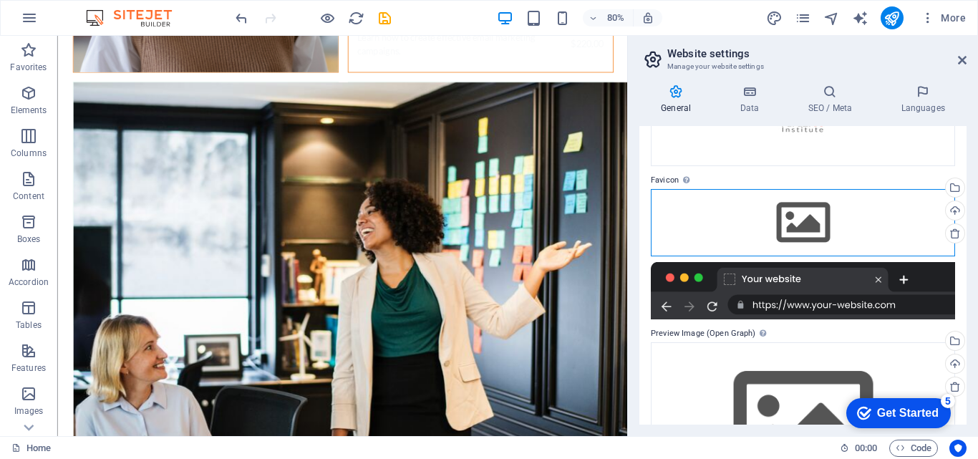
click at [803, 220] on div "Drag files here, click to choose files or select files from Files or our free s…" at bounding box center [803, 222] width 304 height 67
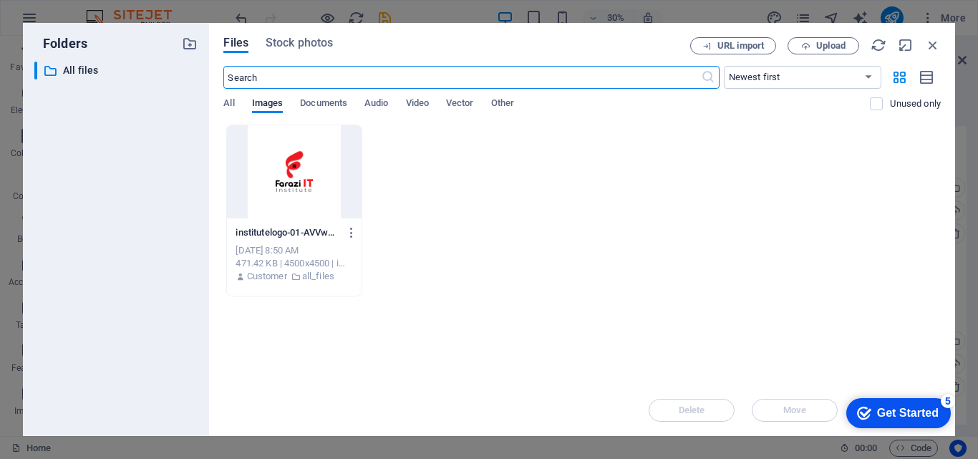
click at [275, 160] on div at bounding box center [294, 171] width 134 height 93
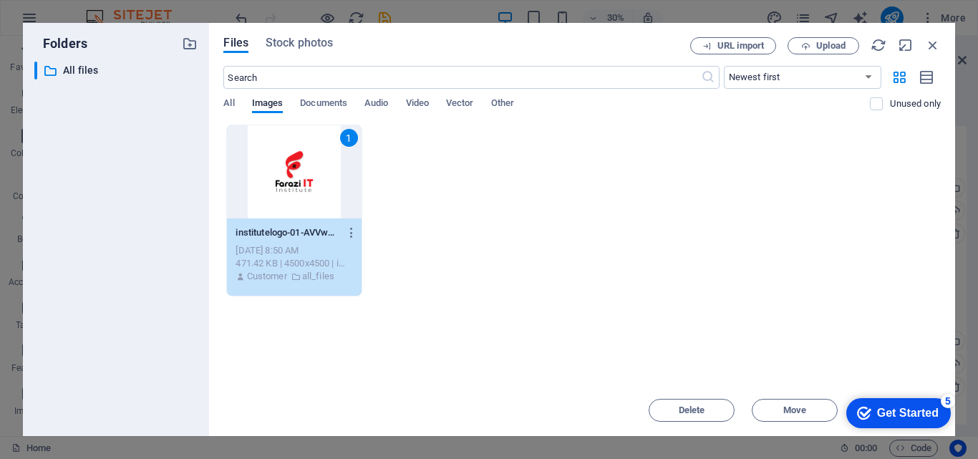
click at [918, 419] on div "Get Started" at bounding box center [908, 413] width 62 height 13
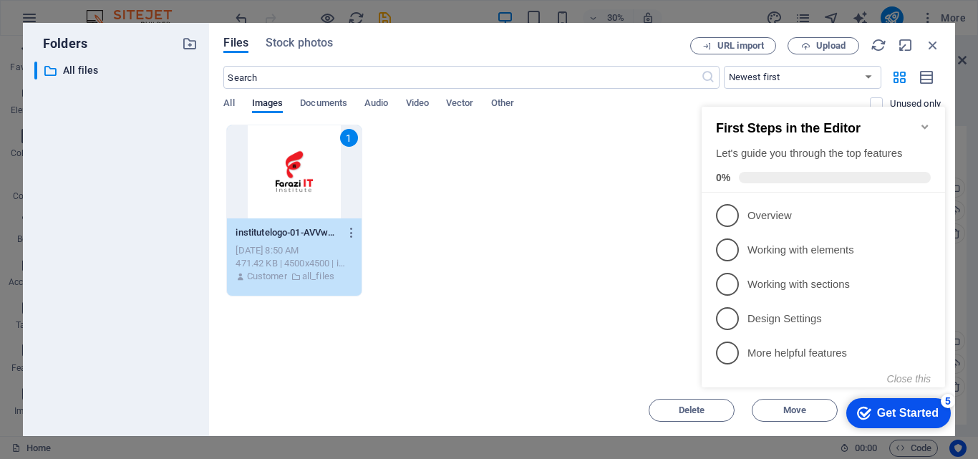
click at [918, 417] on div "Get Started" at bounding box center [908, 413] width 62 height 13
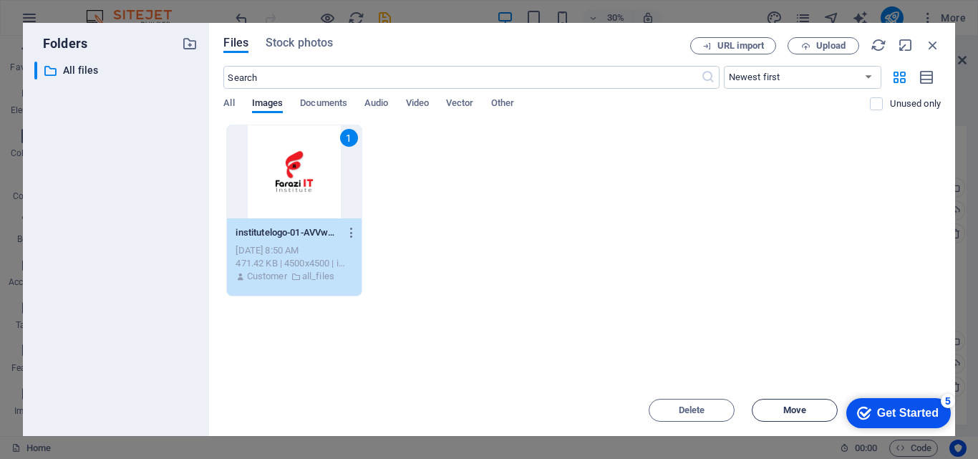
click at [778, 405] on button "Move" at bounding box center [795, 410] width 86 height 23
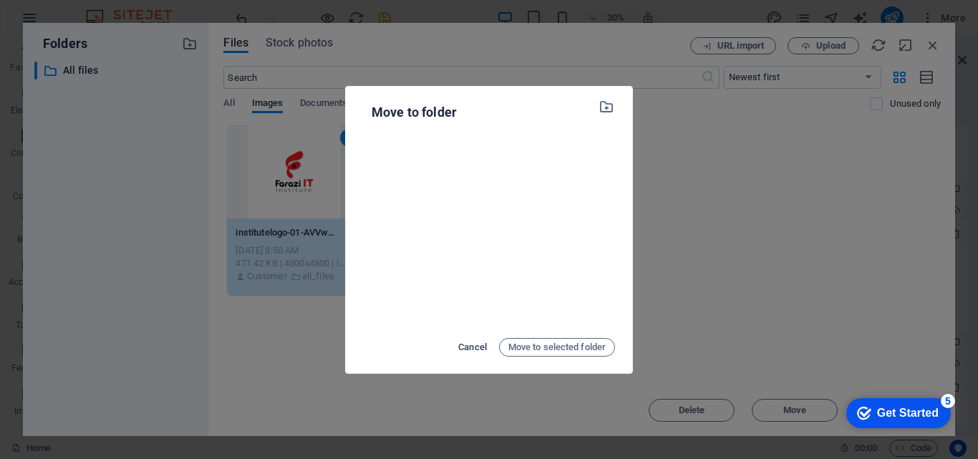
click at [468, 348] on span "Cancel" at bounding box center [472, 347] width 29 height 17
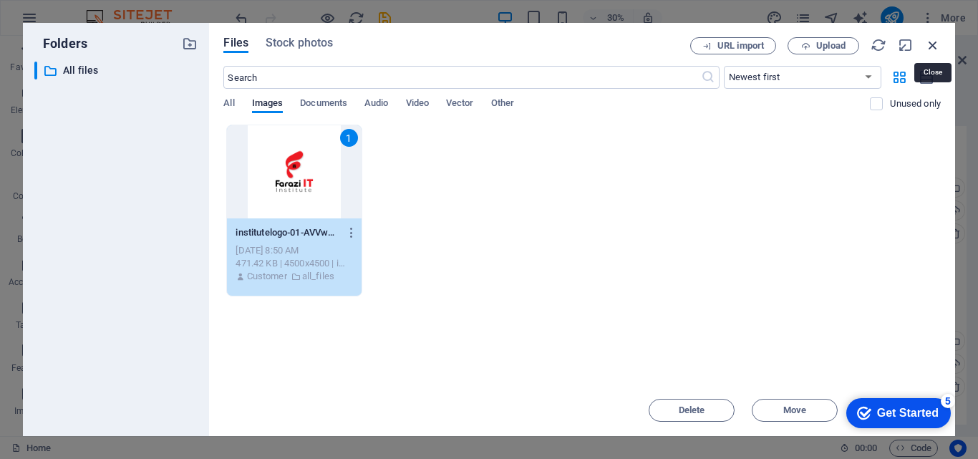
click at [933, 49] on icon "button" at bounding box center [933, 45] width 16 height 16
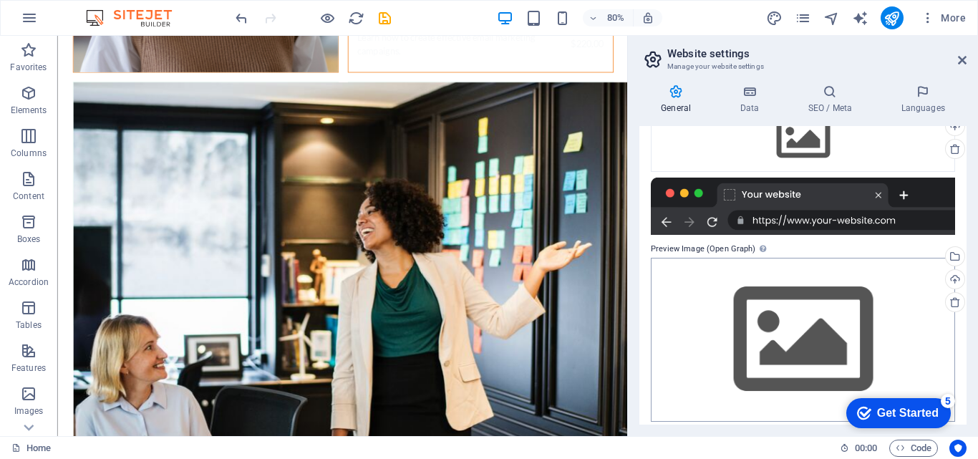
scroll to position [236, 0]
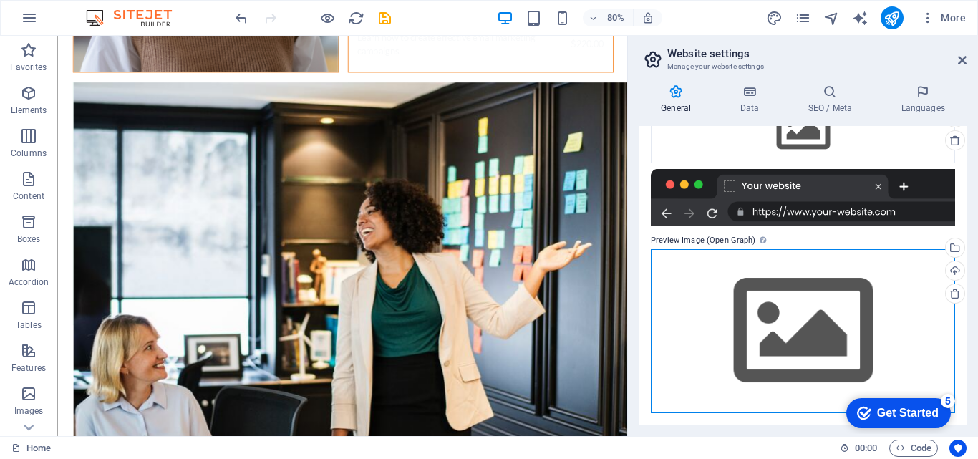
click at [765, 307] on div "Drag files here, click to choose files or select files from Files or our free s…" at bounding box center [803, 331] width 304 height 164
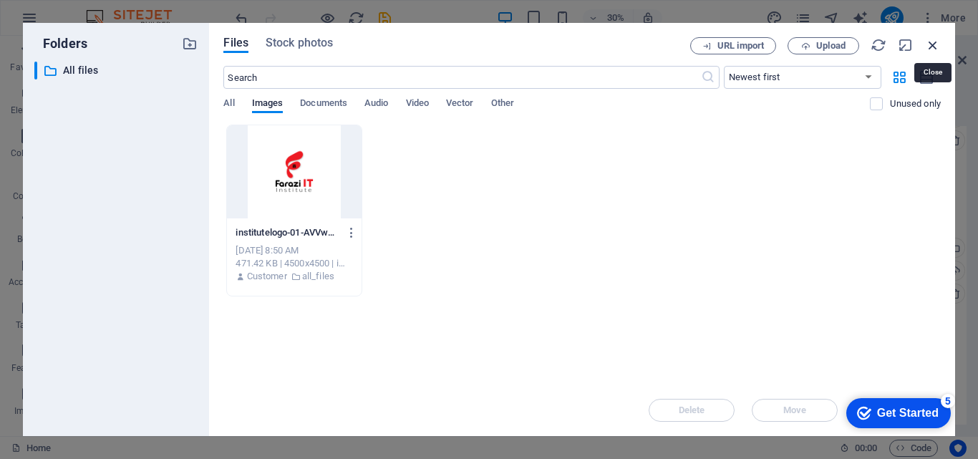
click at [933, 48] on icon "button" at bounding box center [933, 45] width 16 height 16
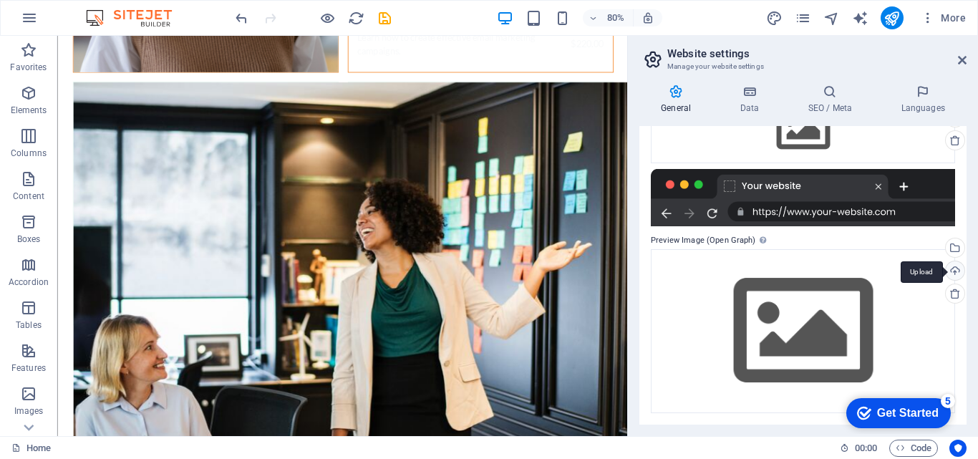
click at [951, 271] on div "Upload" at bounding box center [953, 271] width 21 height 21
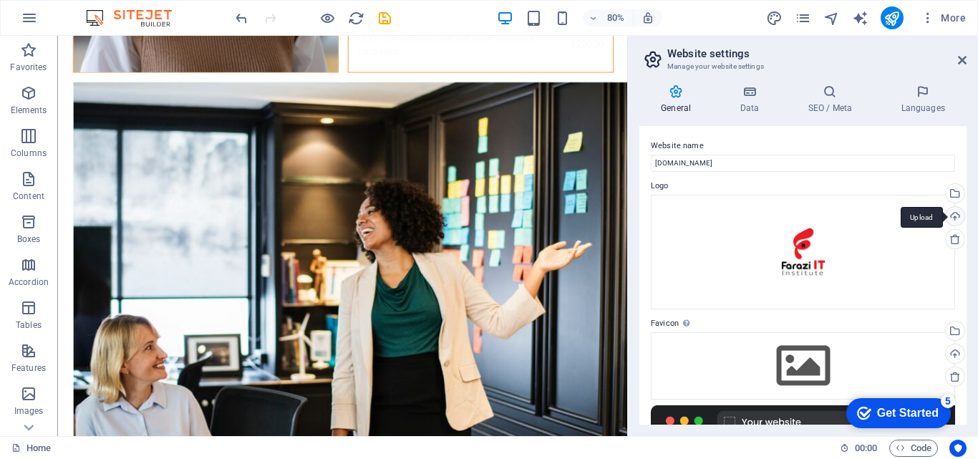
click at [952, 217] on div "Upload" at bounding box center [953, 217] width 21 height 21
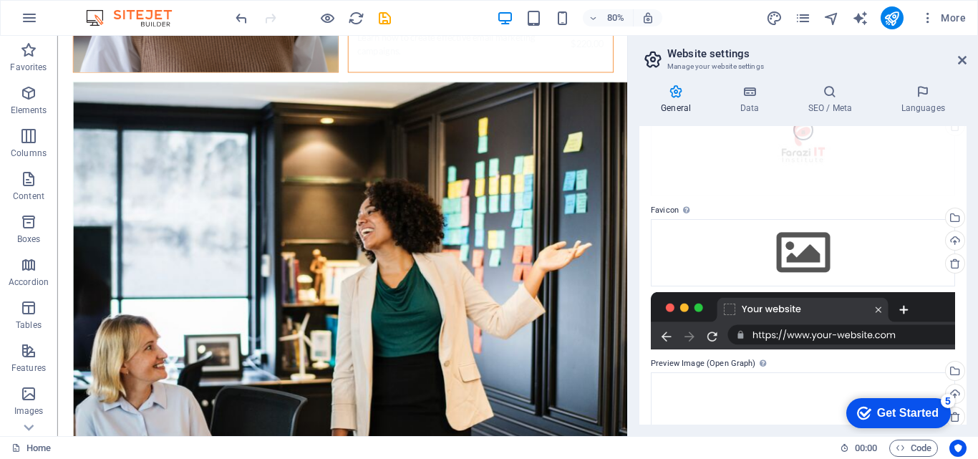
scroll to position [143, 0]
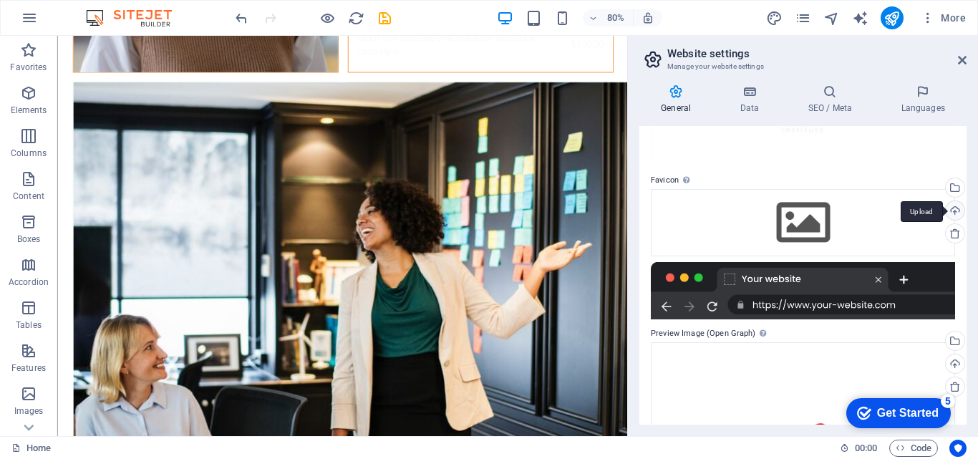
click at [952, 213] on div "Upload" at bounding box center [953, 211] width 21 height 21
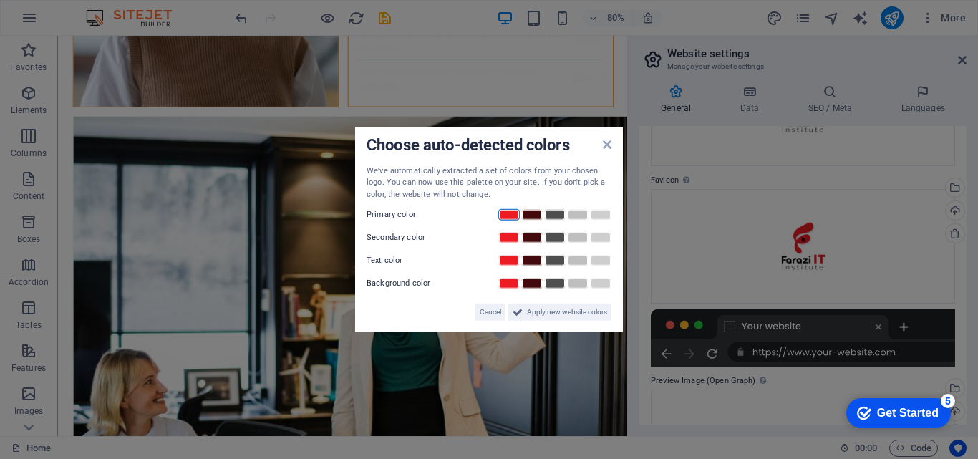
click at [509, 218] on link at bounding box center [508, 214] width 21 height 11
drag, startPoint x: 578, startPoint y: 311, endPoint x: 650, endPoint y: 342, distance: 78.6
click at [578, 312] on span "Apply new website colors" at bounding box center [567, 312] width 80 height 17
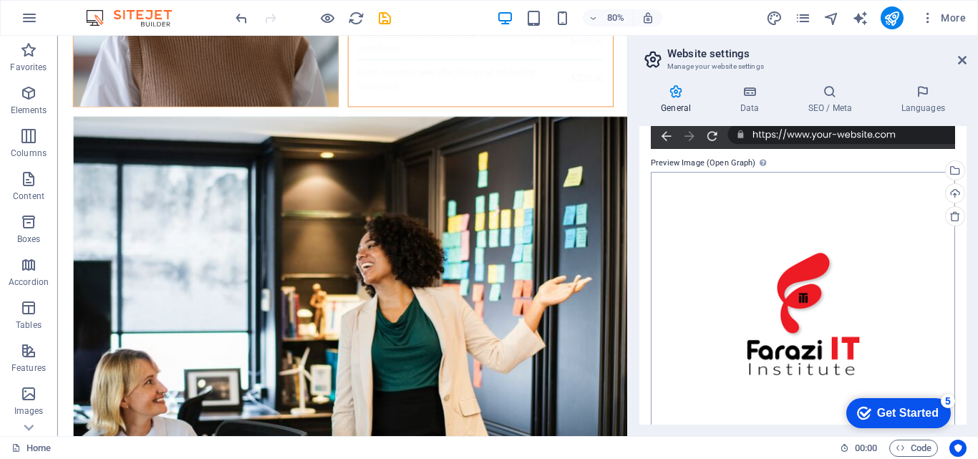
scroll to position [406, 0]
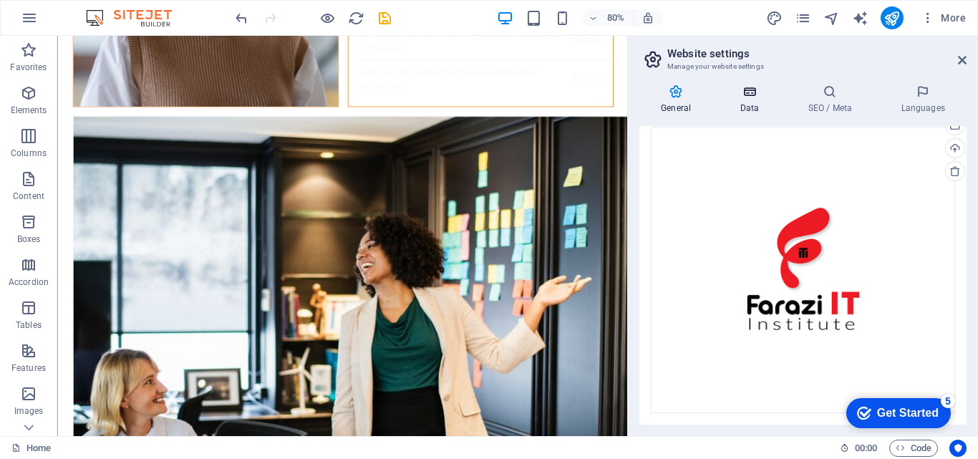
click at [754, 90] on icon at bounding box center [749, 91] width 62 height 14
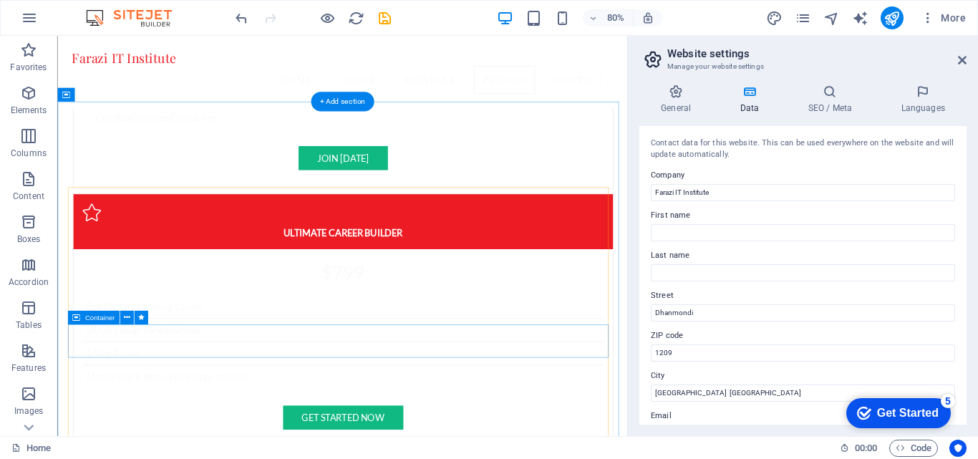
scroll to position [3584, 0]
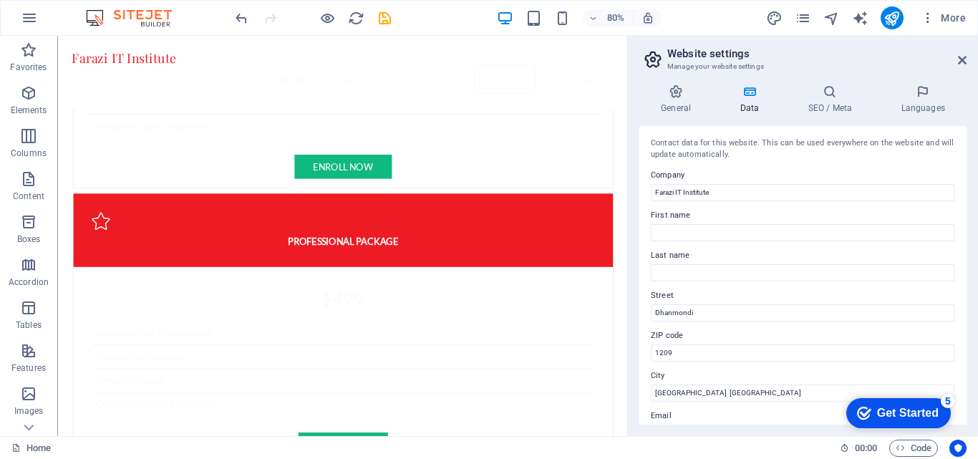
click at [911, 413] on div "Get Started" at bounding box center [908, 413] width 62 height 13
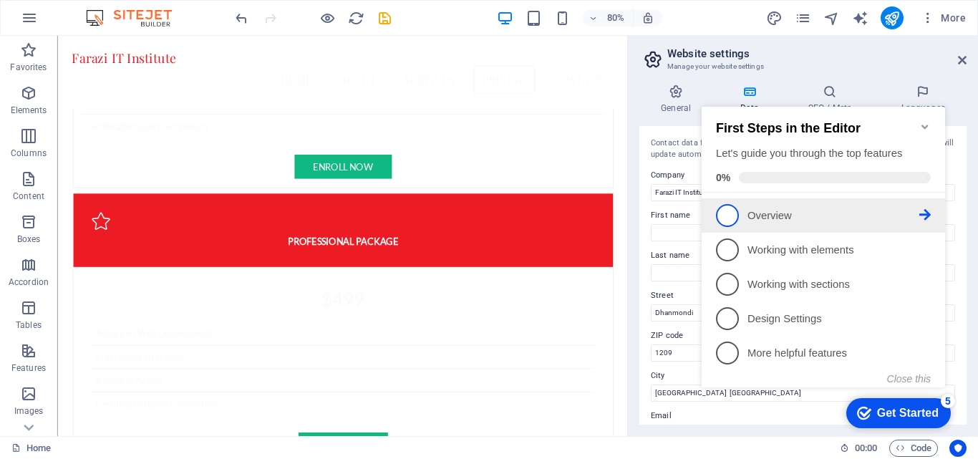
click at [860, 210] on p "Overview - incomplete" at bounding box center [833, 215] width 172 height 15
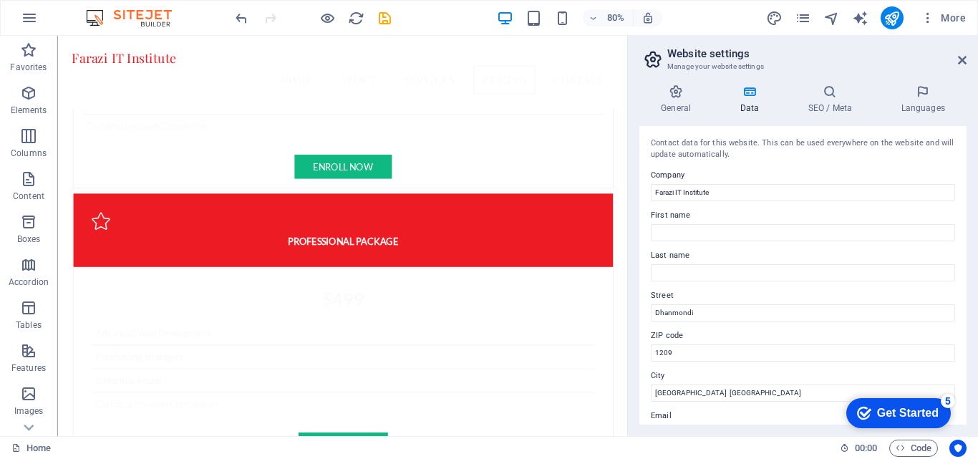
scroll to position [0, 0]
click at [908, 415] on div "Get Started" at bounding box center [908, 413] width 62 height 13
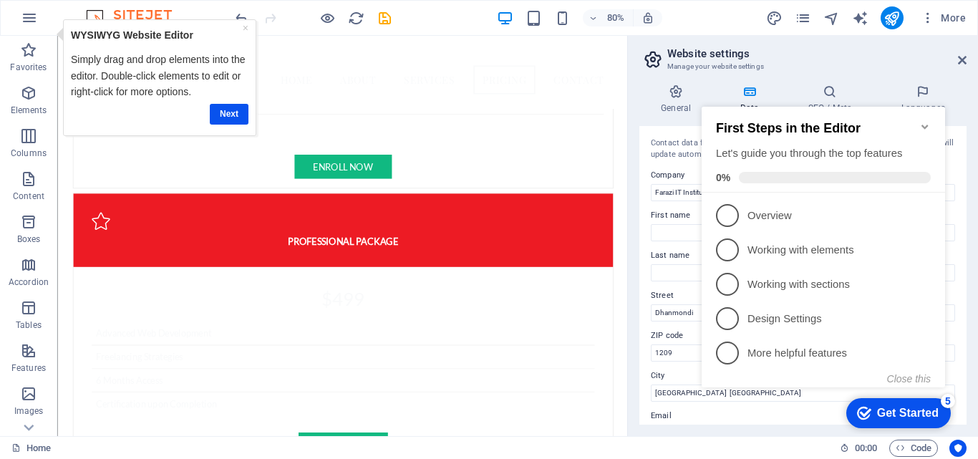
click at [908, 415] on div "Get Started" at bounding box center [908, 413] width 62 height 13
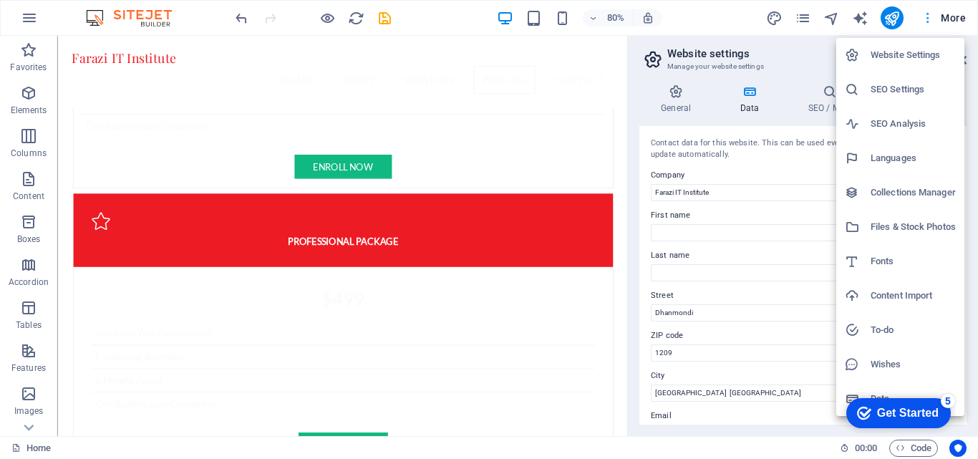
click at [951, 21] on div at bounding box center [489, 229] width 978 height 459
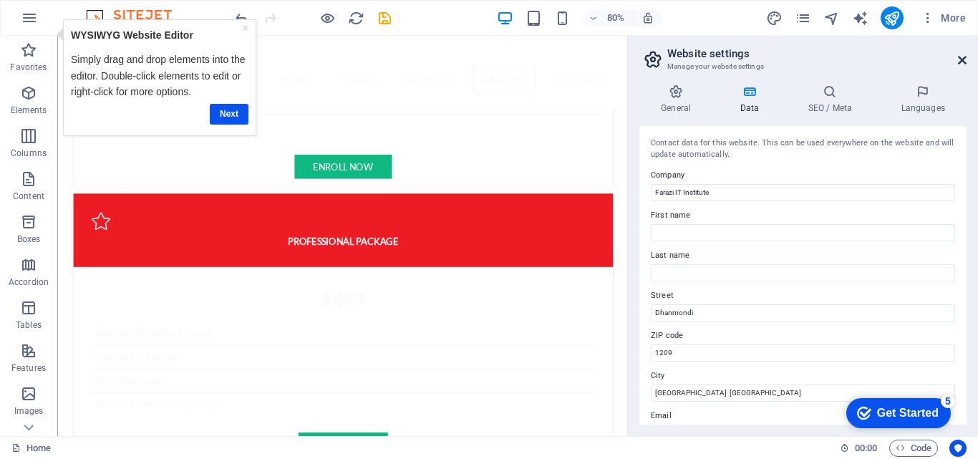
click at [961, 61] on icon at bounding box center [962, 59] width 9 height 11
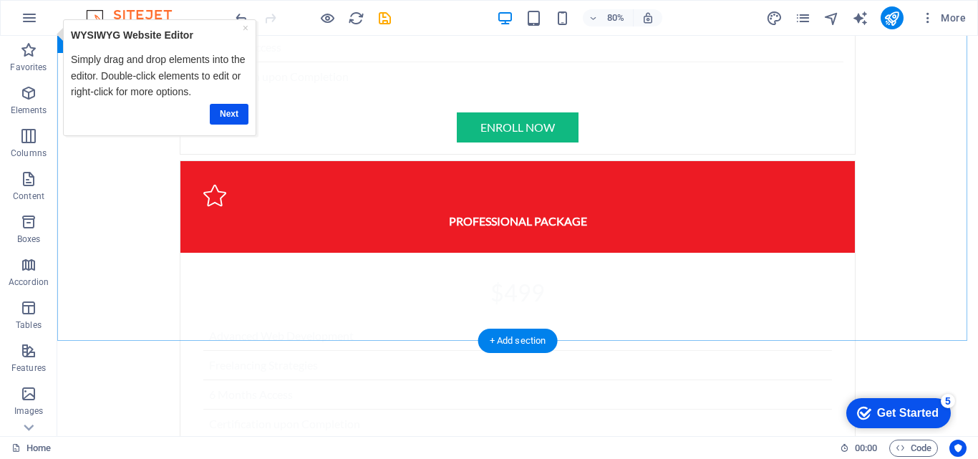
scroll to position [3656, 0]
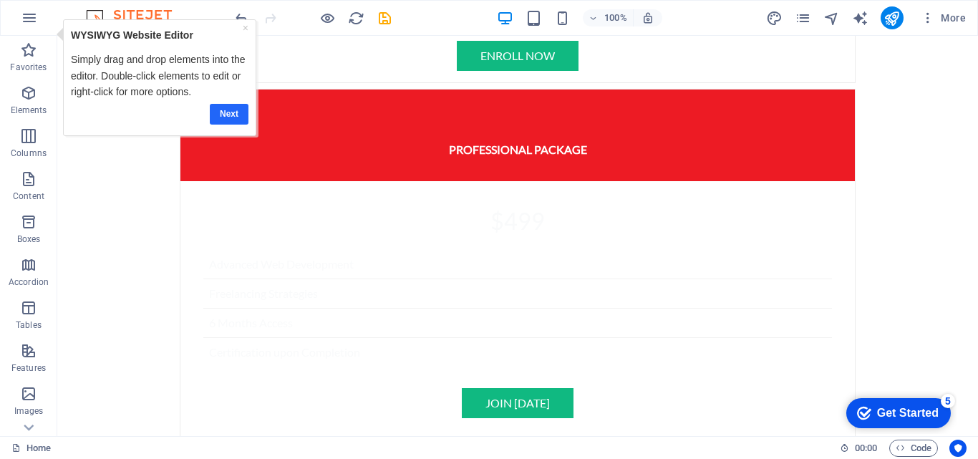
click at [230, 116] on link "Next" at bounding box center [228, 114] width 39 height 21
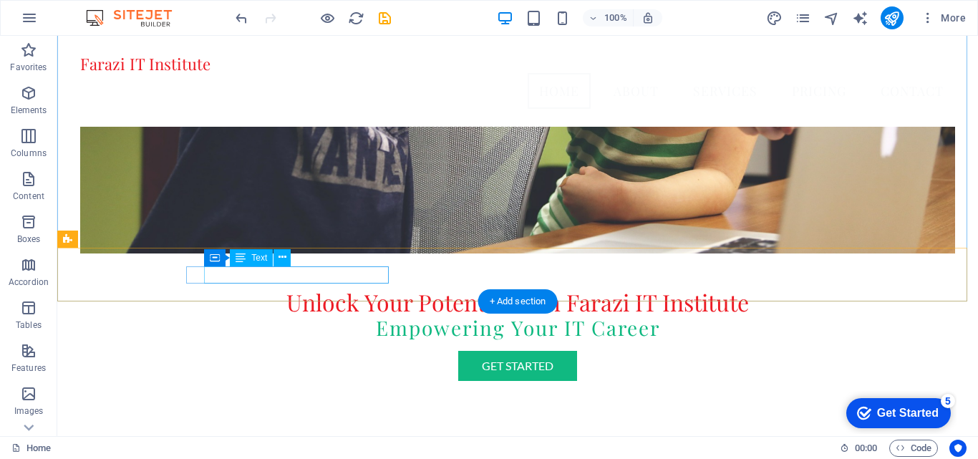
scroll to position [0, 0]
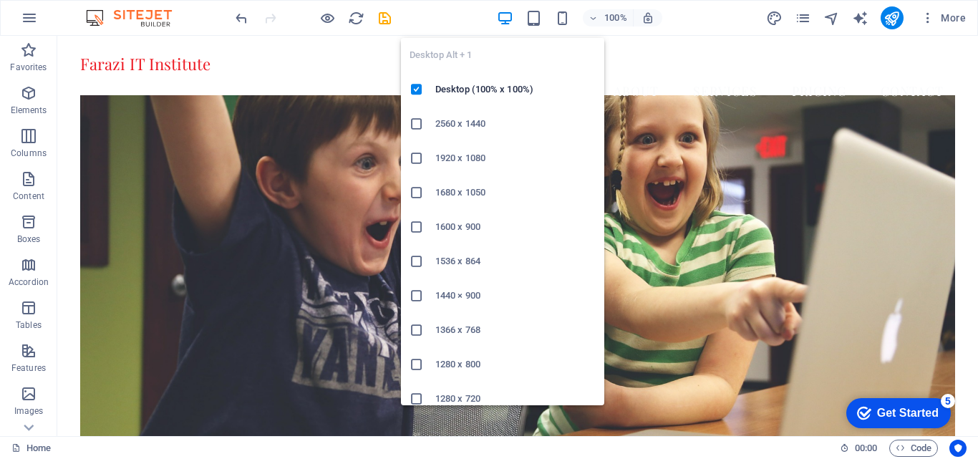
click at [420, 127] on icon at bounding box center [416, 124] width 14 height 14
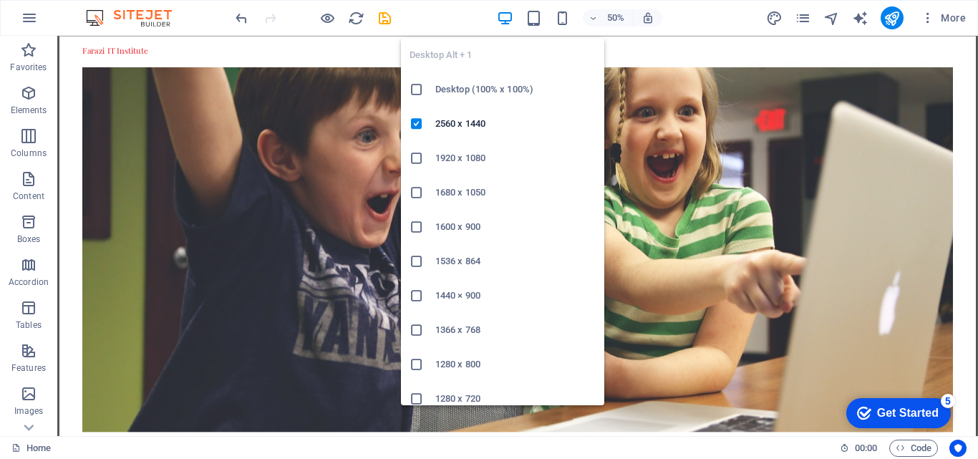
drag, startPoint x: 424, startPoint y: 87, endPoint x: 367, endPoint y: 52, distance: 67.2
click at [424, 87] on icon at bounding box center [416, 89] width 14 height 14
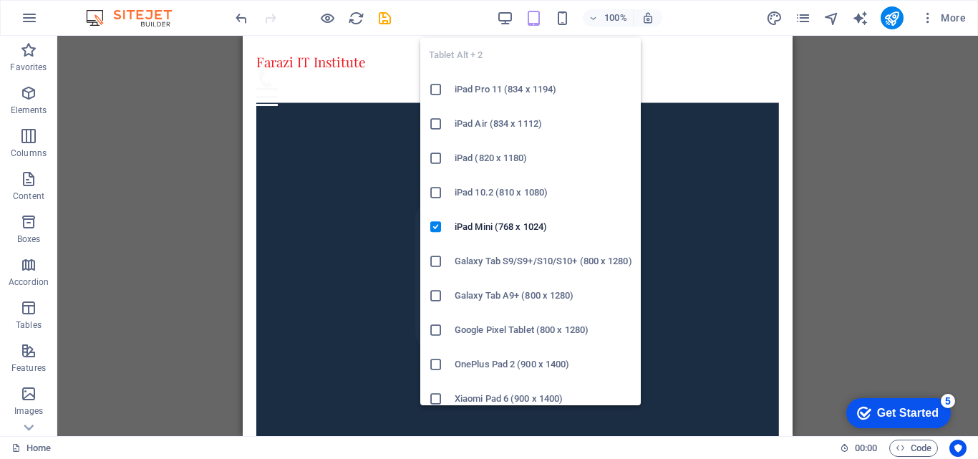
click at [477, 92] on h6 "iPad Pro 11 (834 x 1194)" at bounding box center [544, 89] width 178 height 17
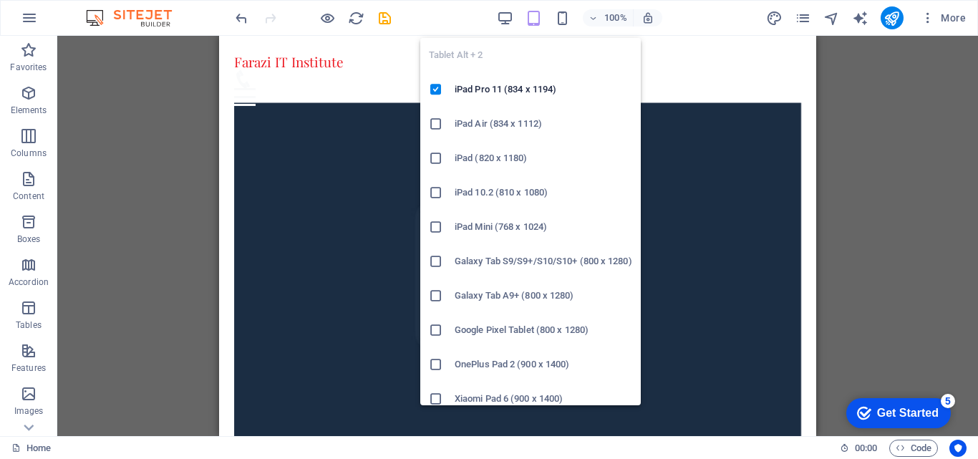
click at [488, 122] on h6 "iPad Air (834 x 1112)" at bounding box center [544, 123] width 178 height 17
click at [457, 88] on h6 "iPad Pro 11 (834 x 1194)" at bounding box center [544, 89] width 178 height 17
click at [479, 195] on h6 "iPad 10.2 (810 x 1080)" at bounding box center [544, 192] width 178 height 17
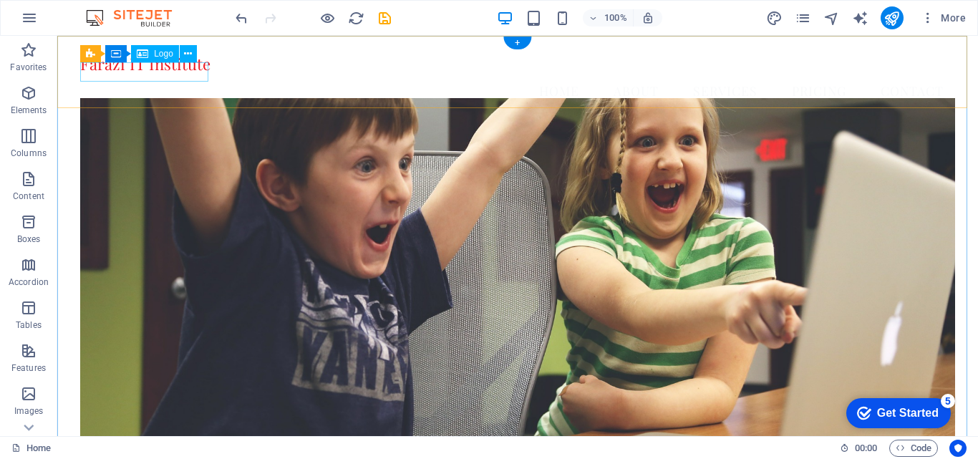
click at [167, 74] on div "Farazi IT Institute" at bounding box center [517, 63] width 875 height 19
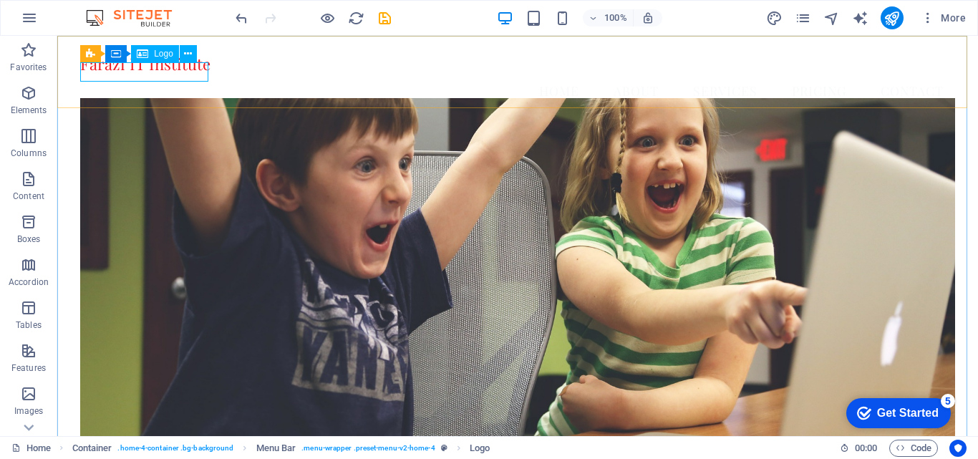
click at [161, 57] on span "Logo" at bounding box center [163, 53] width 19 height 9
click at [160, 50] on span "Logo" at bounding box center [163, 53] width 19 height 9
click at [152, 51] on div "Logo" at bounding box center [155, 53] width 48 height 17
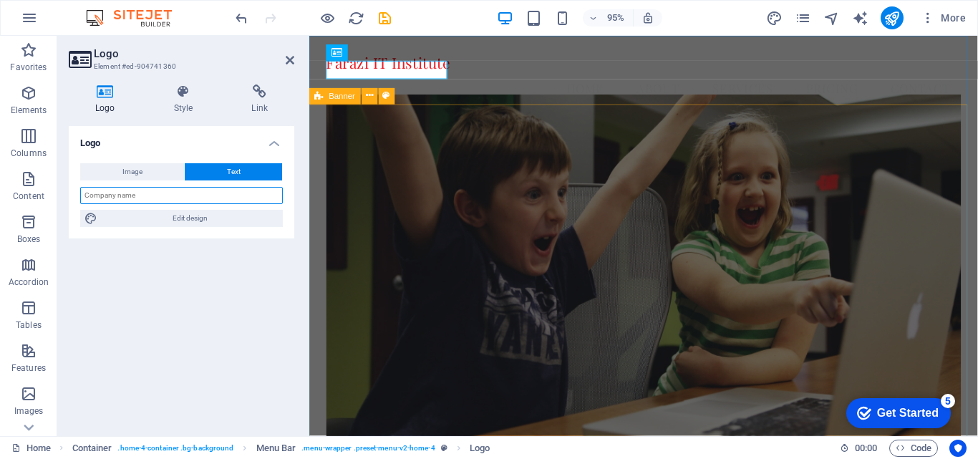
click at [158, 200] on input "text" at bounding box center [181, 195] width 203 height 17
click at [145, 170] on button "Image" at bounding box center [132, 171] width 104 height 17
select select "DISABLED_OPTION_VALUE"
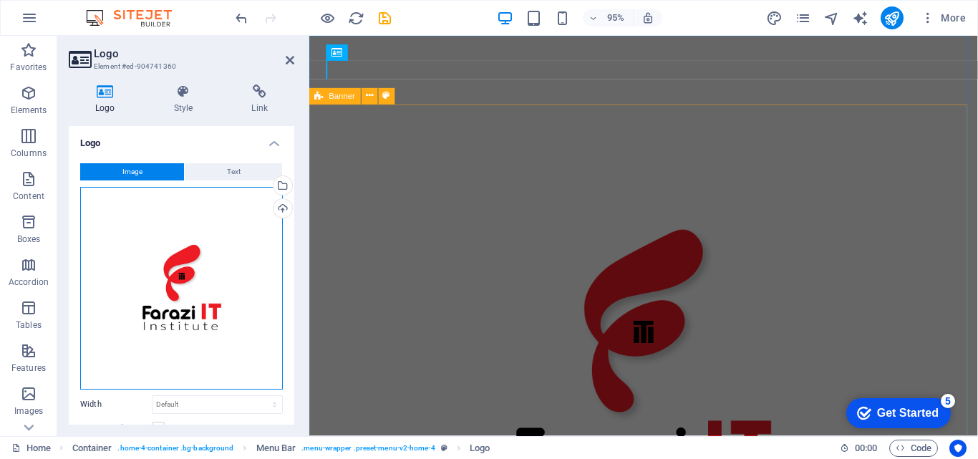
click at [194, 309] on div "Drag files here, click to choose files or select files from Files or our free s…" at bounding box center [181, 288] width 203 height 203
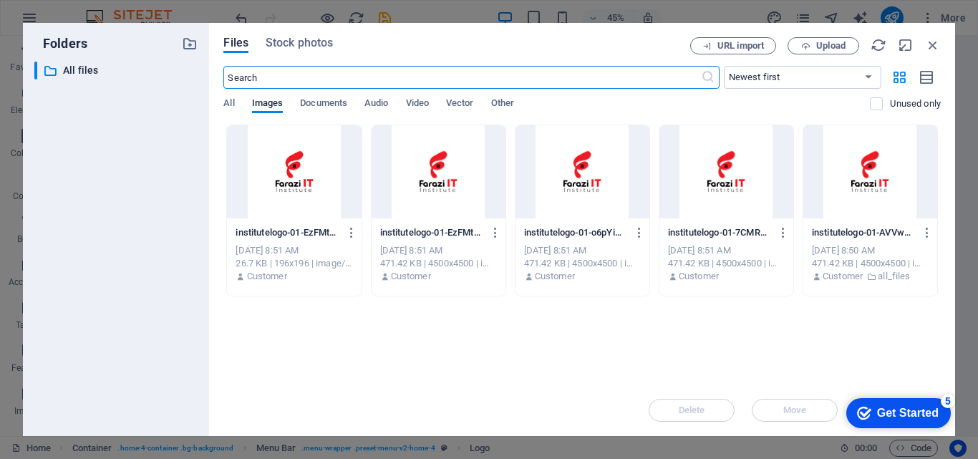
click at [272, 216] on div at bounding box center [294, 171] width 134 height 93
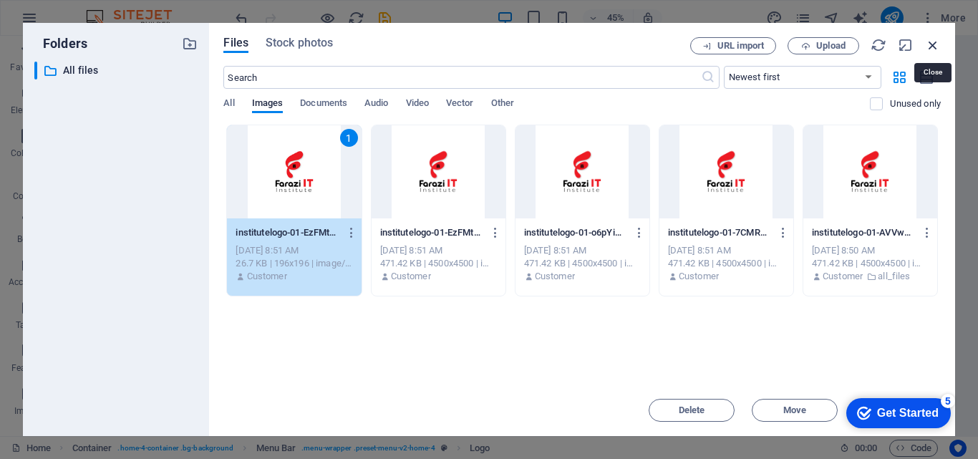
click at [935, 52] on icon "button" at bounding box center [933, 45] width 16 height 16
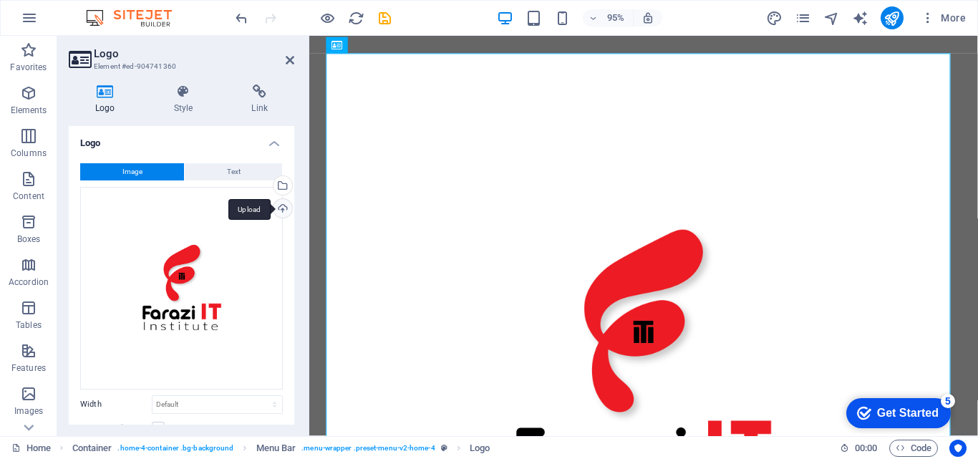
click at [278, 210] on div "Upload" at bounding box center [281, 209] width 21 height 21
click at [286, 60] on icon at bounding box center [290, 59] width 9 height 11
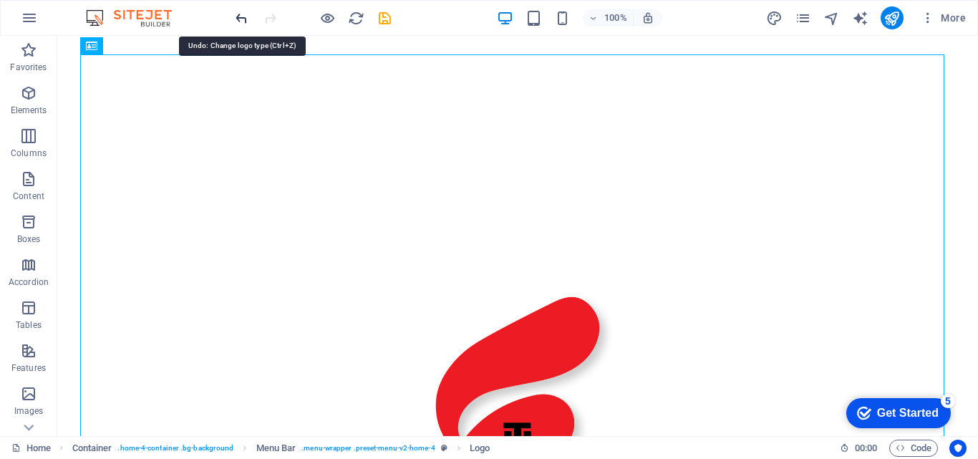
click at [241, 13] on icon "undo" at bounding box center [241, 18] width 16 height 16
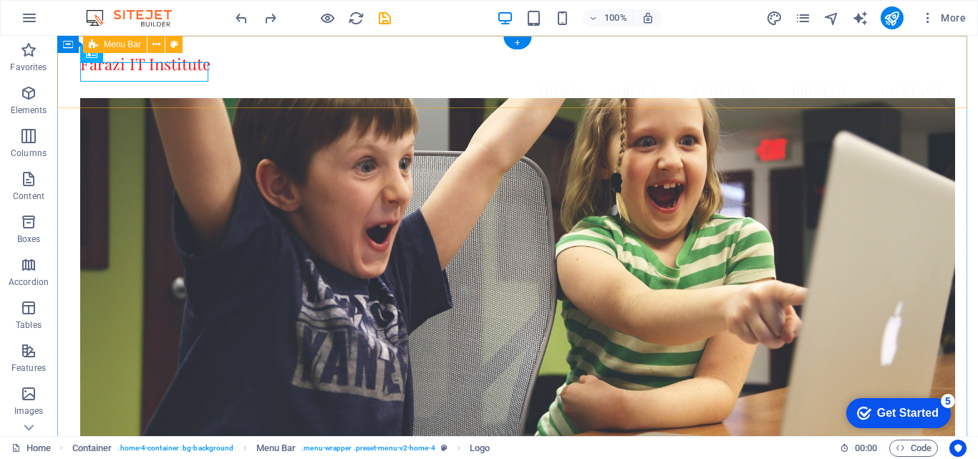
click at [777, 89] on nav "Home About Services Pricing Contact" at bounding box center [517, 91] width 875 height 36
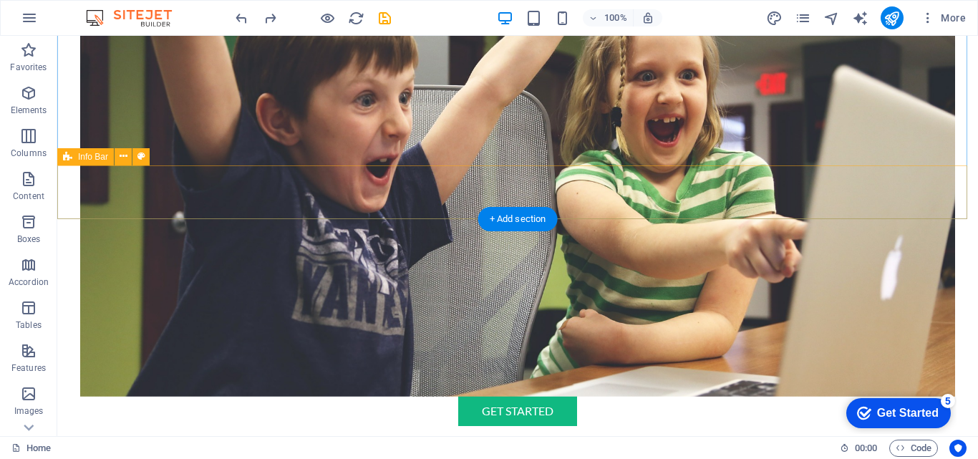
scroll to position [573, 0]
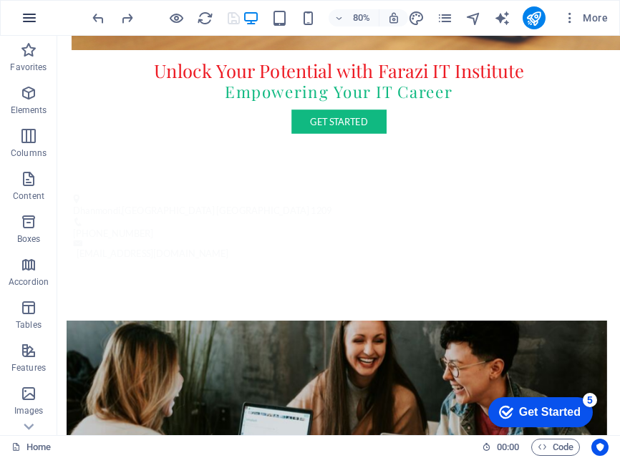
click at [31, 22] on icon "button" at bounding box center [29, 17] width 17 height 17
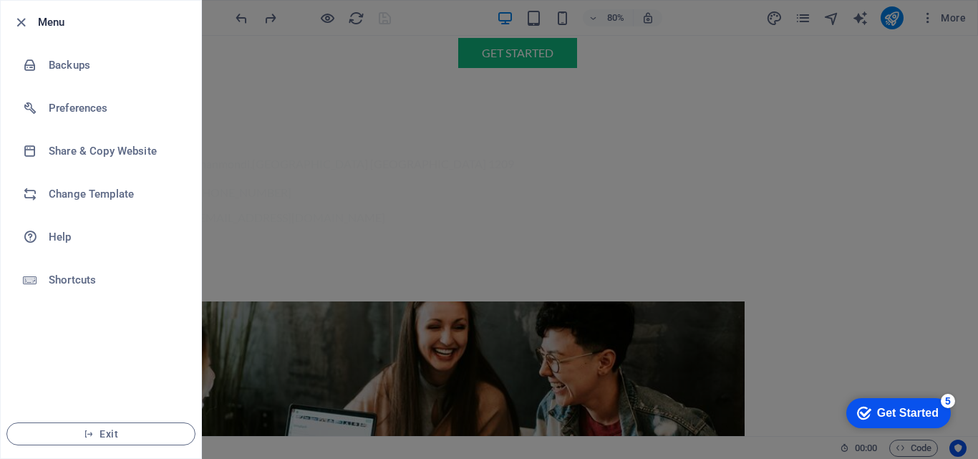
scroll to position [488, 0]
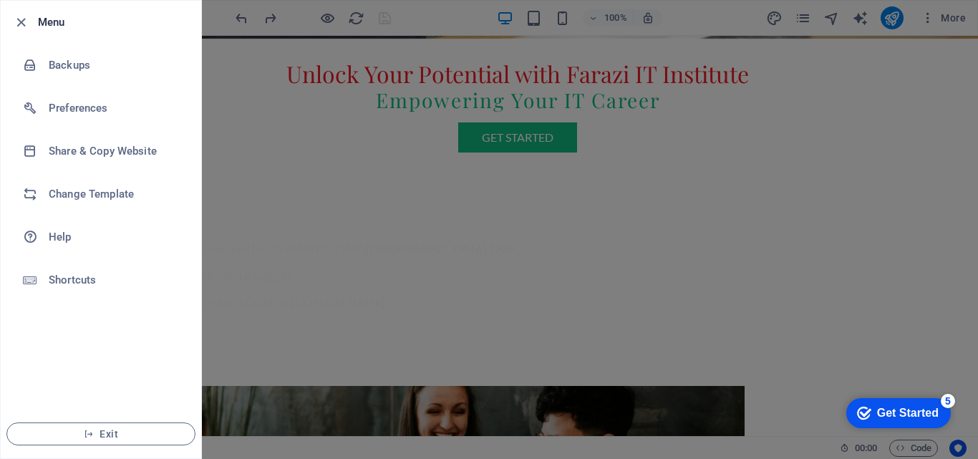
click at [893, 165] on div at bounding box center [489, 229] width 978 height 459
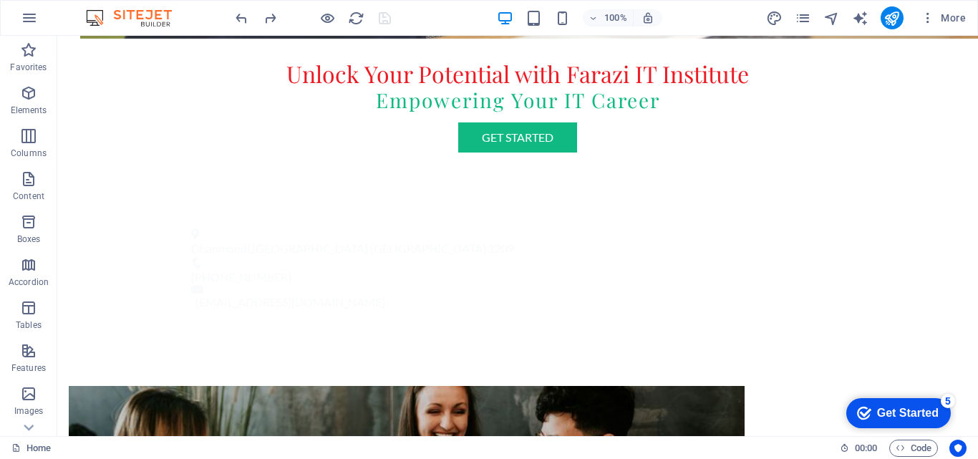
scroll to position [846, 0]
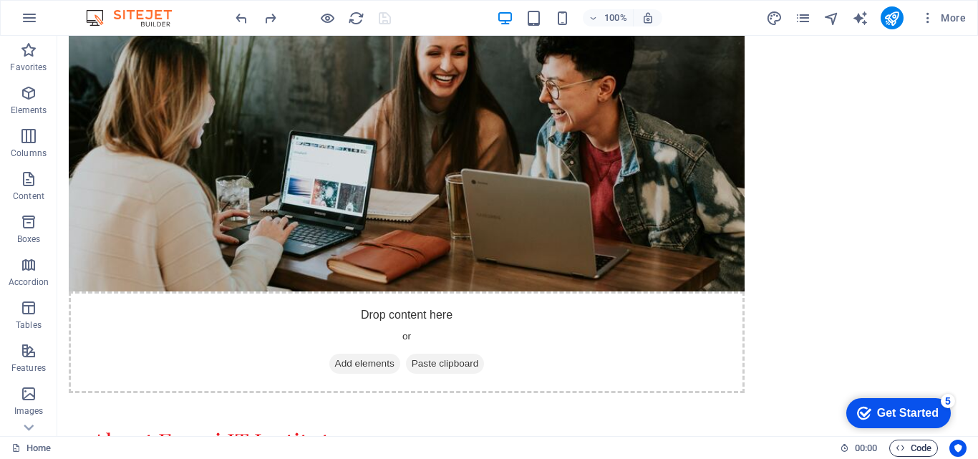
click at [904, 445] on span "Code" at bounding box center [913, 448] width 36 height 17
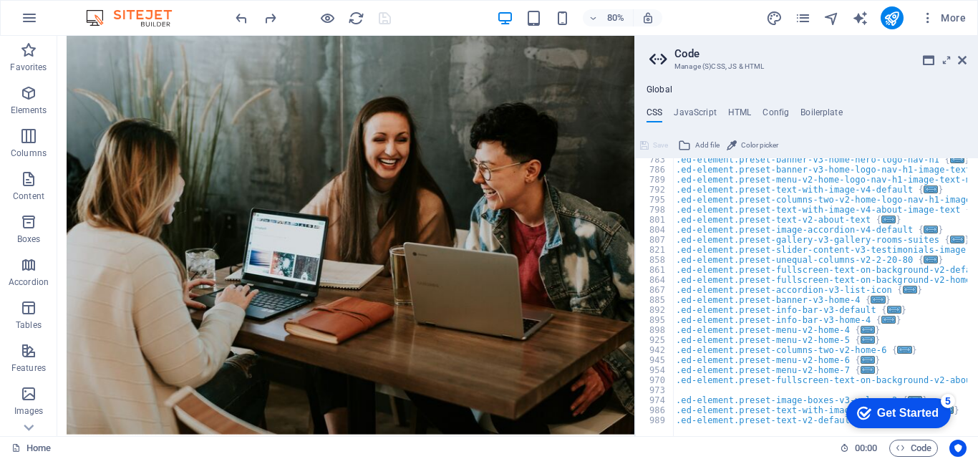
scroll to position [645, 0]
click at [797, 298] on div ".ed-element.preset-banner-v3-home-hero-logo-nav-h1 { ... } .ed-element.preset-b…" at bounding box center [967, 298] width 589 height 287
type textarea ".ed-element.preset-banner-v3-home-4 {"
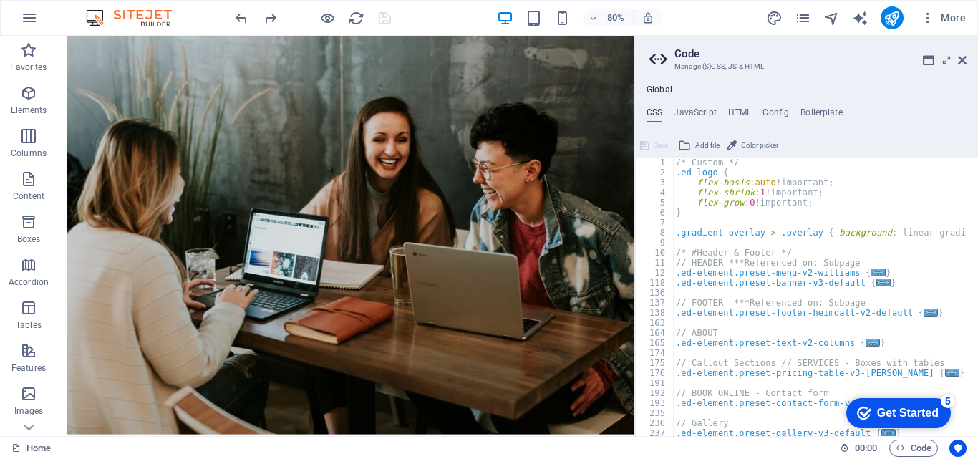
scroll to position [0, 0]
click at [690, 117] on h4 "JavaScript" at bounding box center [695, 115] width 42 height 16
type textarea "/* JS for preset "Menu V2" */"
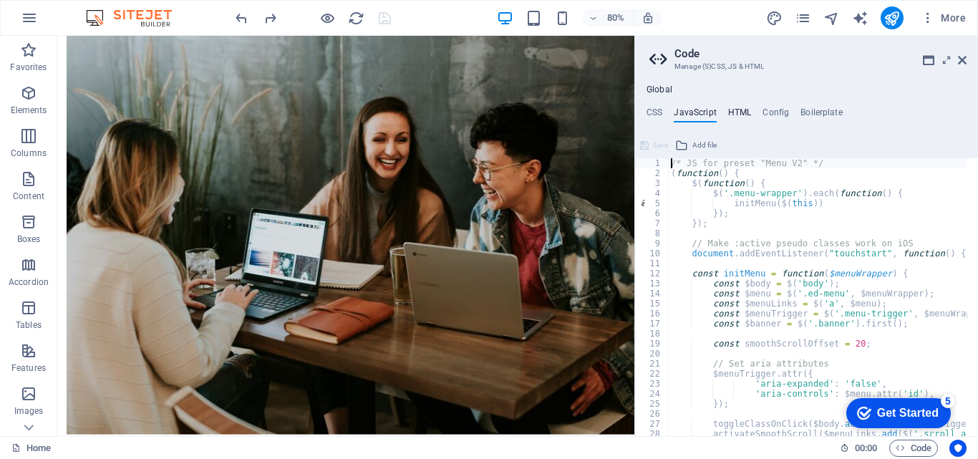
click at [734, 115] on h4 "HTML" at bounding box center [740, 115] width 24 height 16
type textarea "<a href="#main-content" class="wv-link-content button">Skip to main content</a>"
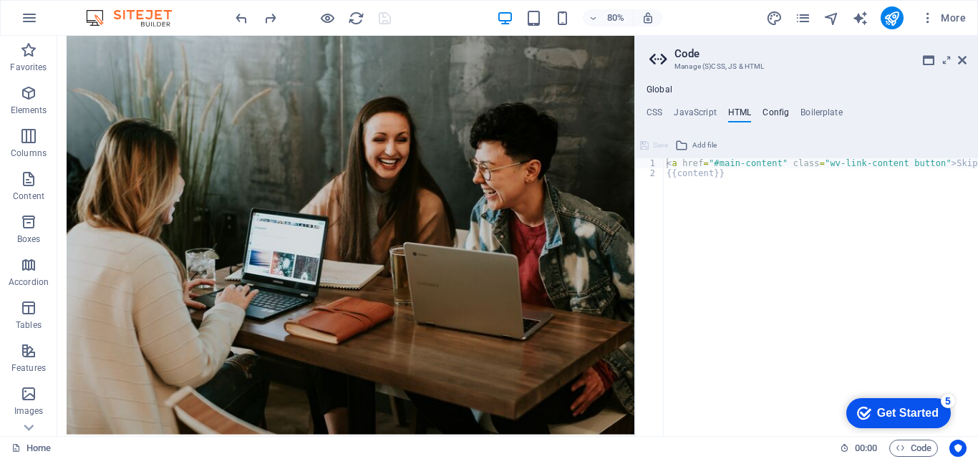
click at [772, 112] on h4 "Config" at bounding box center [775, 115] width 26 height 16
type textarea "$color-background: #FFFFFF;"
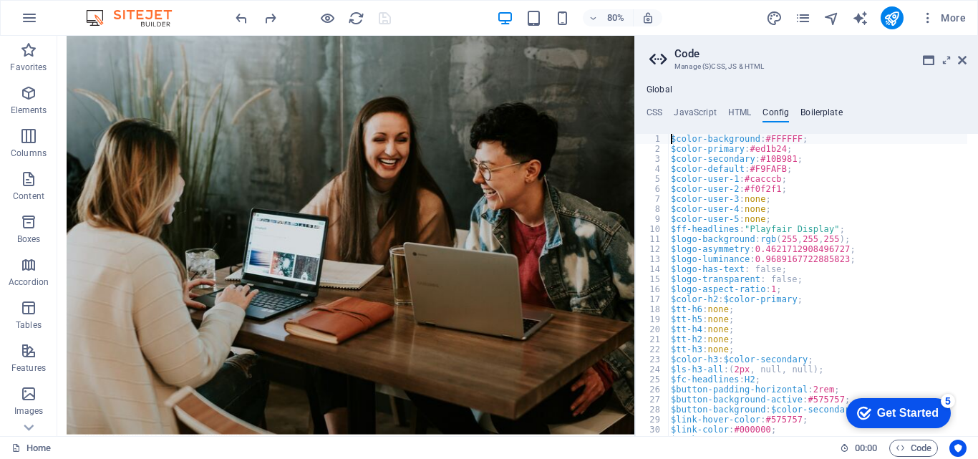
click at [817, 110] on h4 "Boilerplate" at bounding box center [821, 115] width 42 height 16
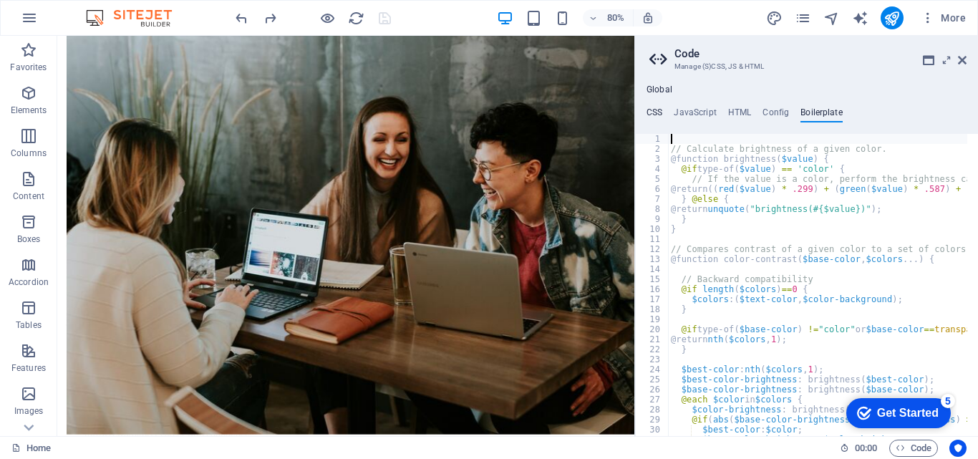
click at [649, 107] on h4 "CSS" at bounding box center [654, 115] width 16 height 16
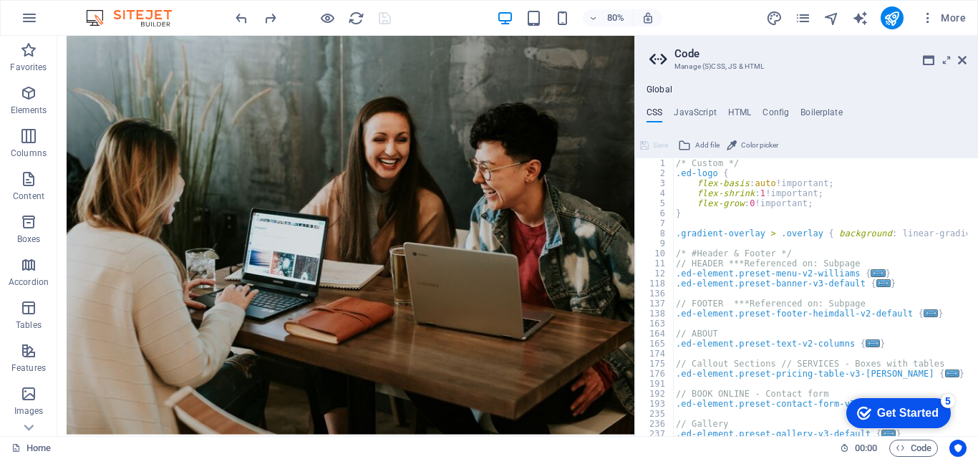
click at [956, 59] on h2 "Code" at bounding box center [820, 53] width 292 height 13
click at [960, 59] on icon at bounding box center [962, 59] width 9 height 11
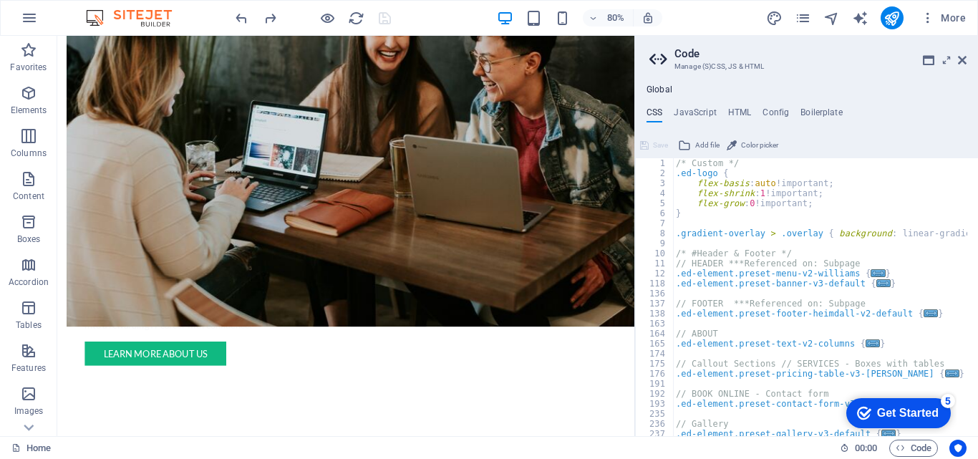
scroll to position [846, 0]
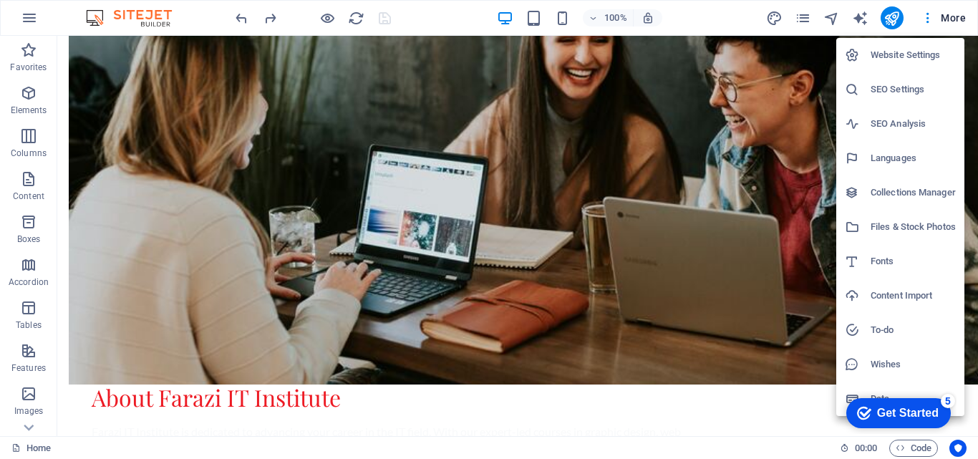
click at [954, 445] on div at bounding box center [489, 229] width 978 height 459
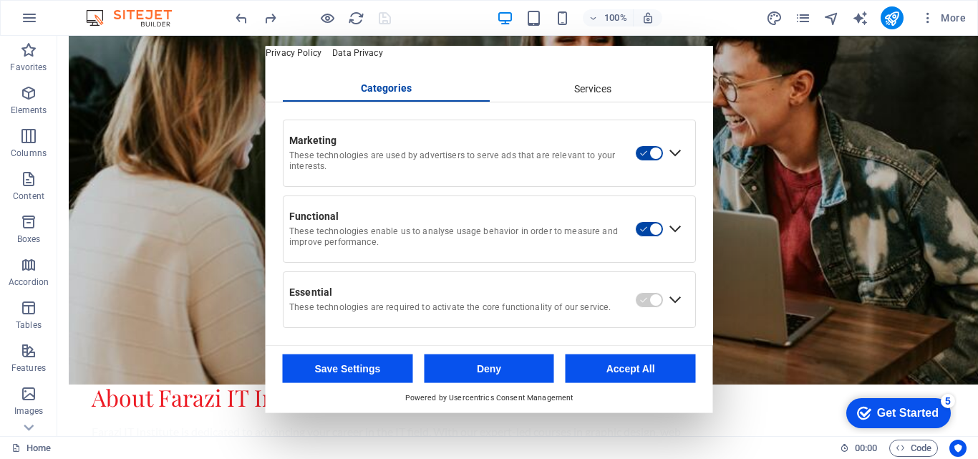
scroll to position [74, 0]
click at [587, 92] on div "Services" at bounding box center [592, 89] width 207 height 24
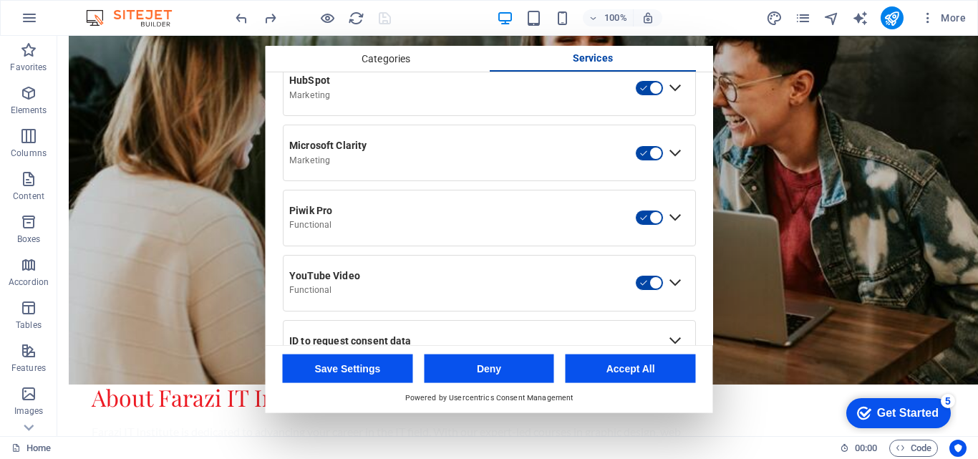
scroll to position [754, 0]
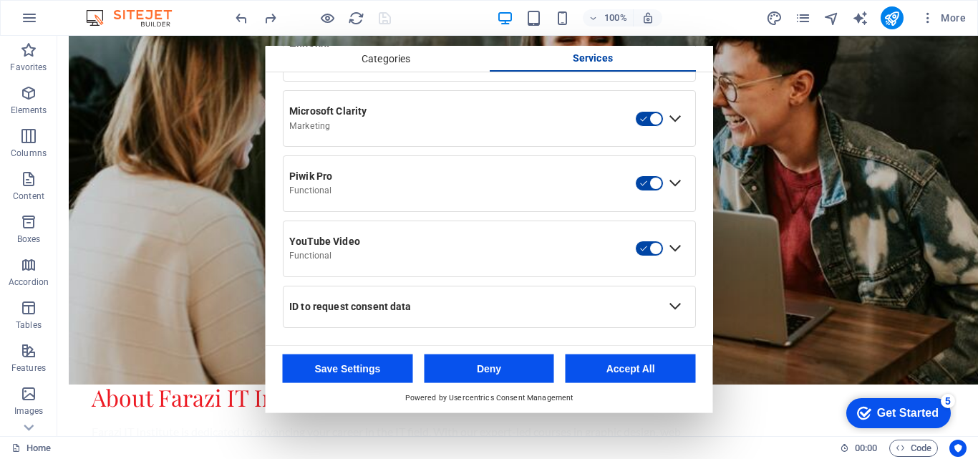
click at [675, 250] on div "Expand YouTube Video" at bounding box center [675, 248] width 23 height 23
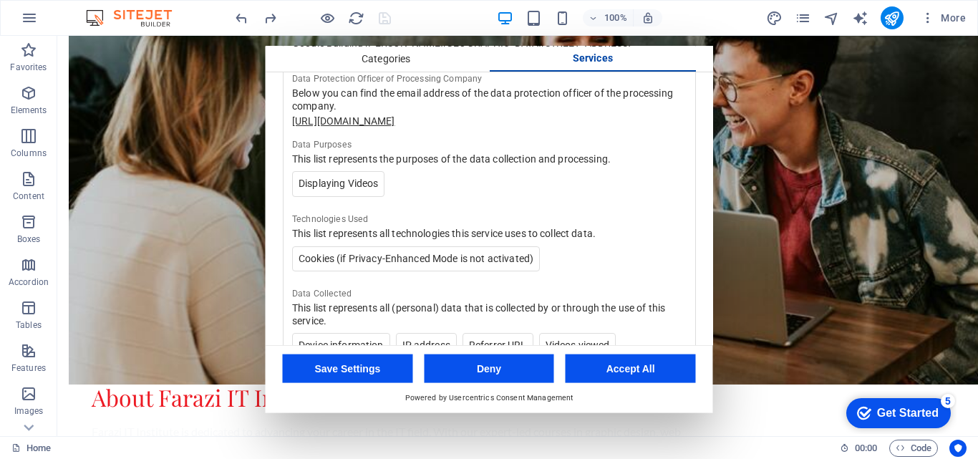
scroll to position [1183, 0]
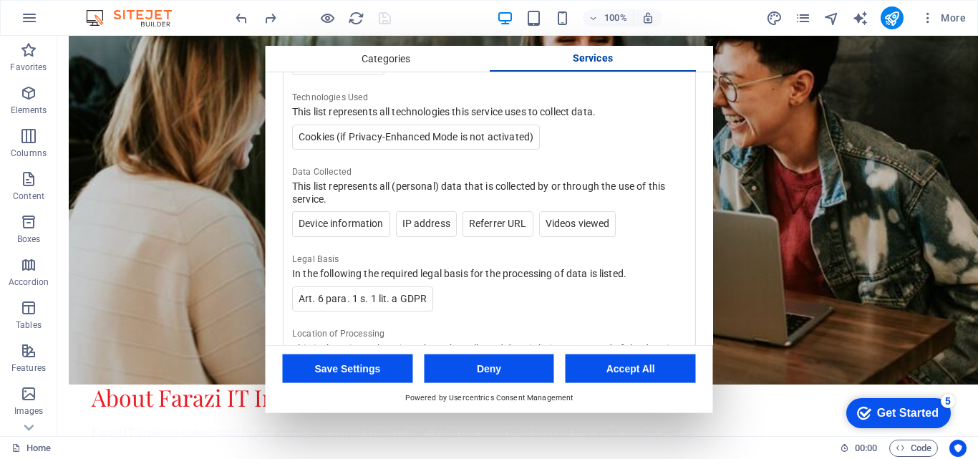
click at [628, 367] on button "Accept All" at bounding box center [631, 368] width 130 height 29
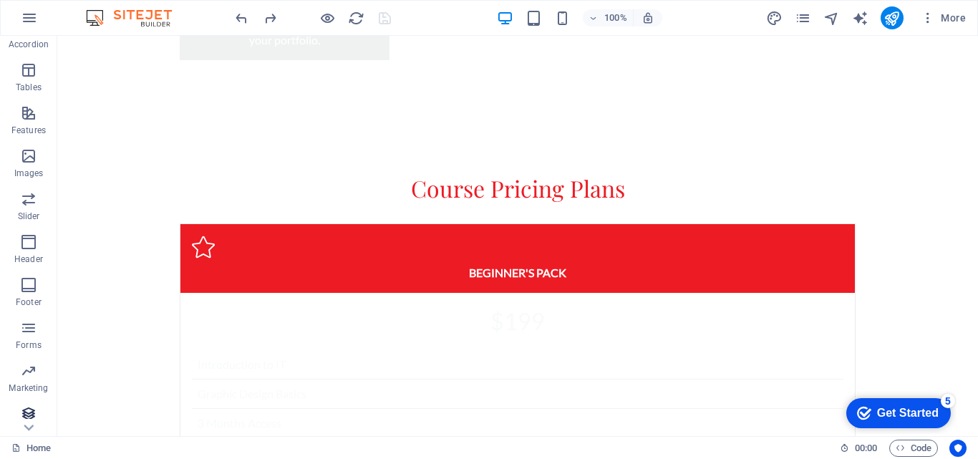
scroll to position [244, 0]
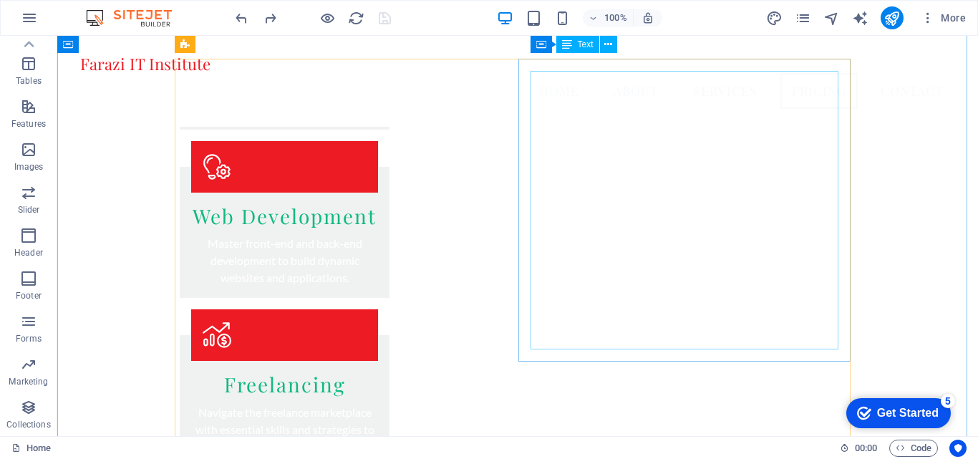
scroll to position [1848, 0]
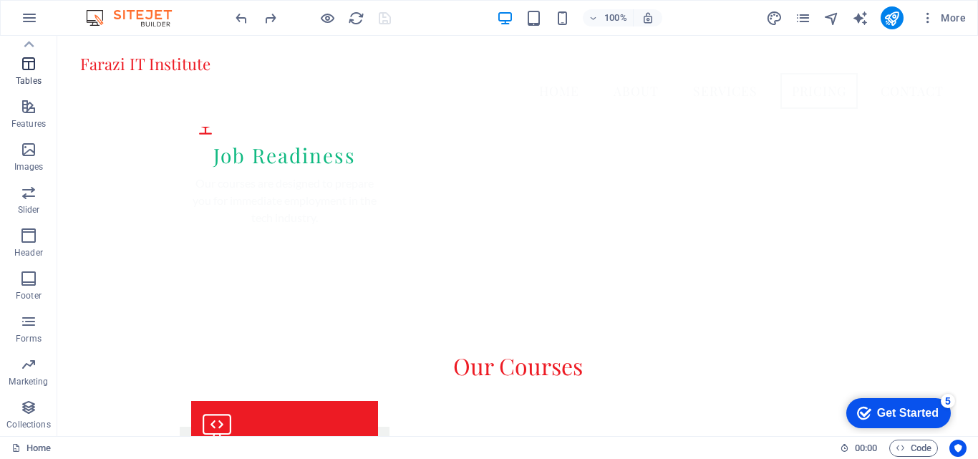
drag, startPoint x: 14, startPoint y: 44, endPoint x: 11, endPoint y: 53, distance: 9.3
click at [13, 47] on div at bounding box center [28, 44] width 57 height 17
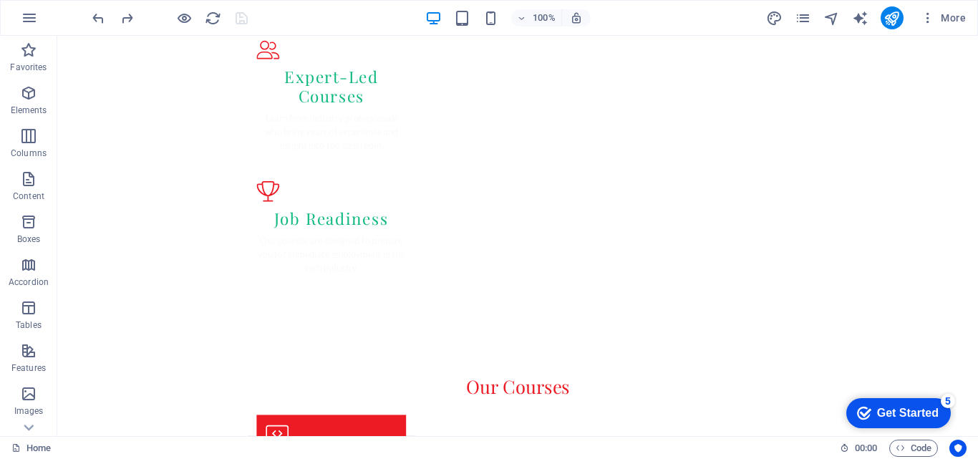
scroll to position [2005, 0]
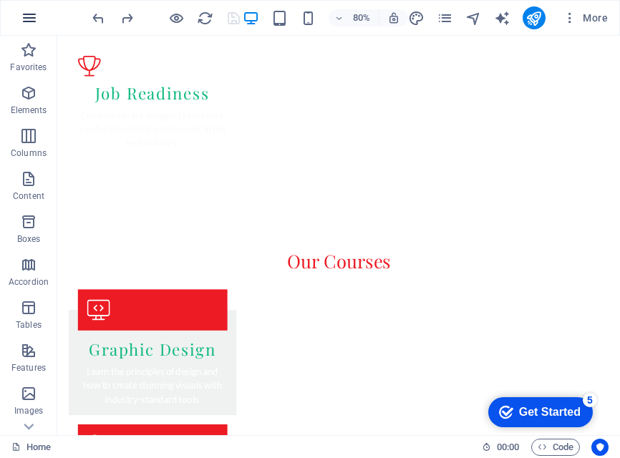
click at [26, 26] on icon "button" at bounding box center [29, 17] width 17 height 17
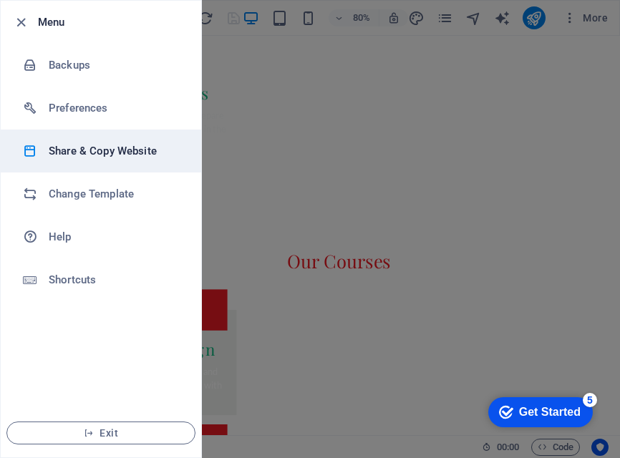
click at [84, 151] on h6 "Share & Copy Website" at bounding box center [115, 150] width 132 height 17
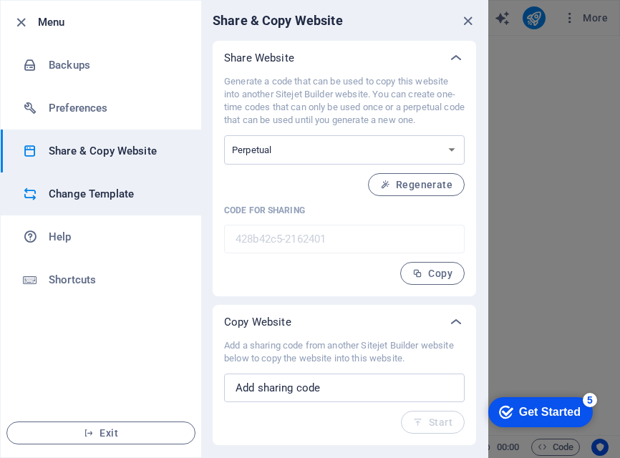
click at [79, 197] on h6 "Change Template" at bounding box center [115, 193] width 132 height 17
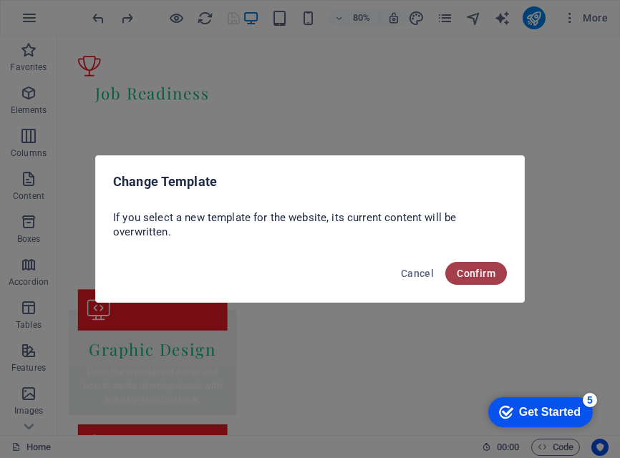
click at [491, 275] on span "Confirm" at bounding box center [476, 273] width 39 height 11
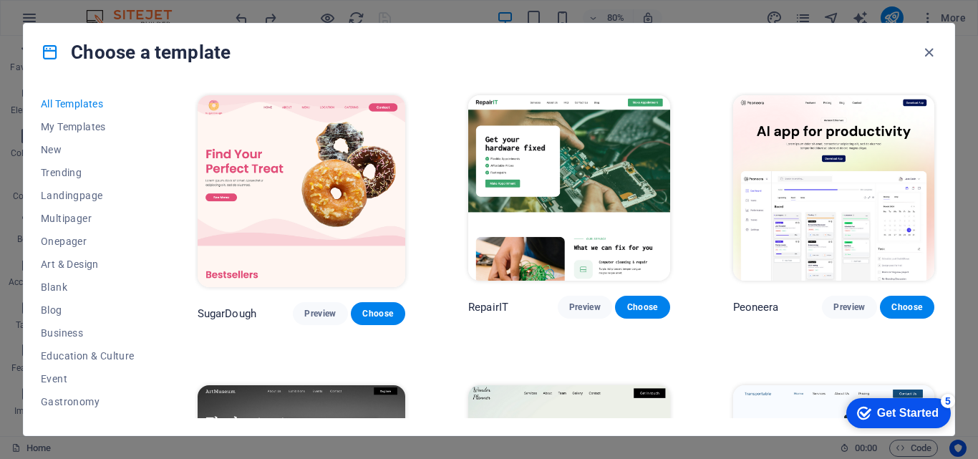
scroll to position [1921, 0]
click at [927, 52] on icon "button" at bounding box center [929, 52] width 16 height 16
